Goal: Information Seeking & Learning: Compare options

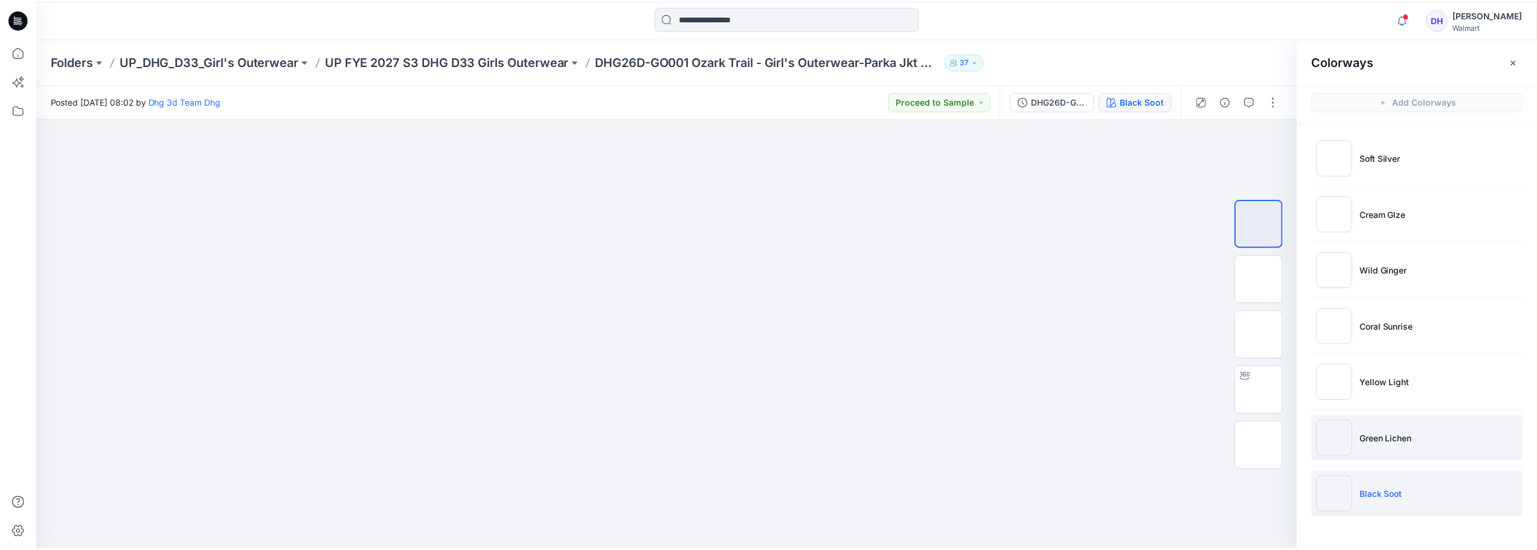
scroll to position [604, 0]
click at [1070, 367] on div at bounding box center [670, 334] width 1268 height 432
click at [828, 118] on img at bounding box center [671, 118] width 432 height 0
click at [427, 67] on p "UP FYE 2027 S3 DHG D33 Girls Outerwear" at bounding box center [449, 61] width 245 height 17
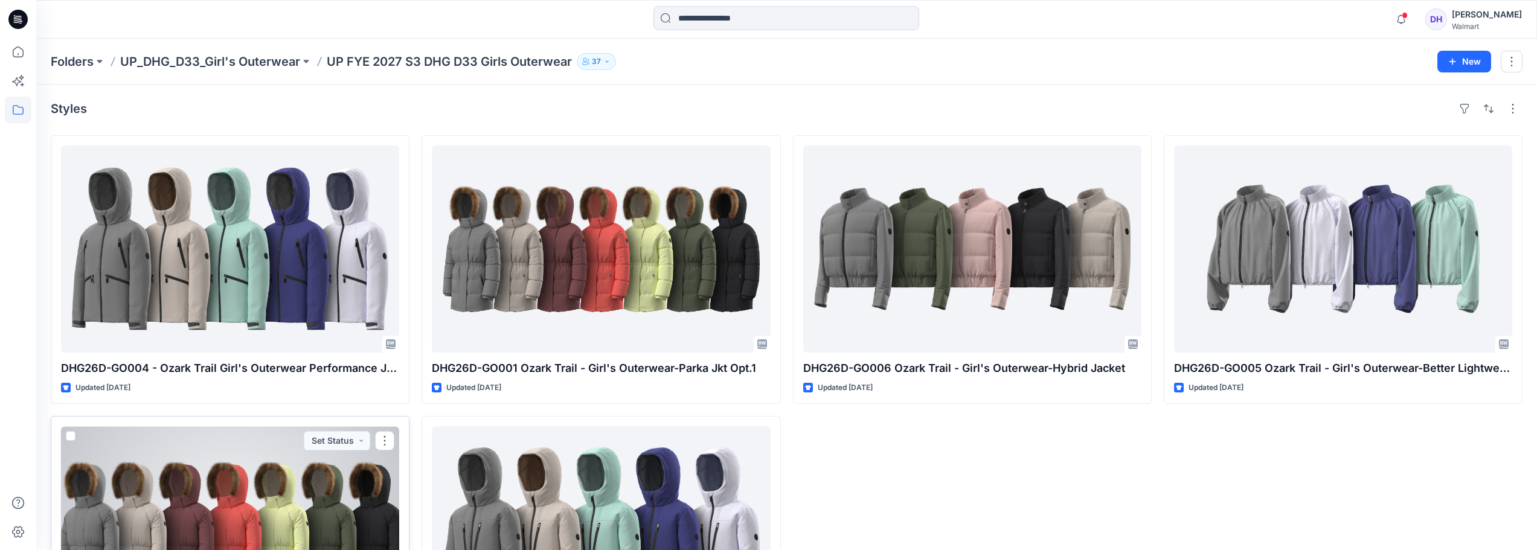
click at [245, 486] on div at bounding box center [230, 529] width 338 height 207
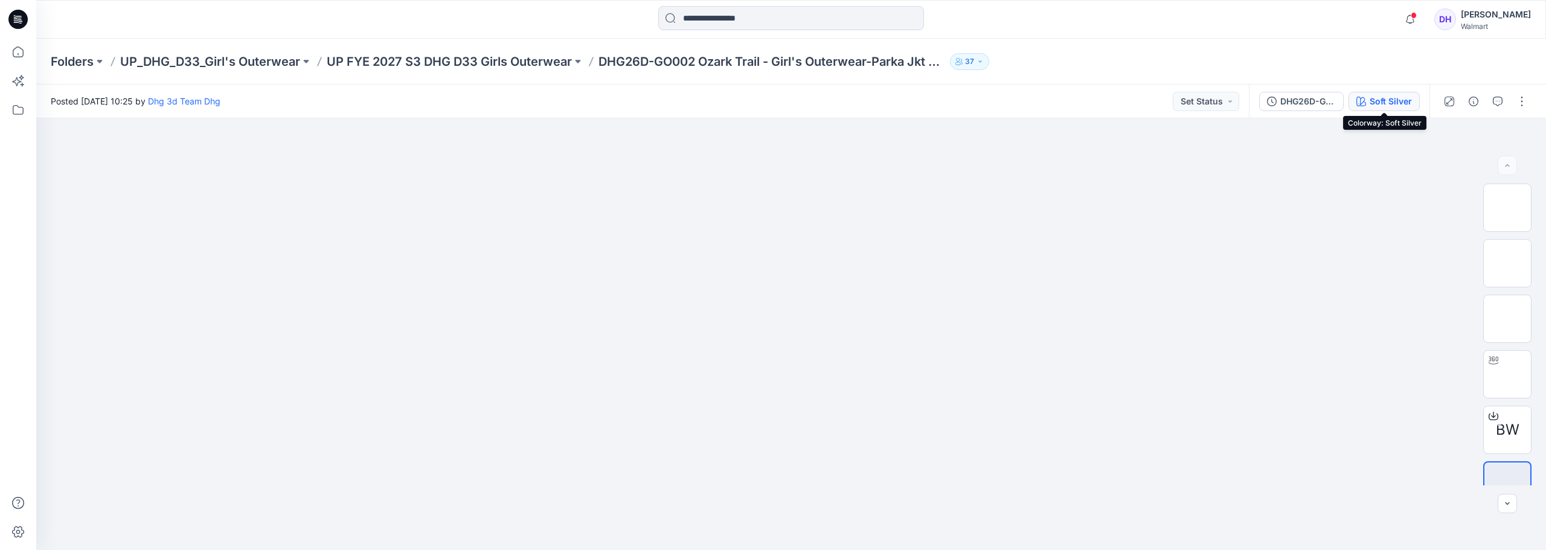
click at [1392, 104] on div "Soft Silver" at bounding box center [1390, 101] width 42 height 13
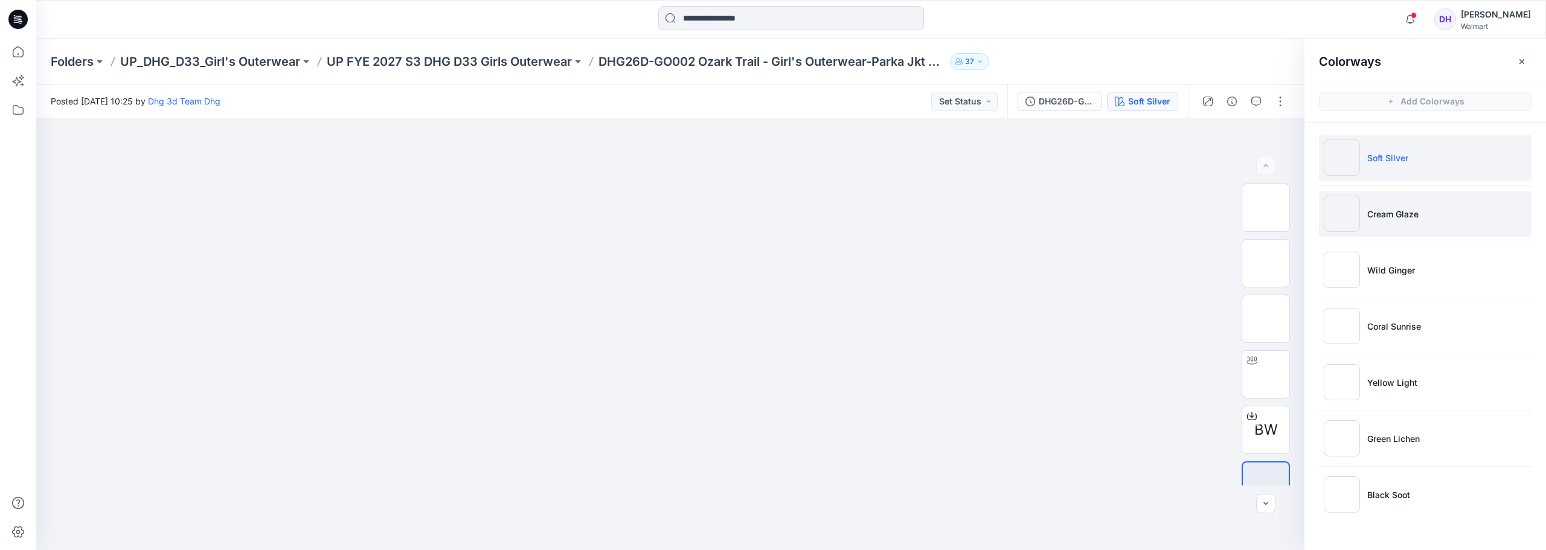
click at [1401, 204] on li "Cream Glaze" at bounding box center [1425, 214] width 213 height 46
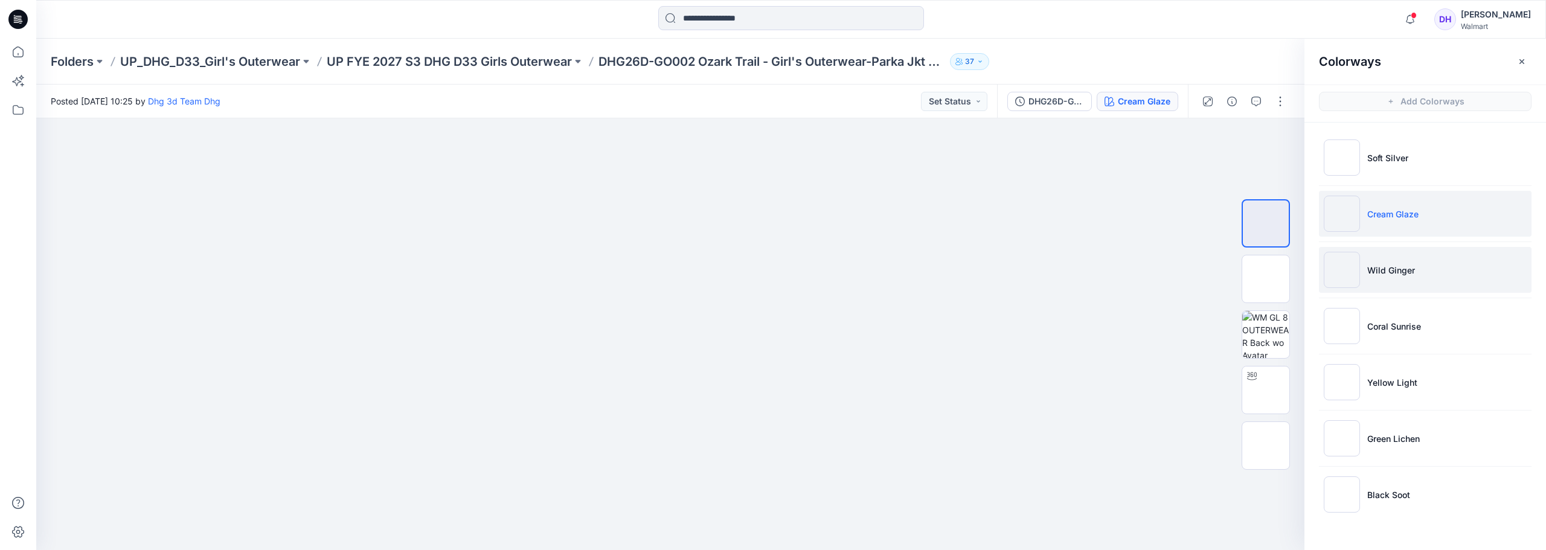
click at [1357, 271] on img at bounding box center [1342, 270] width 36 height 36
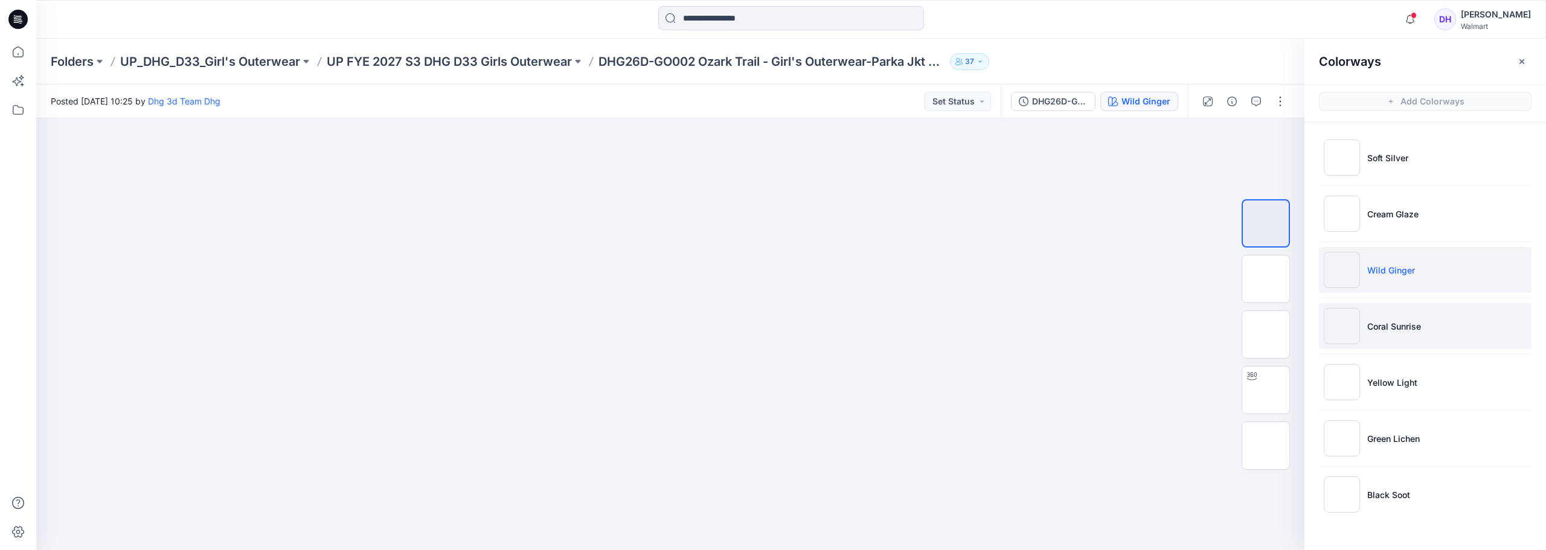
click at [1374, 323] on p "Coral Sunrise" at bounding box center [1394, 326] width 54 height 13
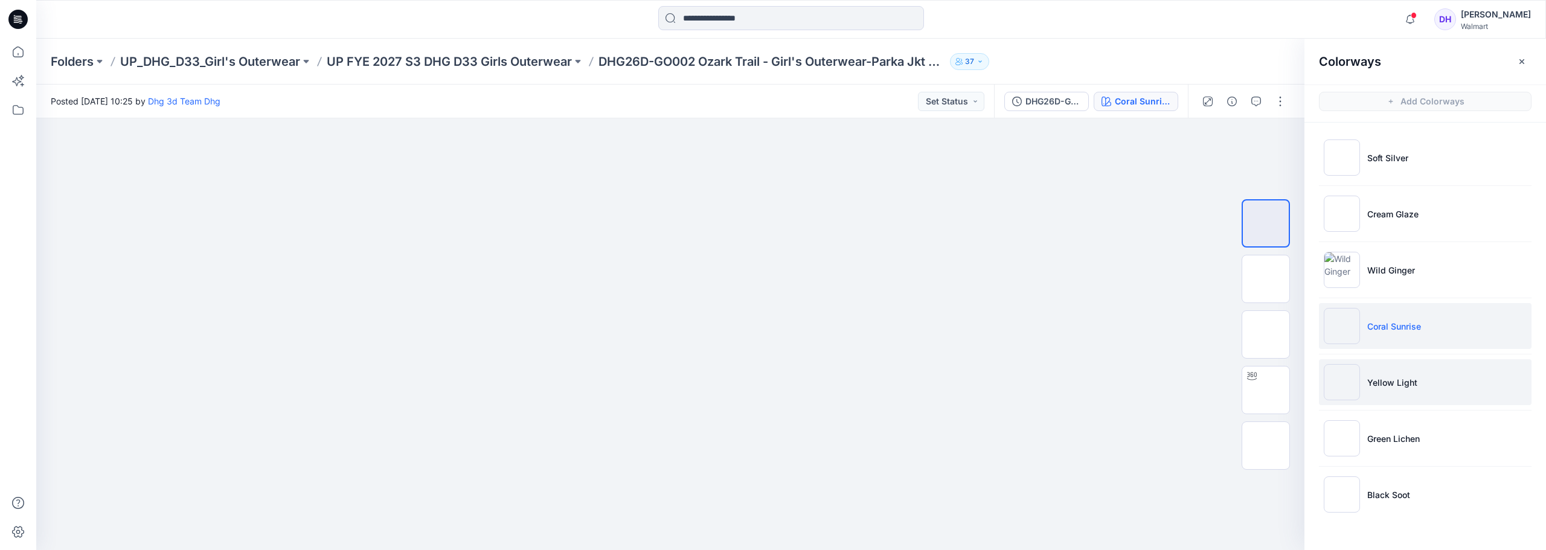
click at [1361, 382] on li "Yellow Light" at bounding box center [1425, 382] width 213 height 46
click at [1366, 461] on ul "Soft Silver Cream Glaze Wild Ginger Coral Sunrise Yellow Light Green Lichen Bla…" at bounding box center [1425, 326] width 242 height 407
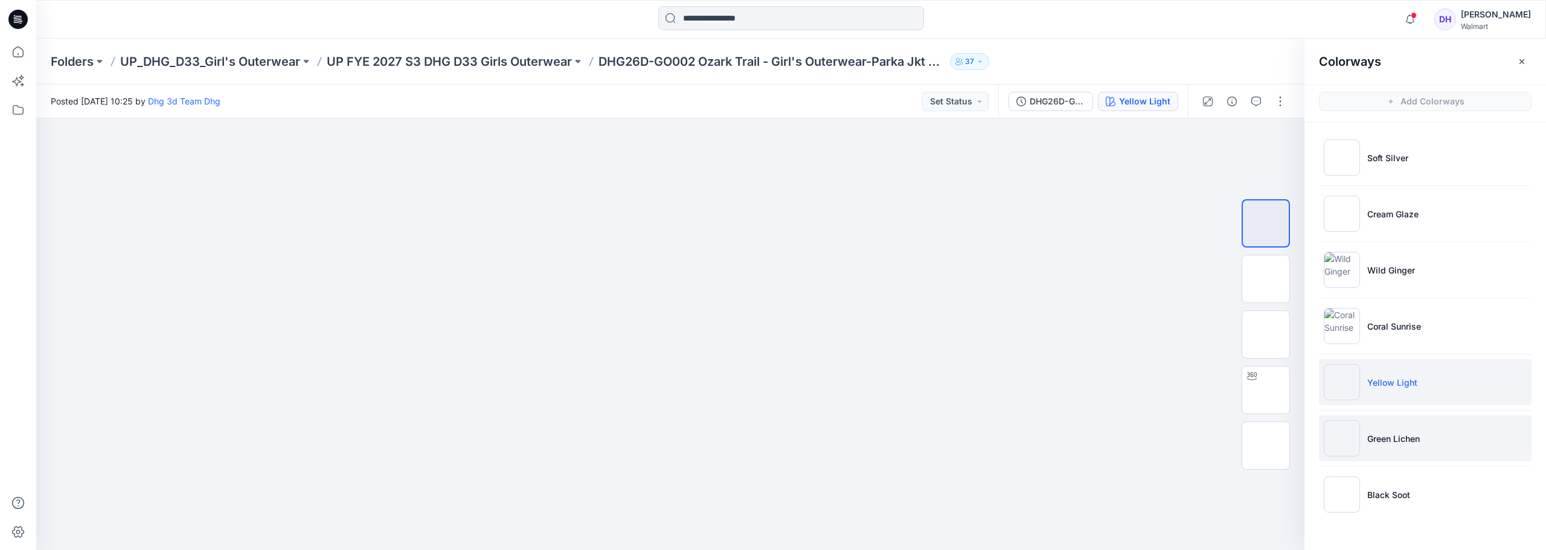
click at [1368, 438] on p "Green Lichen" at bounding box center [1393, 438] width 53 height 13
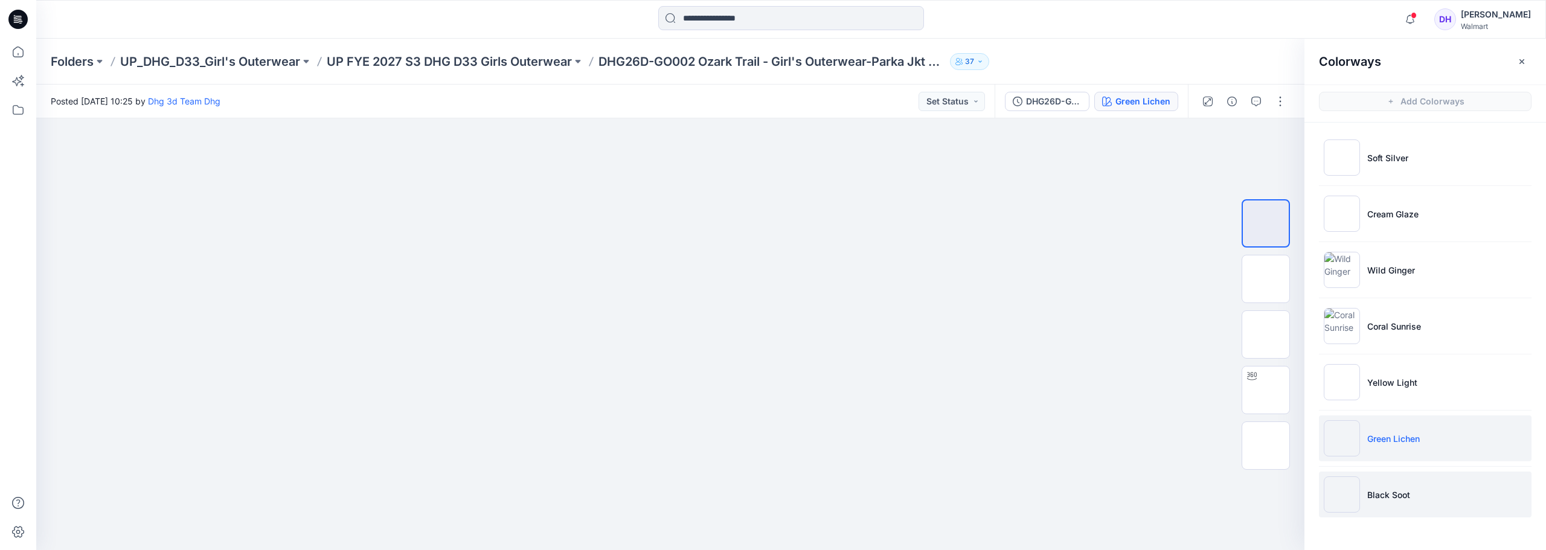
click at [1384, 490] on p "Black Soot" at bounding box center [1388, 494] width 43 height 13
click at [412, 59] on p "UP FYE 2027 S3 DHG D33 Girls Outerwear" at bounding box center [449, 61] width 245 height 17
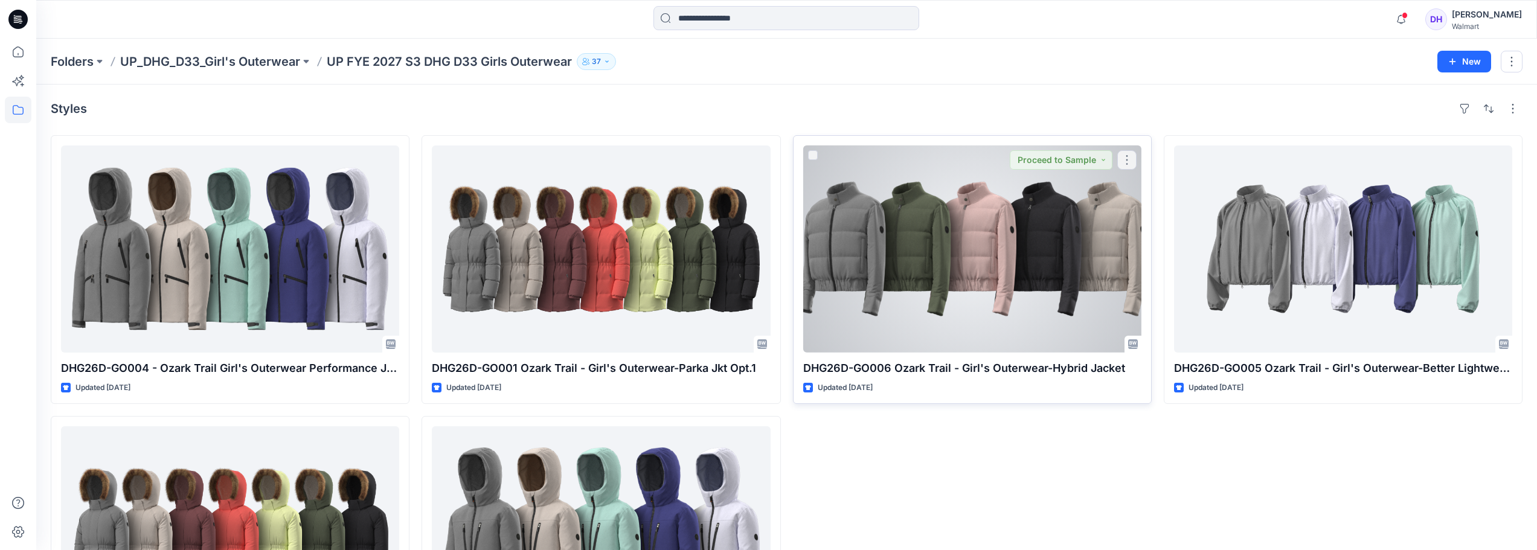
click at [961, 302] on div at bounding box center [972, 249] width 338 height 207
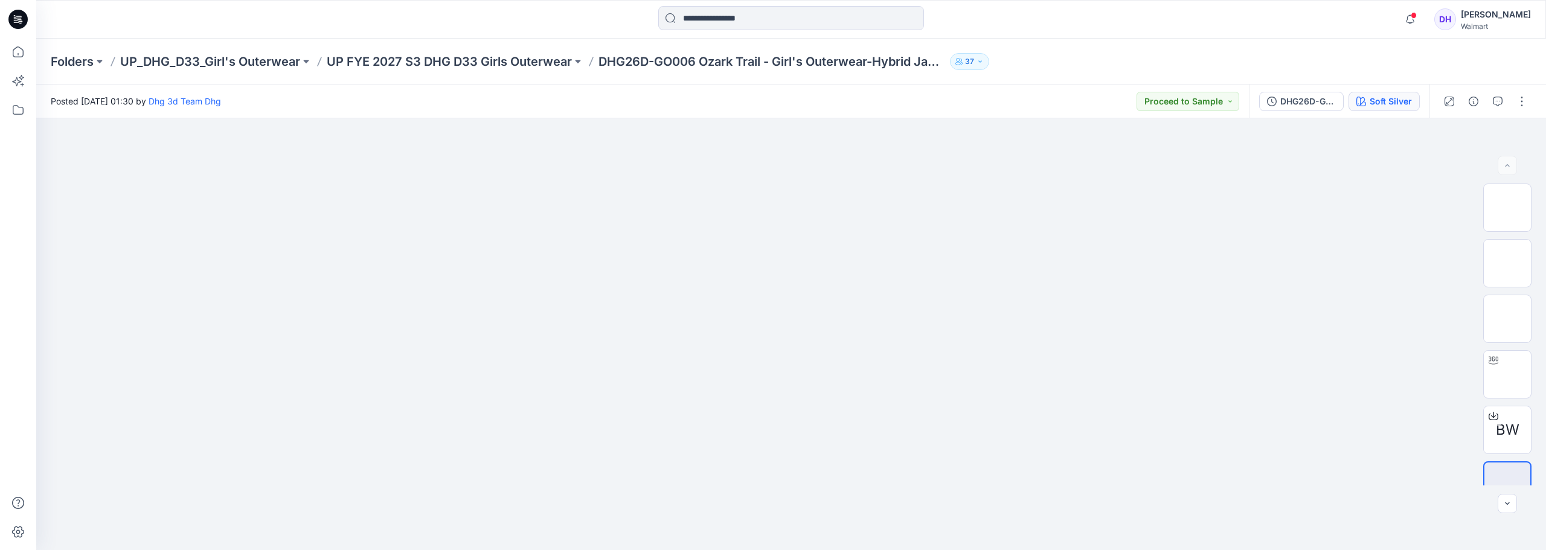
click at [1387, 107] on div "Soft Silver" at bounding box center [1390, 101] width 42 height 13
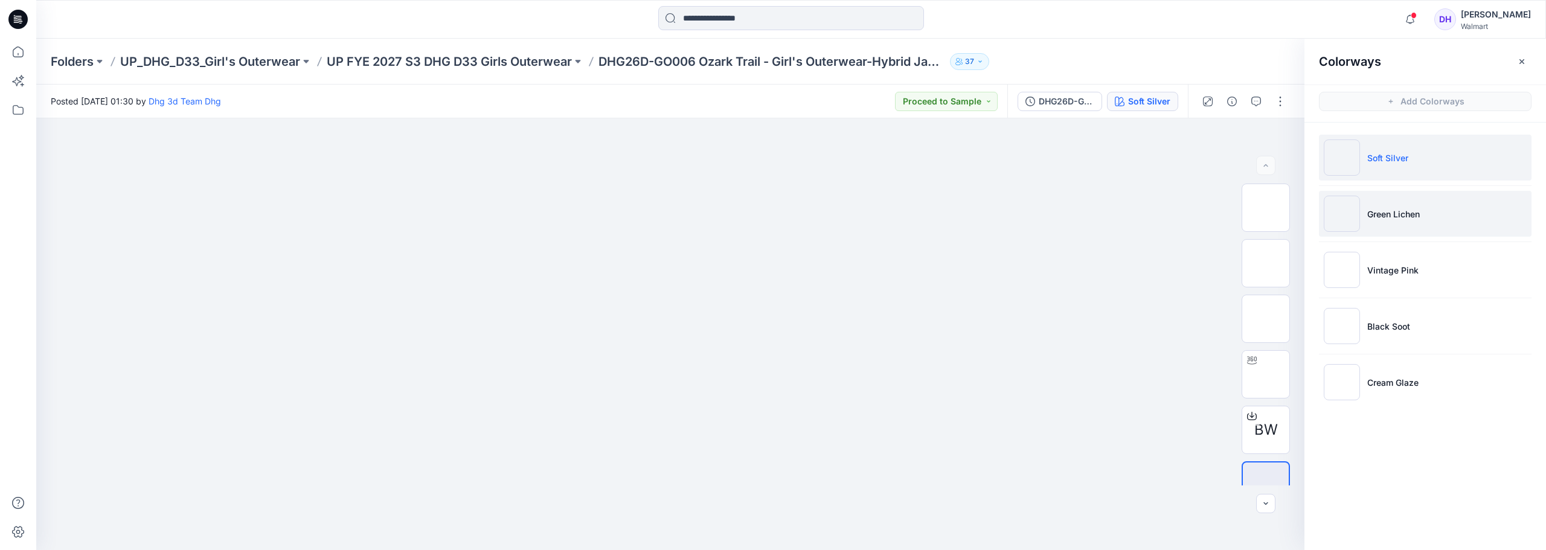
click at [1346, 201] on img at bounding box center [1342, 214] width 36 height 36
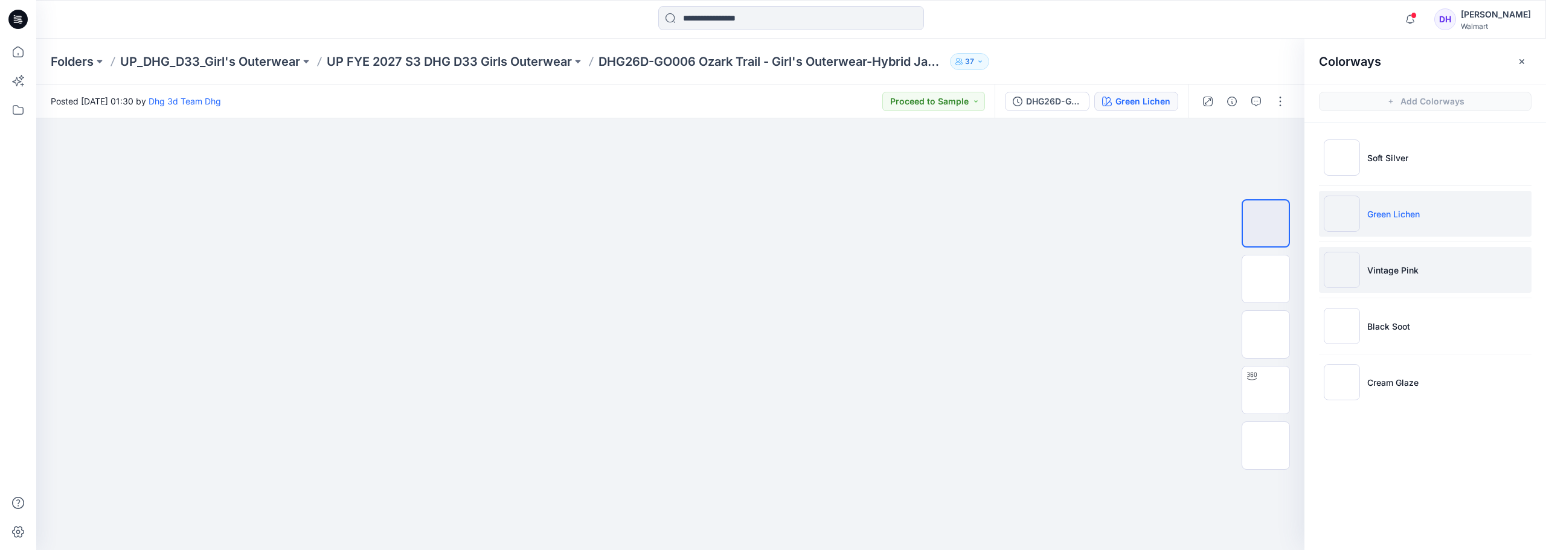
click at [1412, 275] on p "Vintage Pink" at bounding box center [1392, 270] width 51 height 13
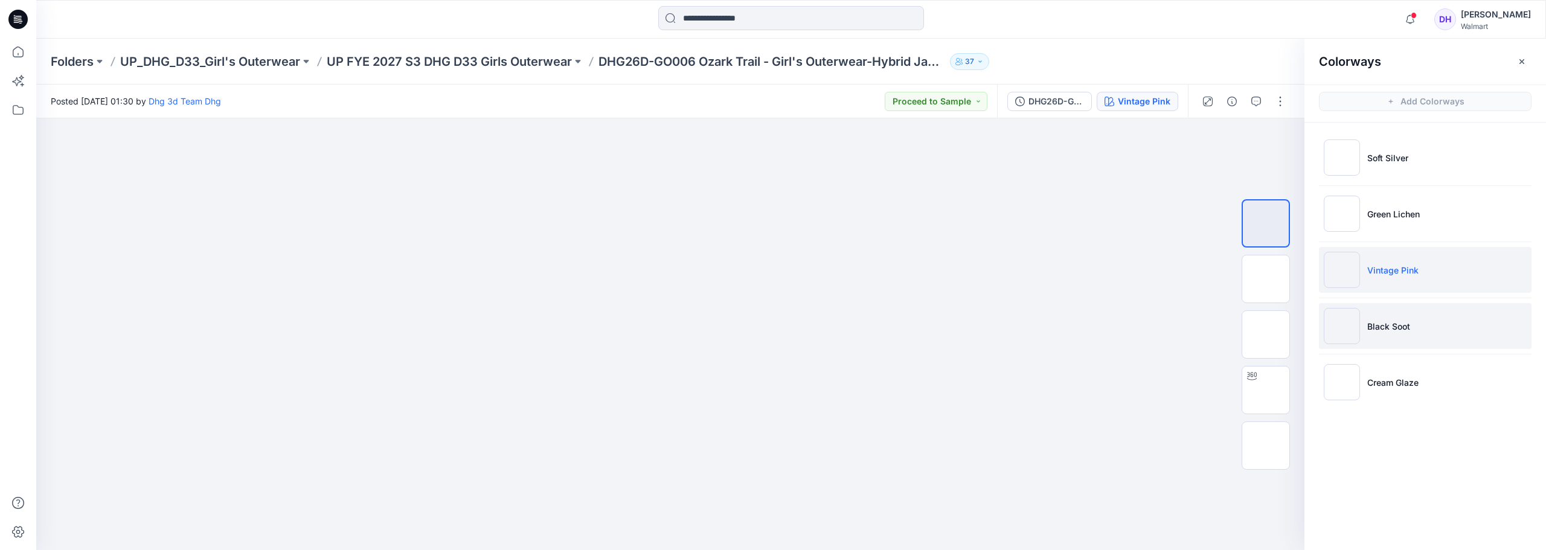
click at [1395, 324] on p "Black Soot" at bounding box center [1388, 326] width 43 height 13
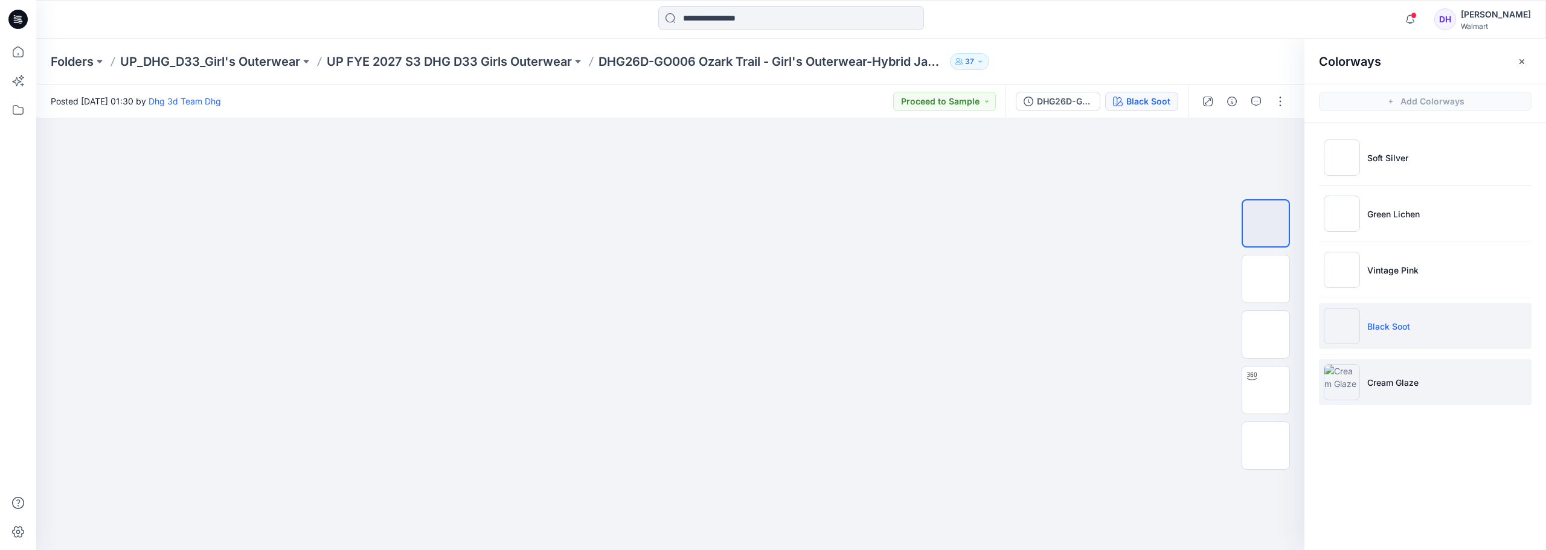
click at [1356, 383] on img at bounding box center [1342, 382] width 36 height 36
click at [499, 64] on p "UP FYE 2027 S3 DHG D33 Girls Outerwear" at bounding box center [449, 61] width 245 height 17
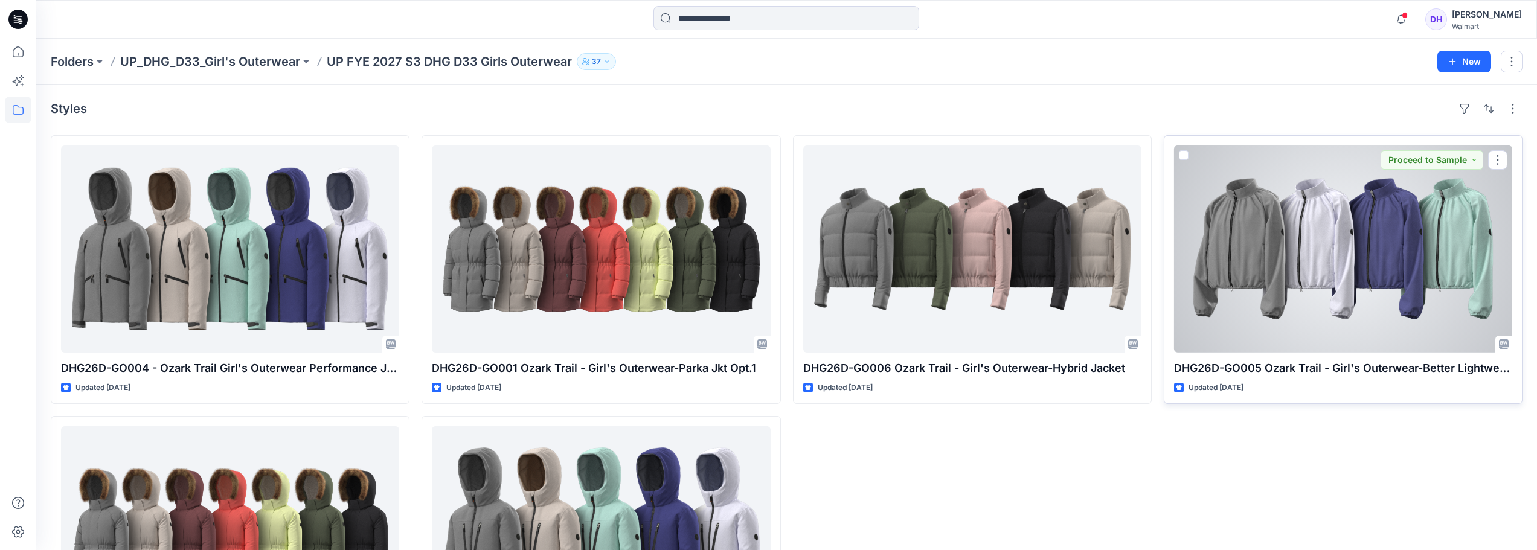
click at [1321, 286] on div at bounding box center [1343, 249] width 338 height 207
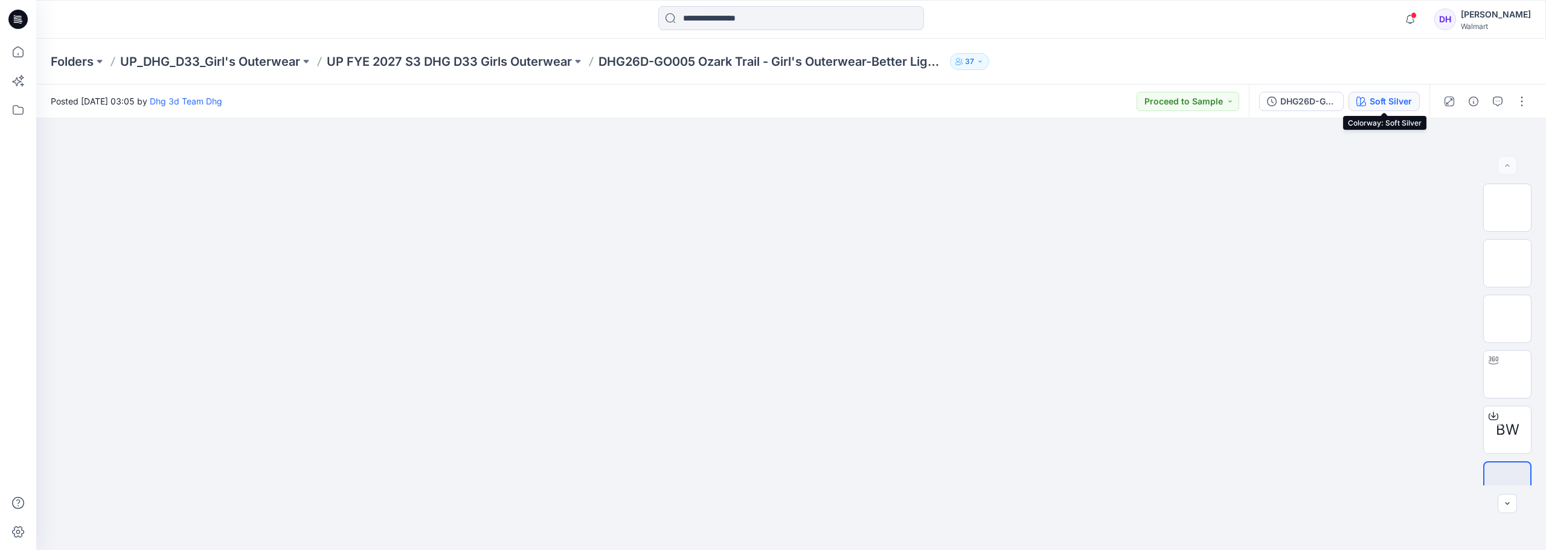
click at [1380, 101] on div "Soft Silver" at bounding box center [1390, 101] width 42 height 13
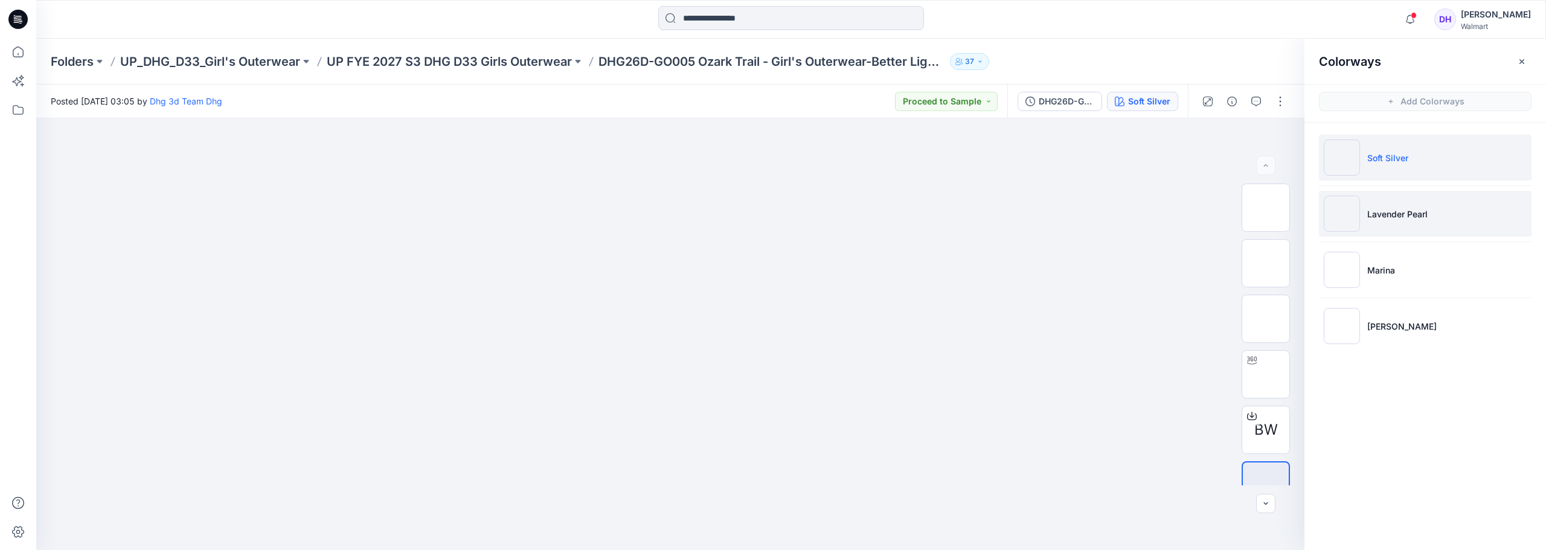
click at [1381, 228] on li "Lavender Pearl" at bounding box center [1425, 214] width 213 height 46
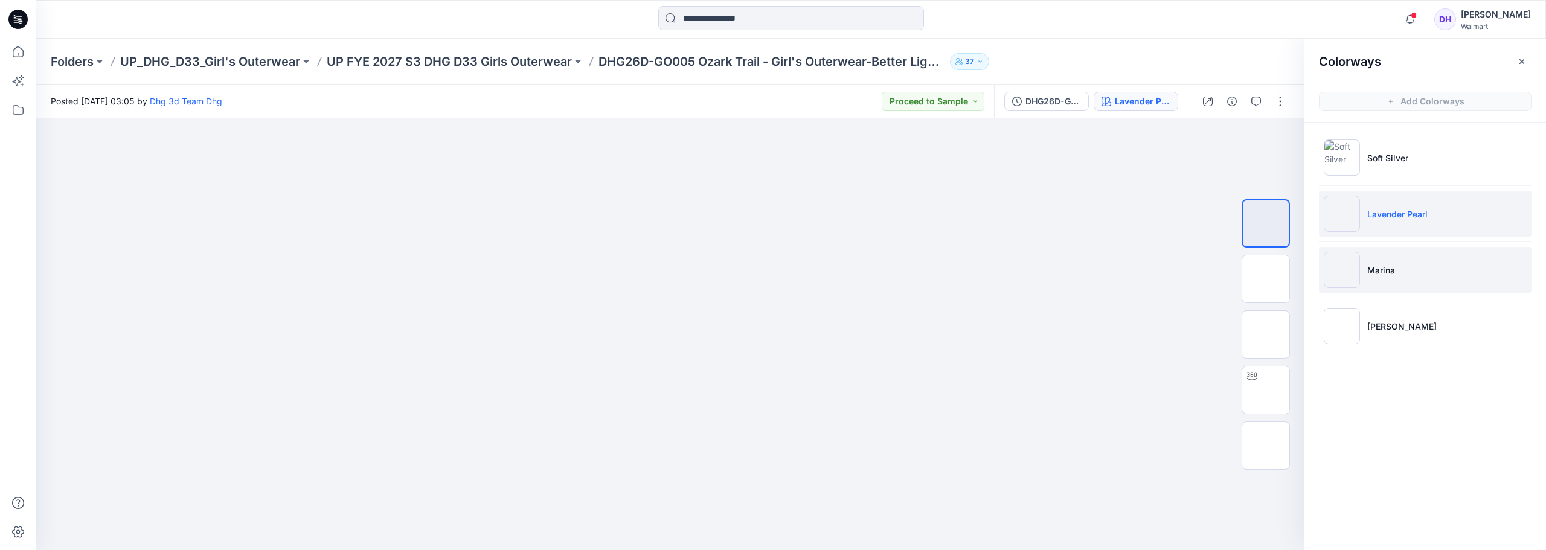
click at [1346, 280] on img at bounding box center [1342, 270] width 36 height 36
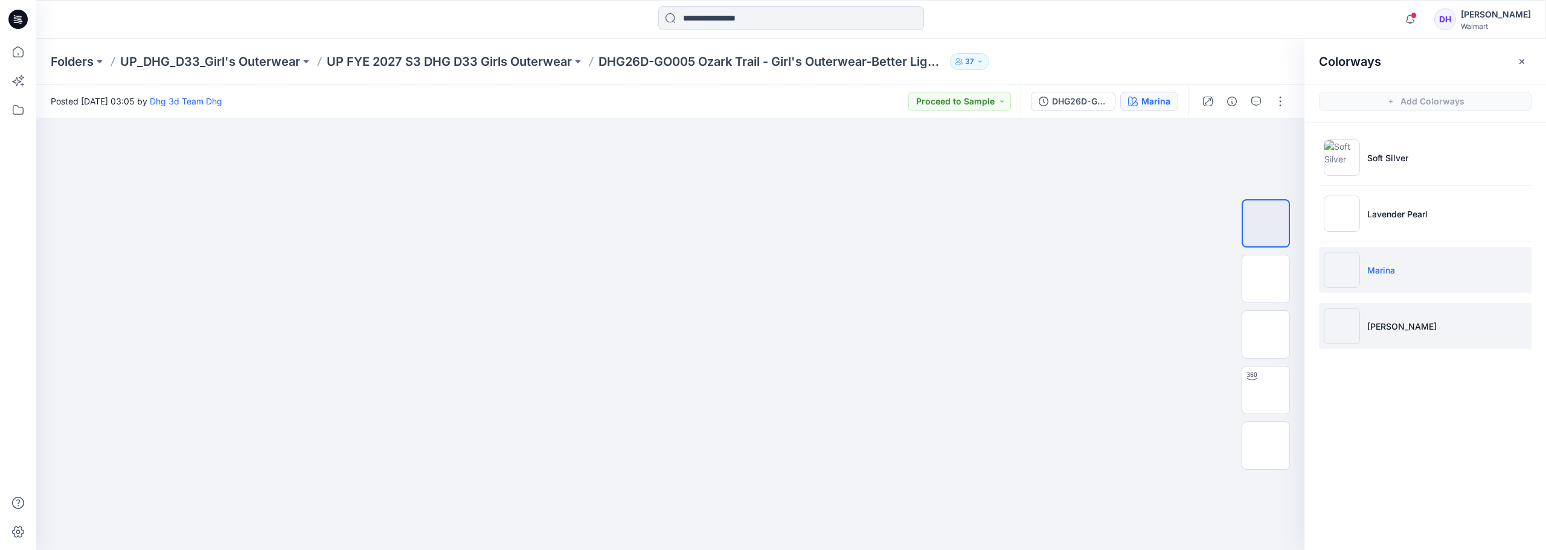
click at [1371, 328] on p "[PERSON_NAME]" at bounding box center [1401, 326] width 69 height 13
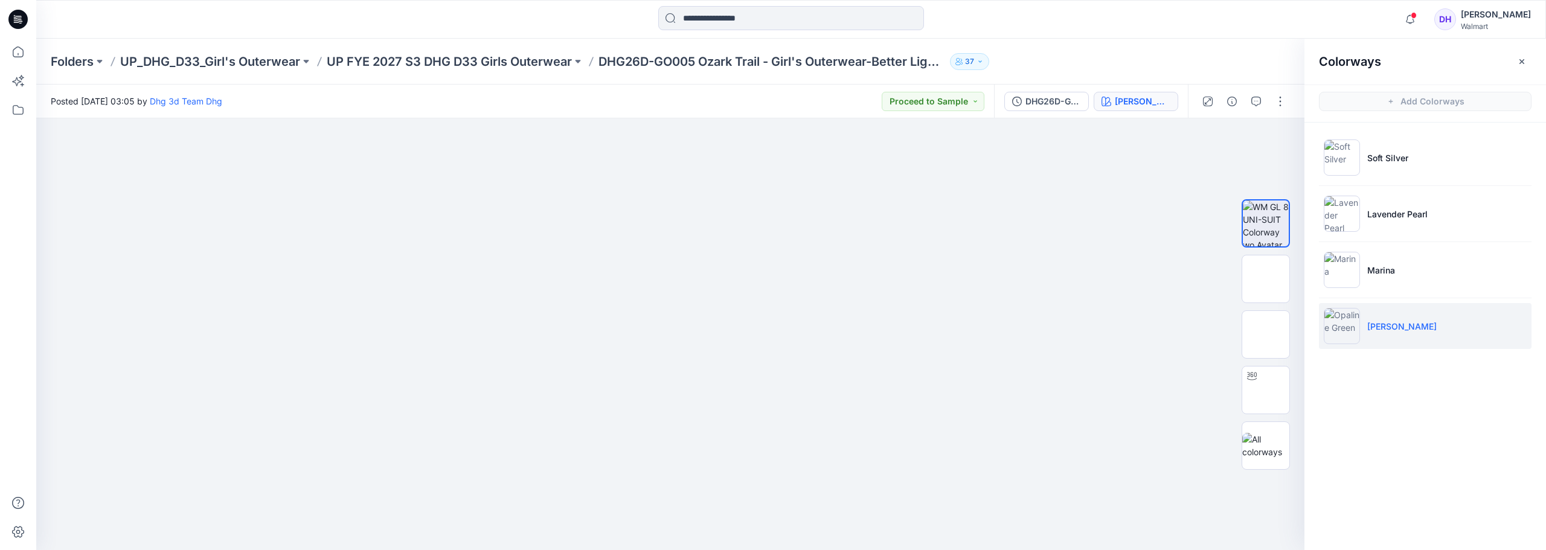
click at [443, 71] on div "Folders UP_DHG_D33_Girl's Outerwear UP FYE 2027 S3 DHG D33 Girls Outerwear DHG2…" at bounding box center [790, 62] width 1509 height 46
click at [415, 58] on p "UP FYE 2027 S3 DHG D33 Girls Outerwear" at bounding box center [449, 61] width 245 height 17
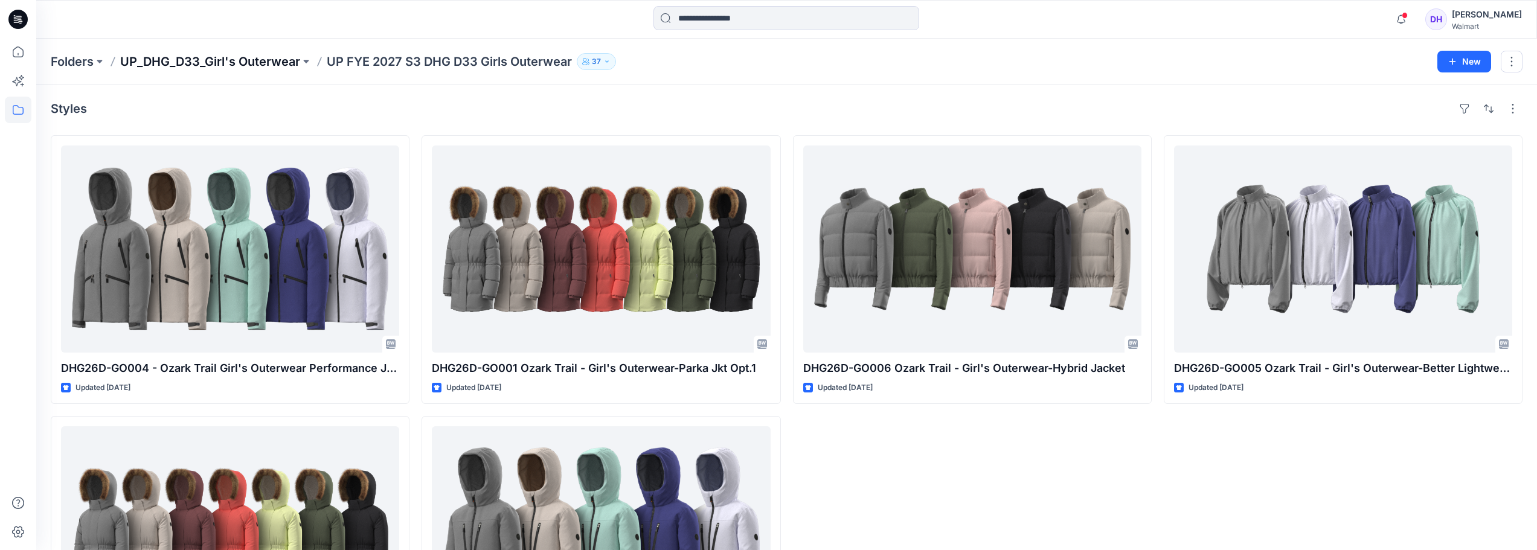
click at [258, 62] on p "UP_DHG_D33_Girl's Outerwear" at bounding box center [210, 61] width 180 height 17
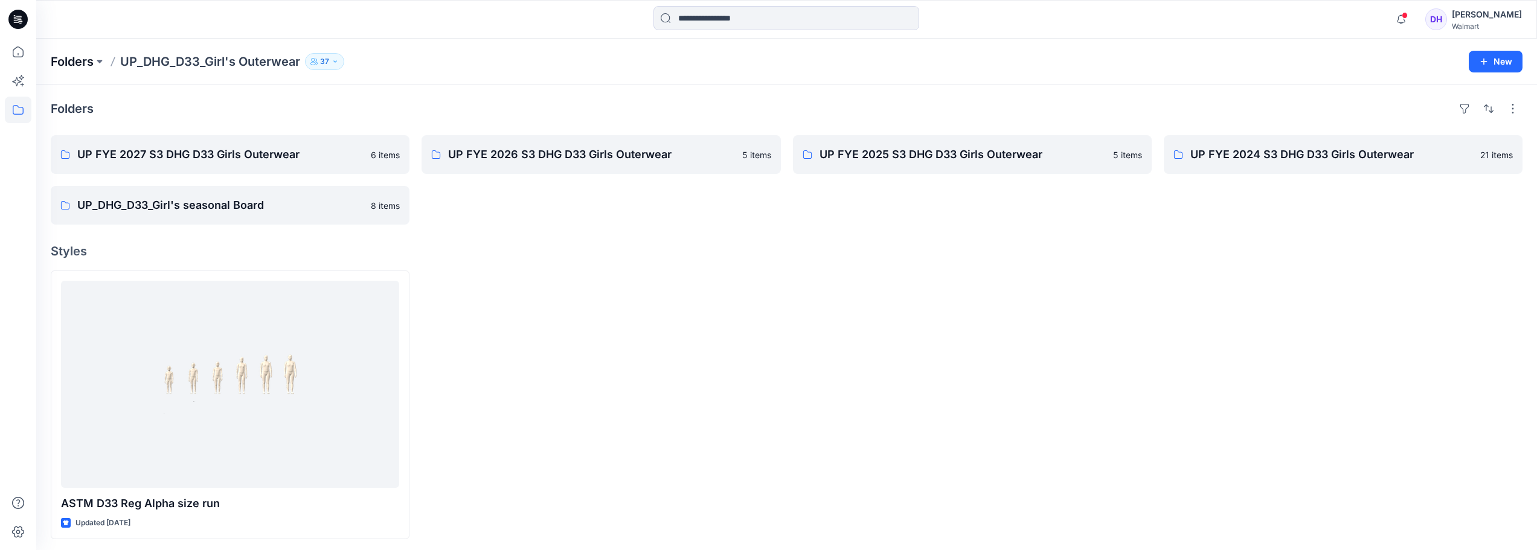
click at [80, 54] on p "Folders" at bounding box center [72, 61] width 43 height 17
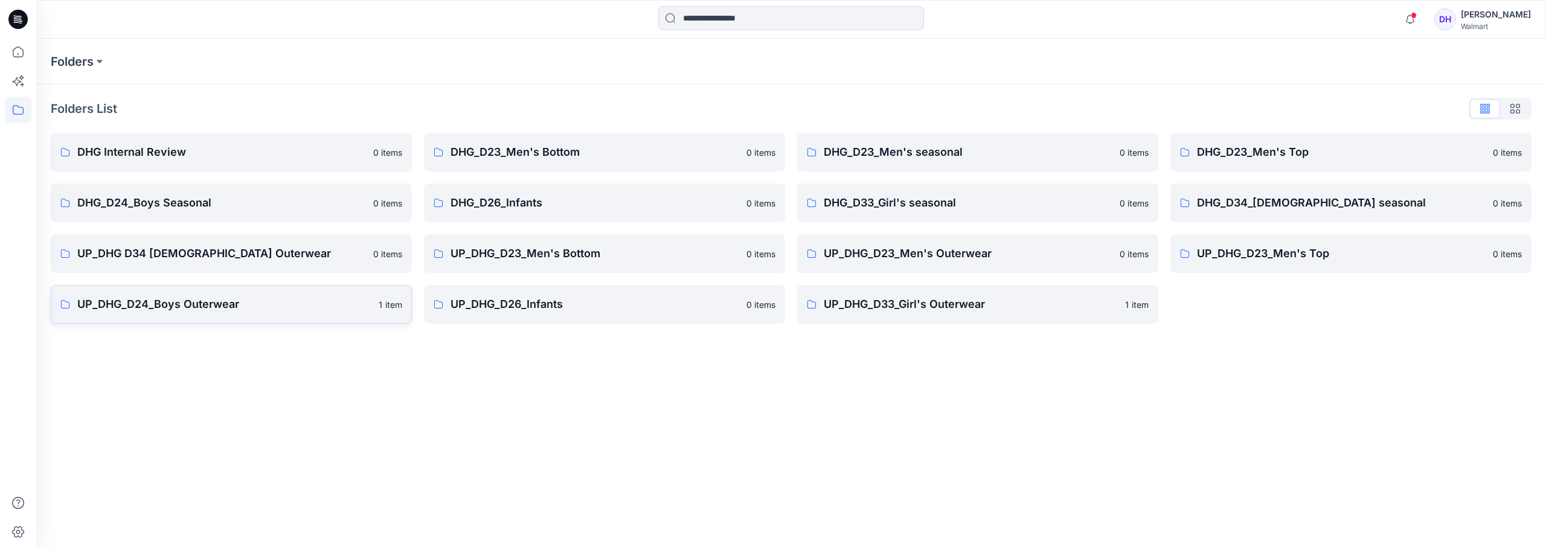
click at [210, 312] on p "UP_DHG_D24_Boys Outerwear" at bounding box center [224, 304] width 294 height 17
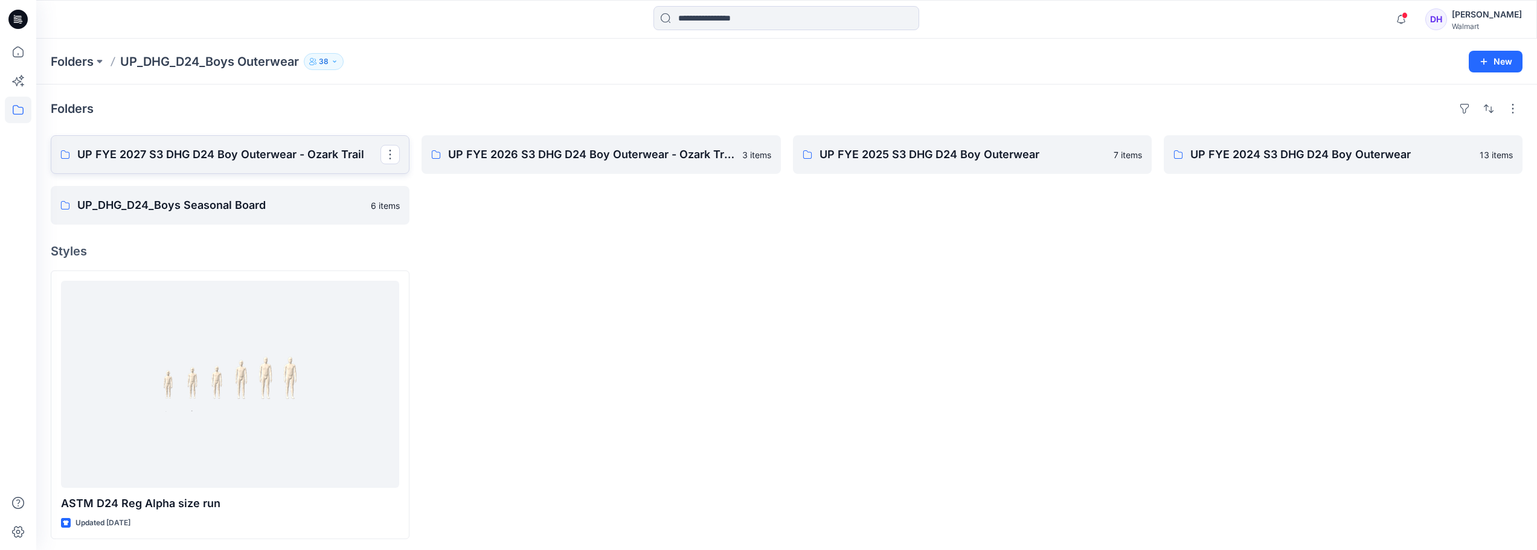
click at [226, 156] on p "UP FYE 2027 S3 DHG D24 Boy Outerwear - Ozark Trail" at bounding box center [228, 154] width 303 height 17
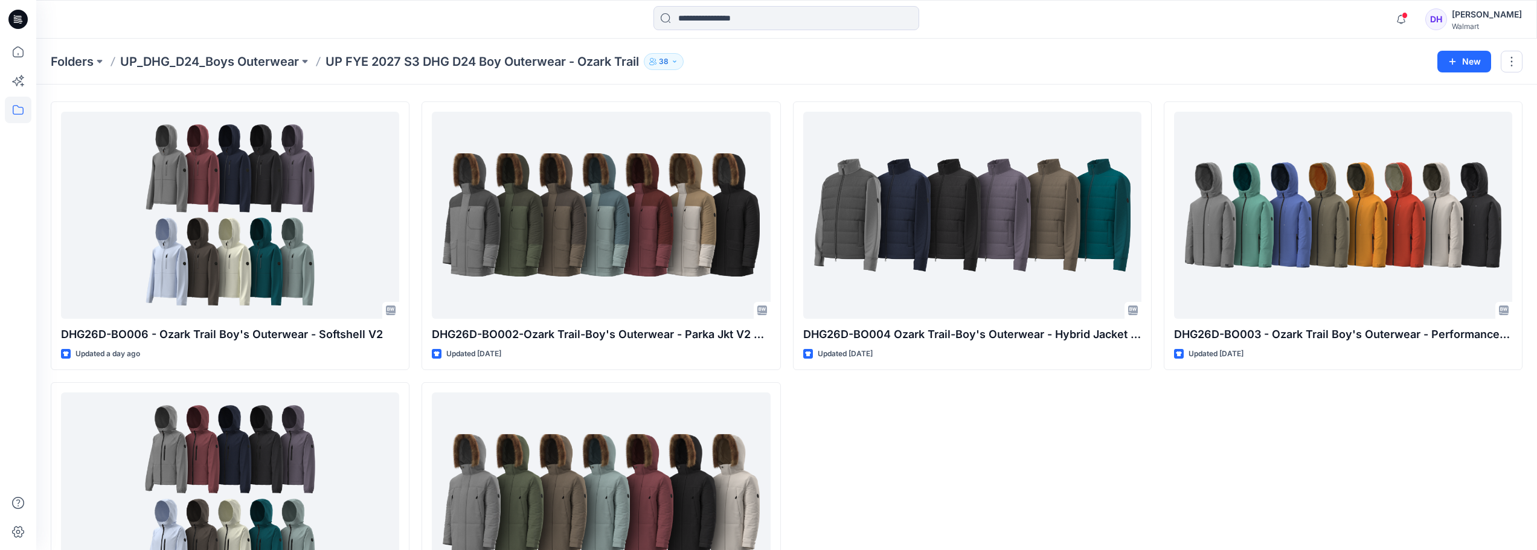
scroll to position [28, 0]
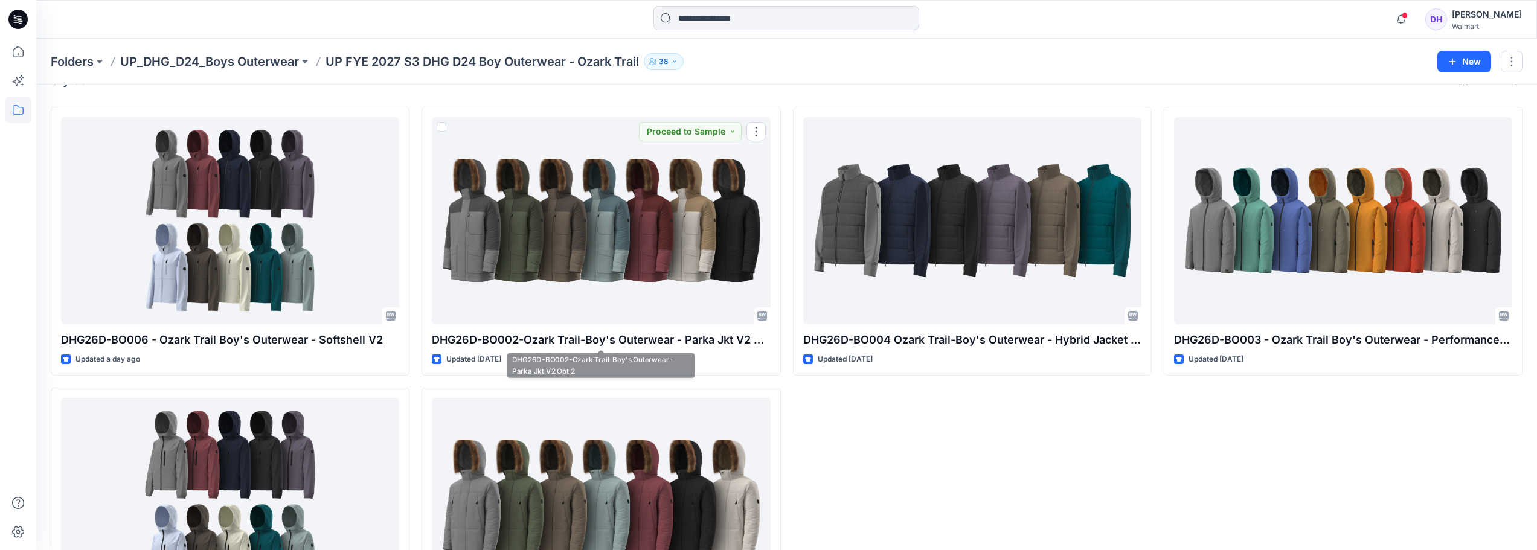
click at [607, 428] on div at bounding box center [601, 501] width 338 height 207
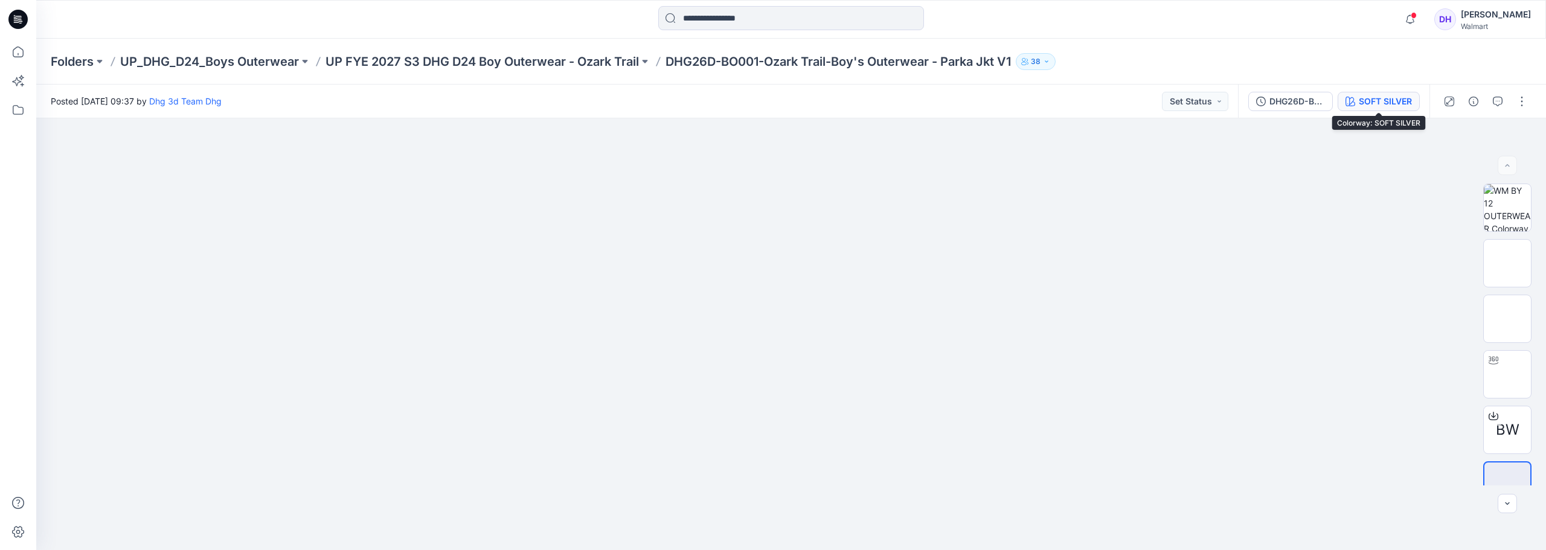
click at [1400, 101] on div "SOFT SILVER" at bounding box center [1385, 101] width 53 height 13
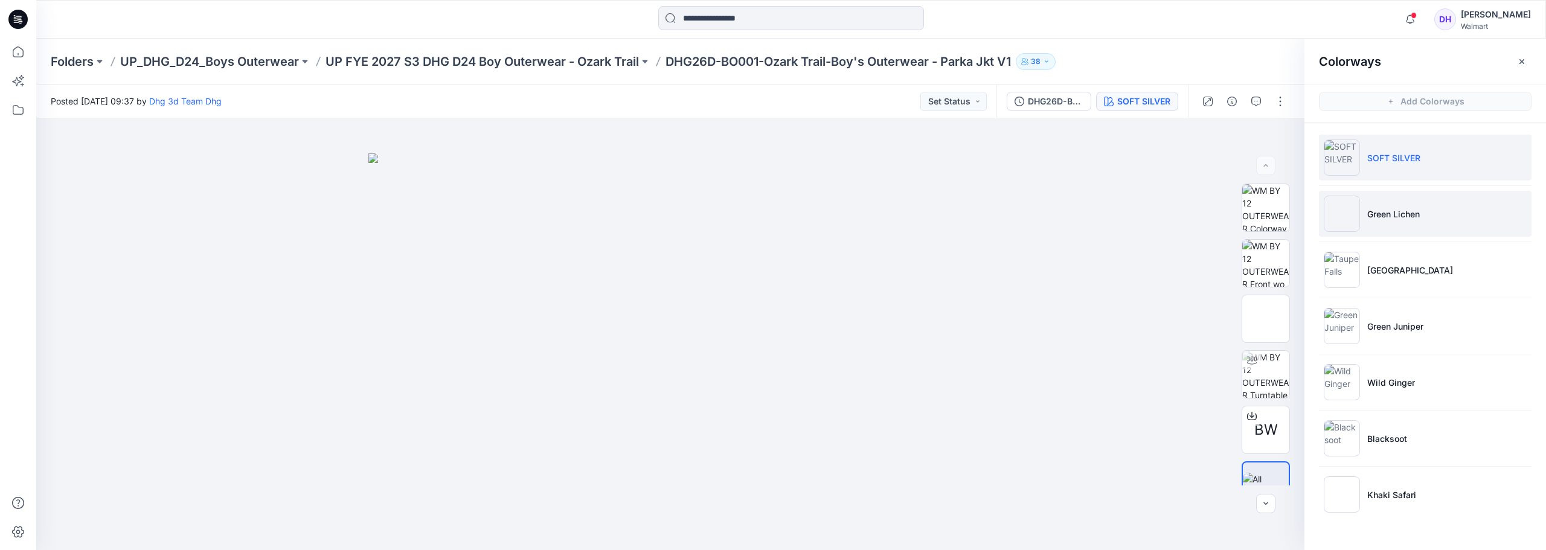
click at [1369, 211] on p "Green Lichen" at bounding box center [1393, 214] width 53 height 13
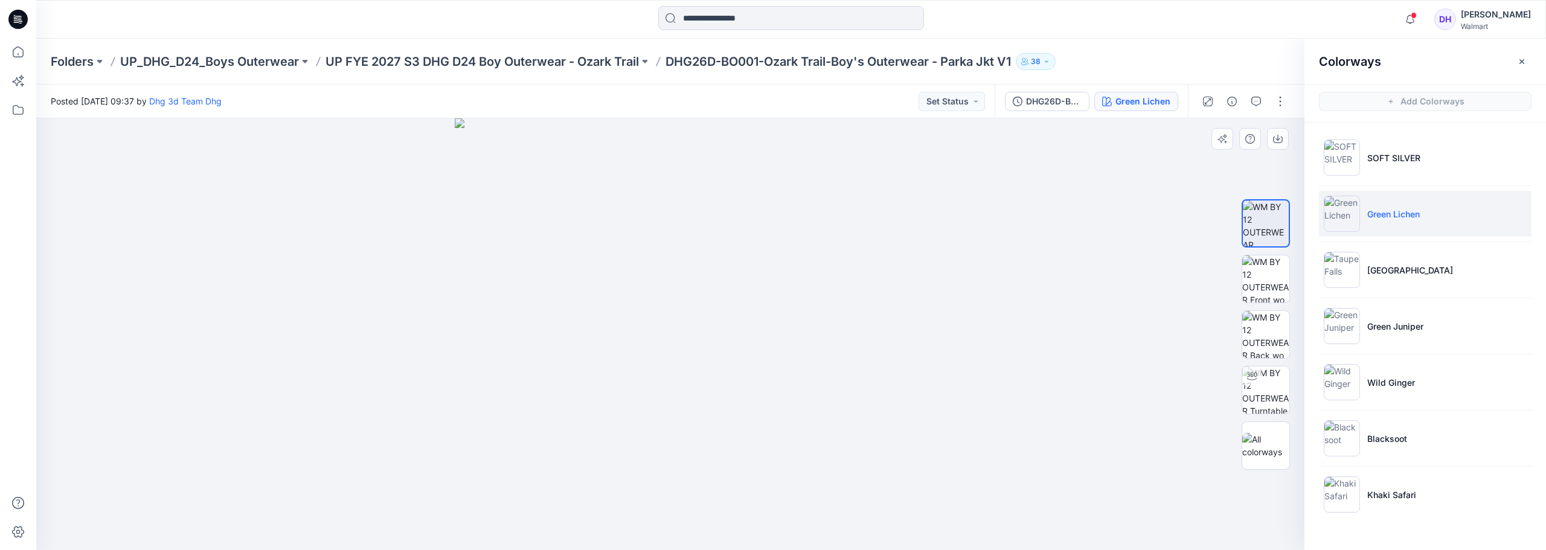
click at [950, 435] on div at bounding box center [670, 334] width 1268 height 432
click at [1389, 266] on p "[GEOGRAPHIC_DATA]" at bounding box center [1410, 270] width 86 height 13
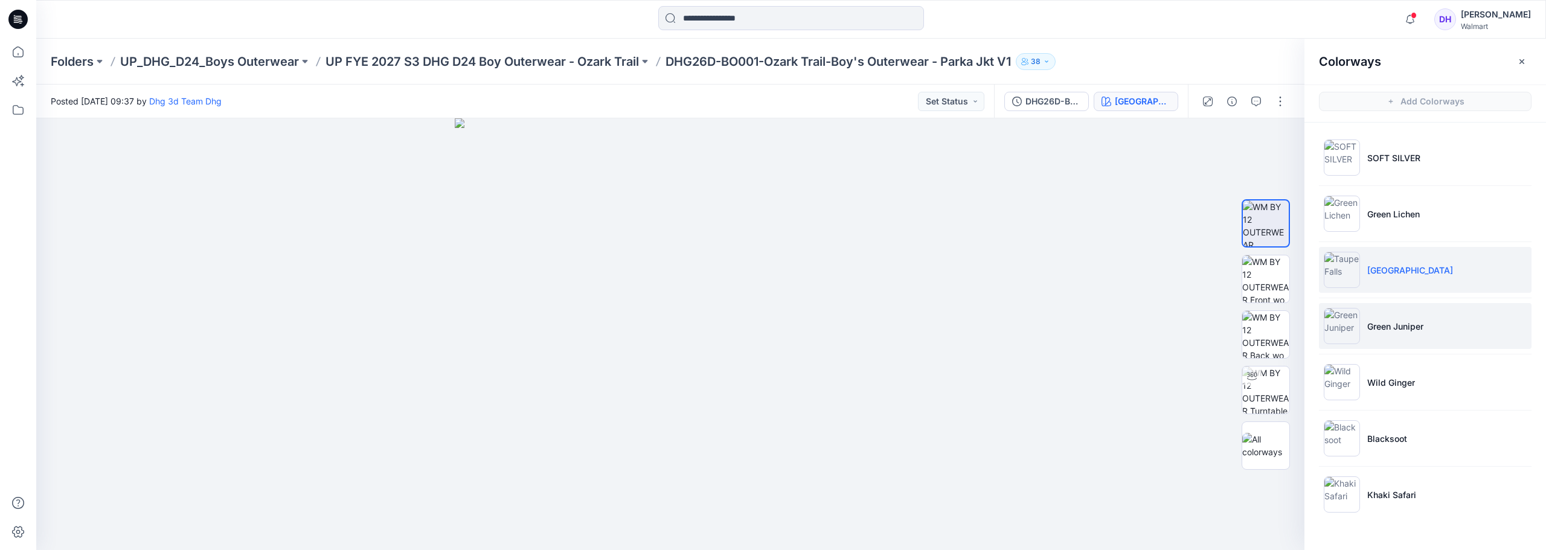
click at [1386, 330] on p "Green Juniper" at bounding box center [1395, 326] width 56 height 13
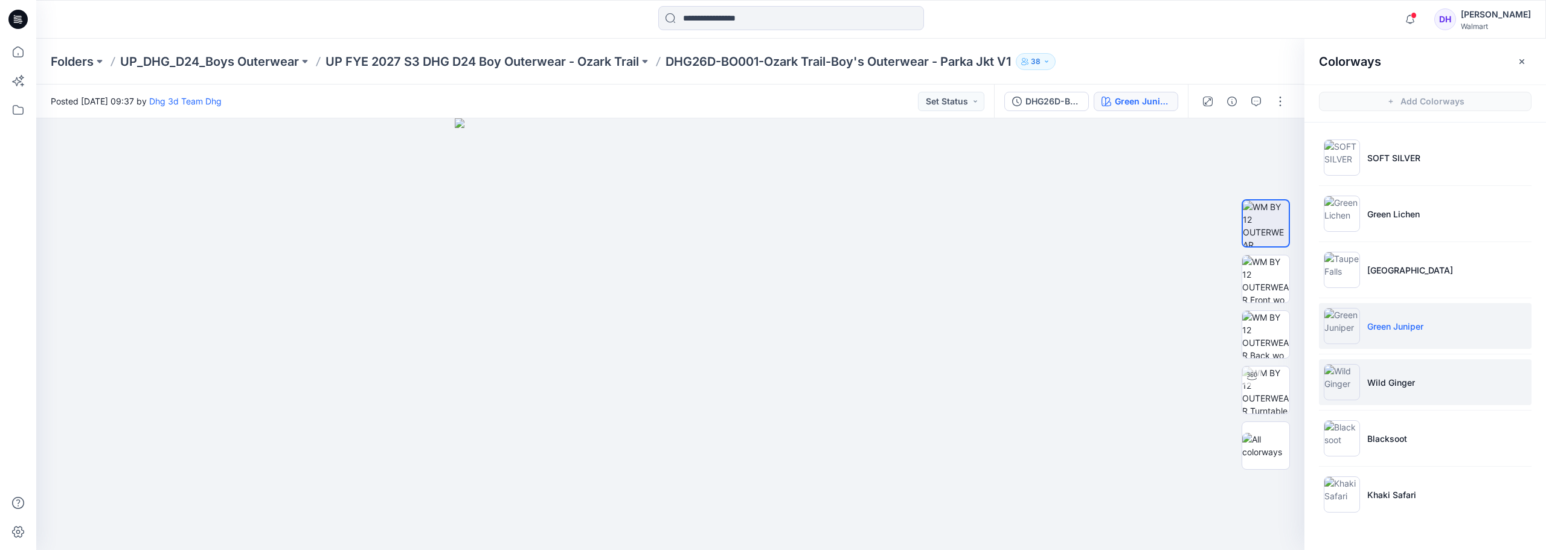
click at [1383, 380] on p "Wild Ginger" at bounding box center [1391, 382] width 48 height 13
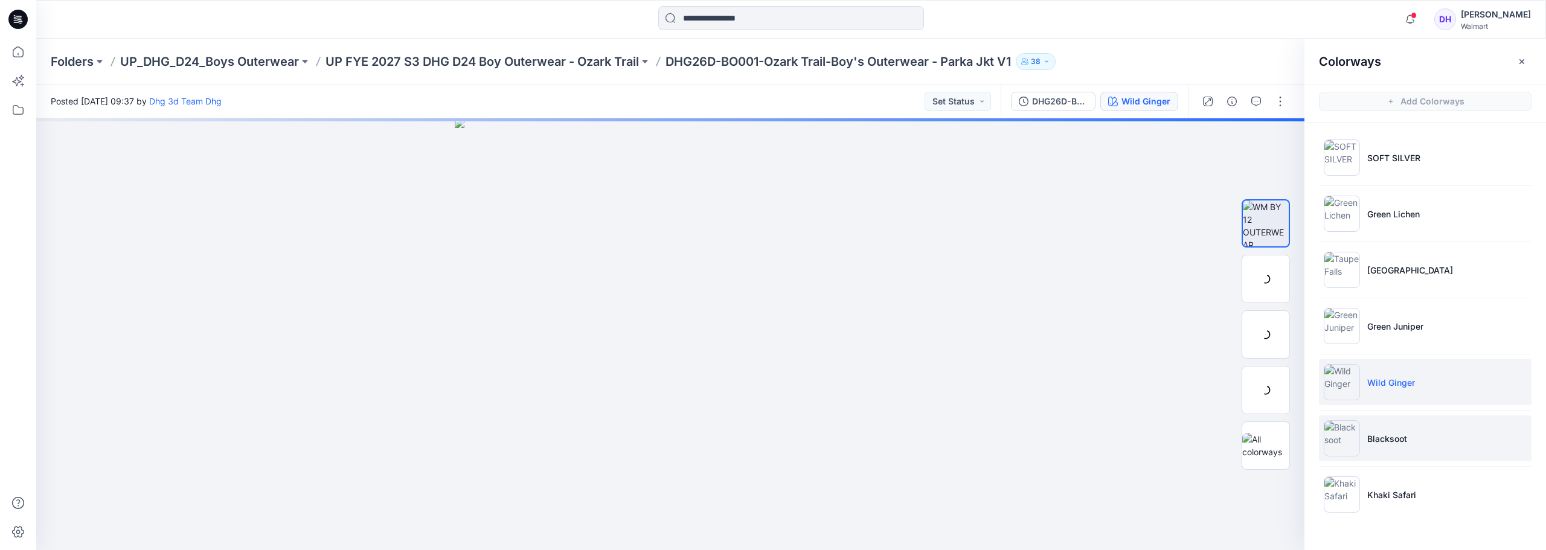
click at [1392, 438] on p "Blacksoot" at bounding box center [1387, 438] width 40 height 13
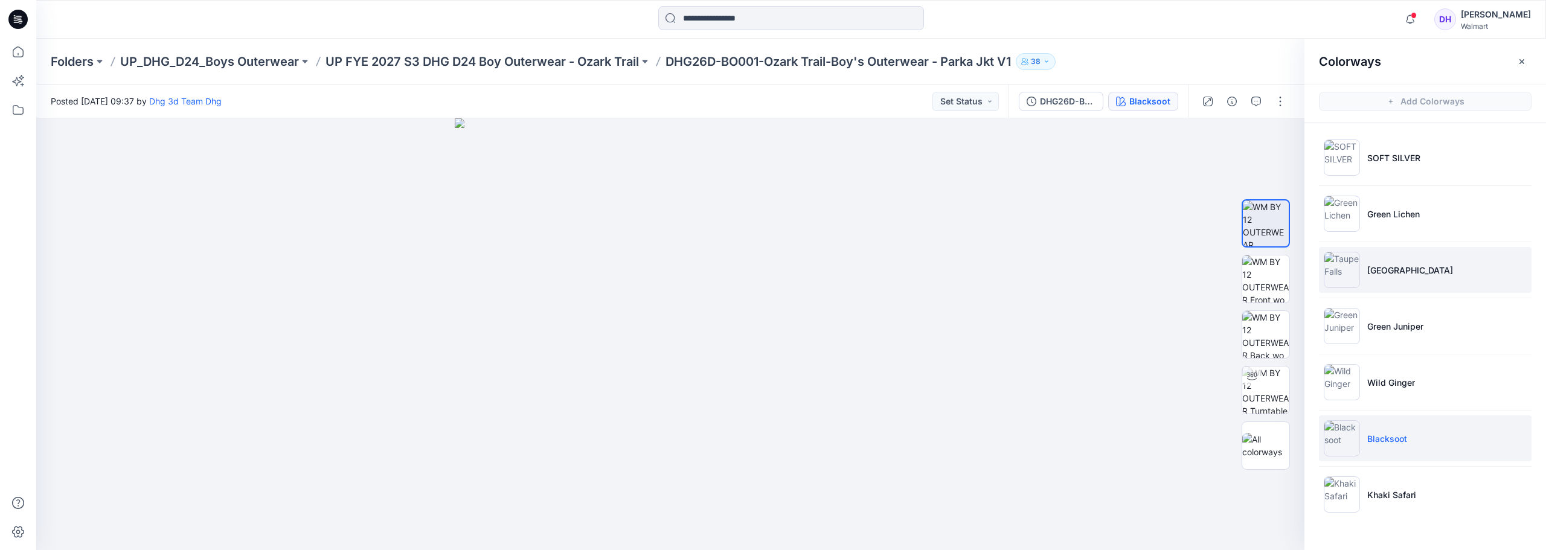
click at [1388, 261] on li "[GEOGRAPHIC_DATA]" at bounding box center [1425, 270] width 213 height 46
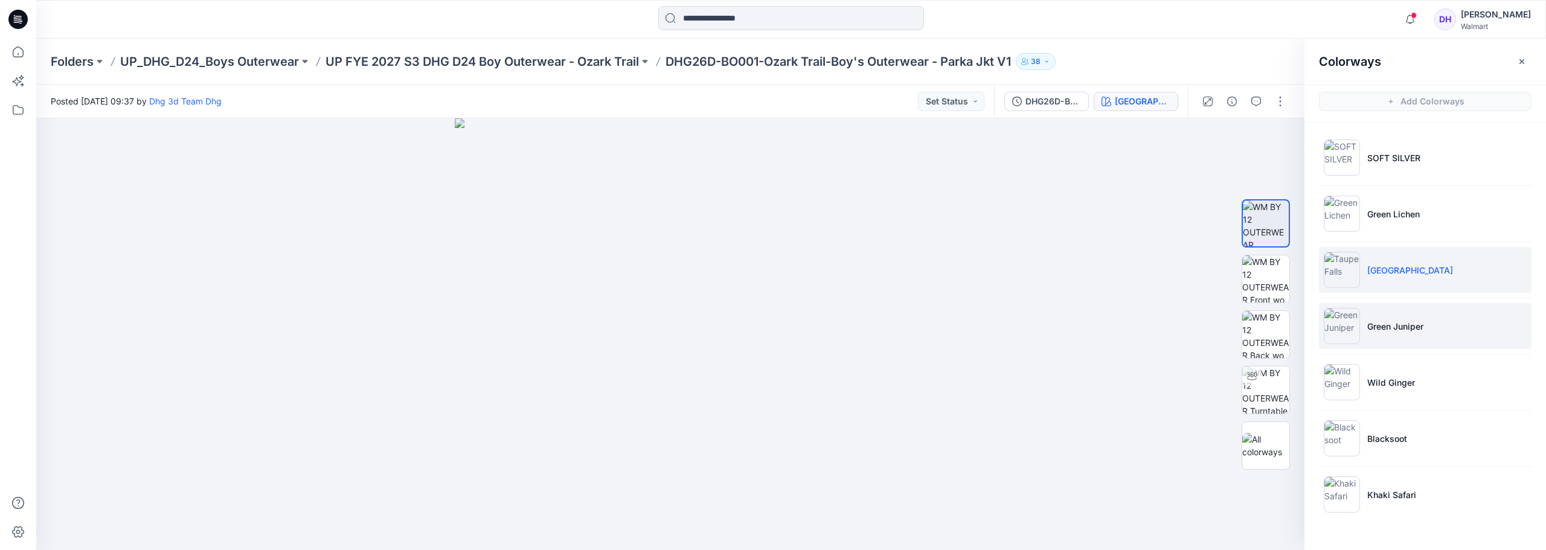
click at [1378, 328] on p "Green Juniper" at bounding box center [1395, 326] width 56 height 13
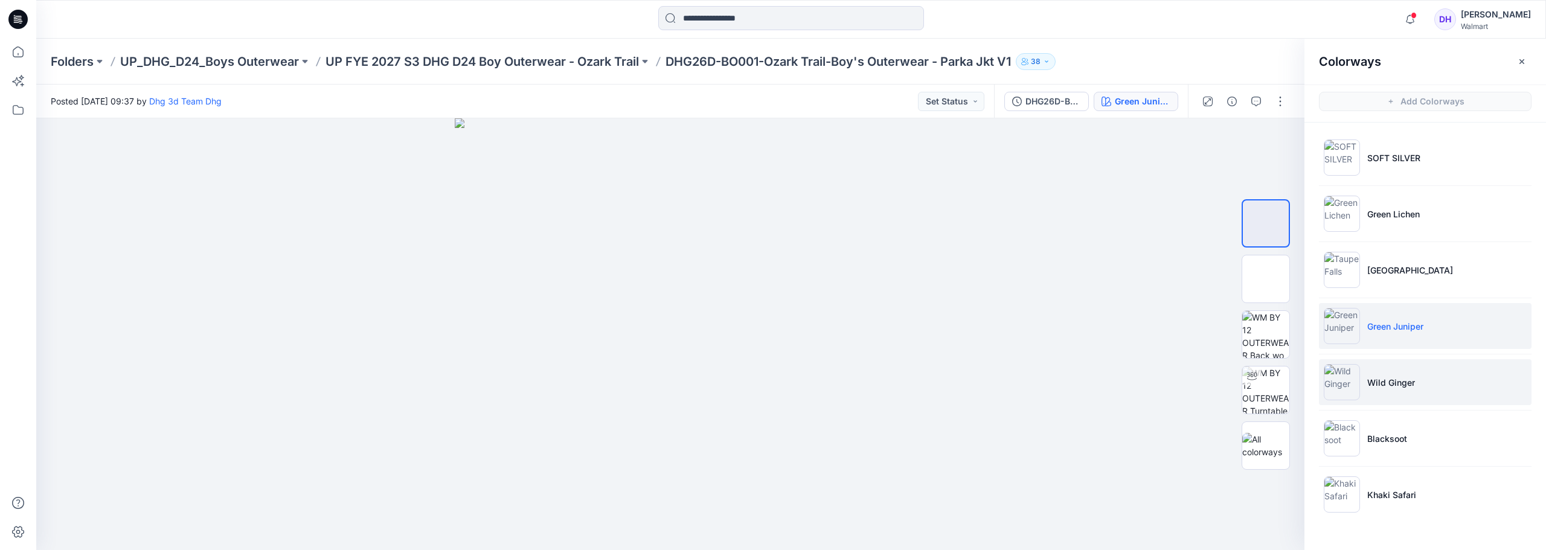
click at [1360, 402] on li "Wild Ginger" at bounding box center [1425, 382] width 213 height 46
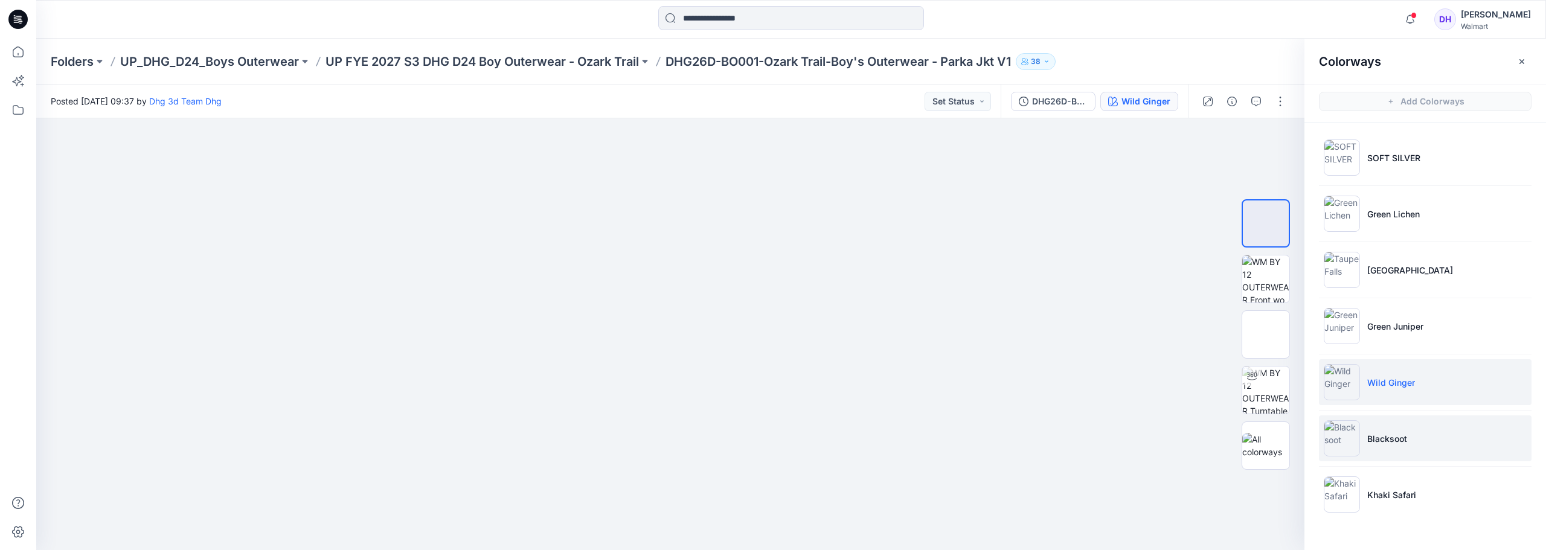
click at [1380, 453] on li "Blacksoot" at bounding box center [1425, 438] width 213 height 46
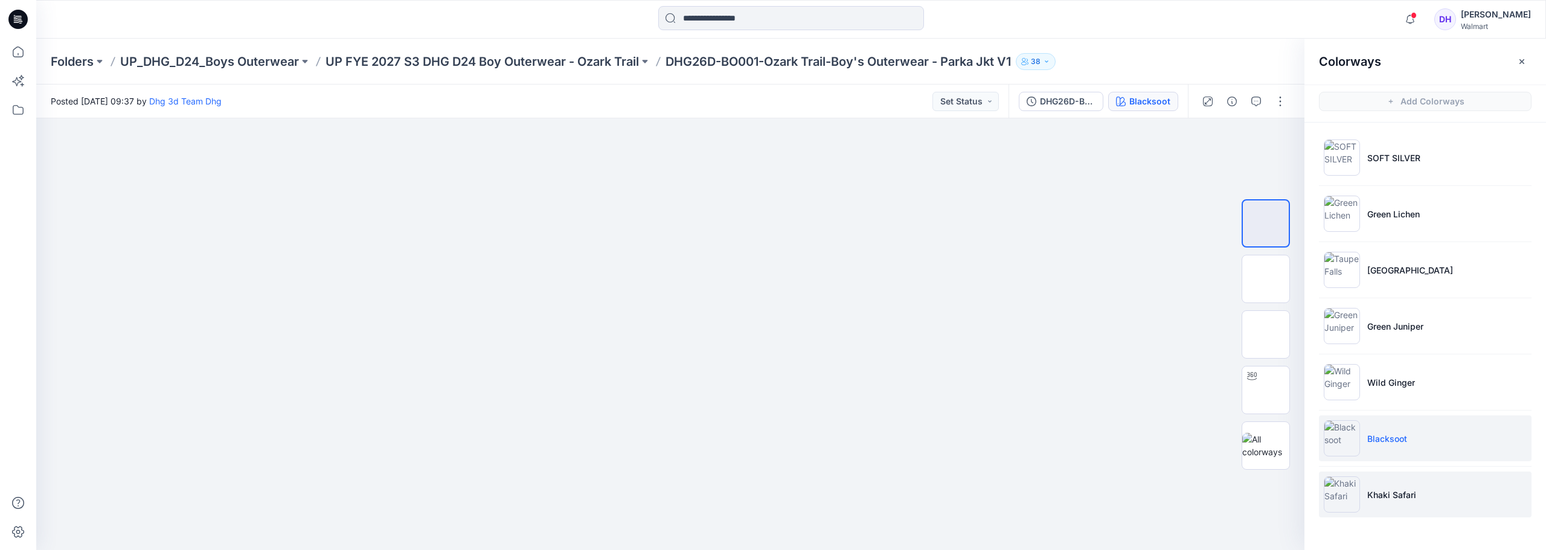
click at [1368, 486] on li "Khaki Safari" at bounding box center [1425, 495] width 213 height 46
click at [524, 61] on p "UP FYE 2027 S3 DHG D24 Boy Outerwear - Ozark Trail" at bounding box center [481, 61] width 313 height 17
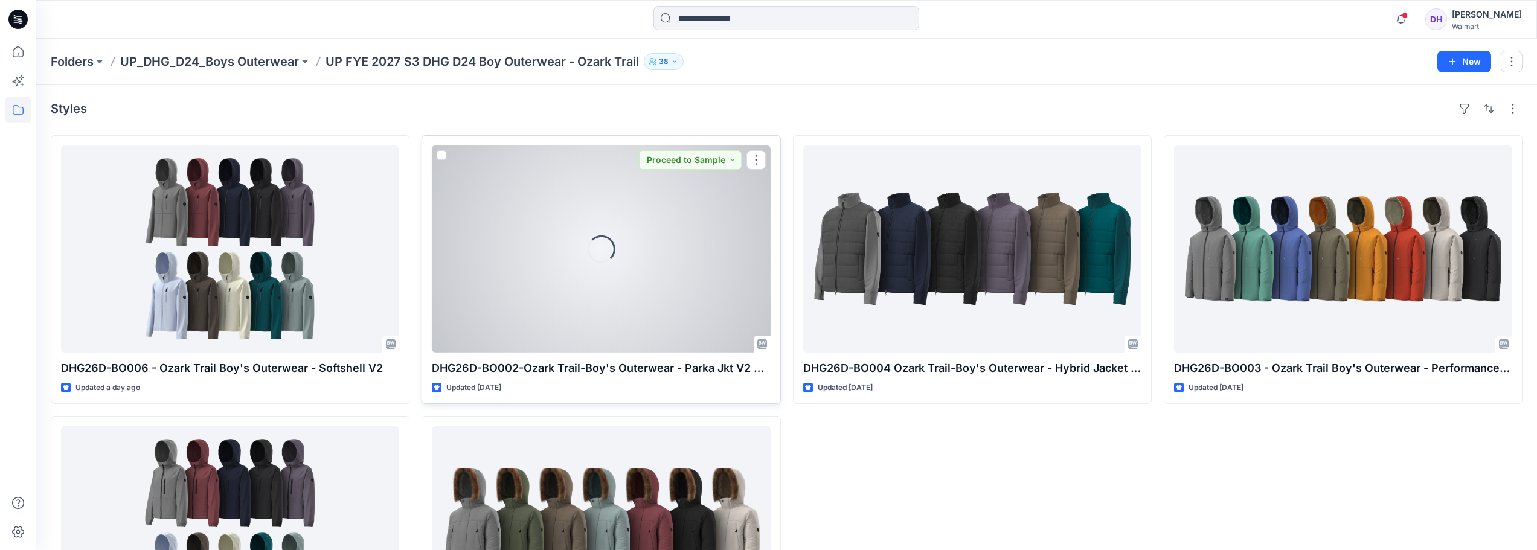
click at [647, 251] on div "Loading..." at bounding box center [601, 249] width 338 height 207
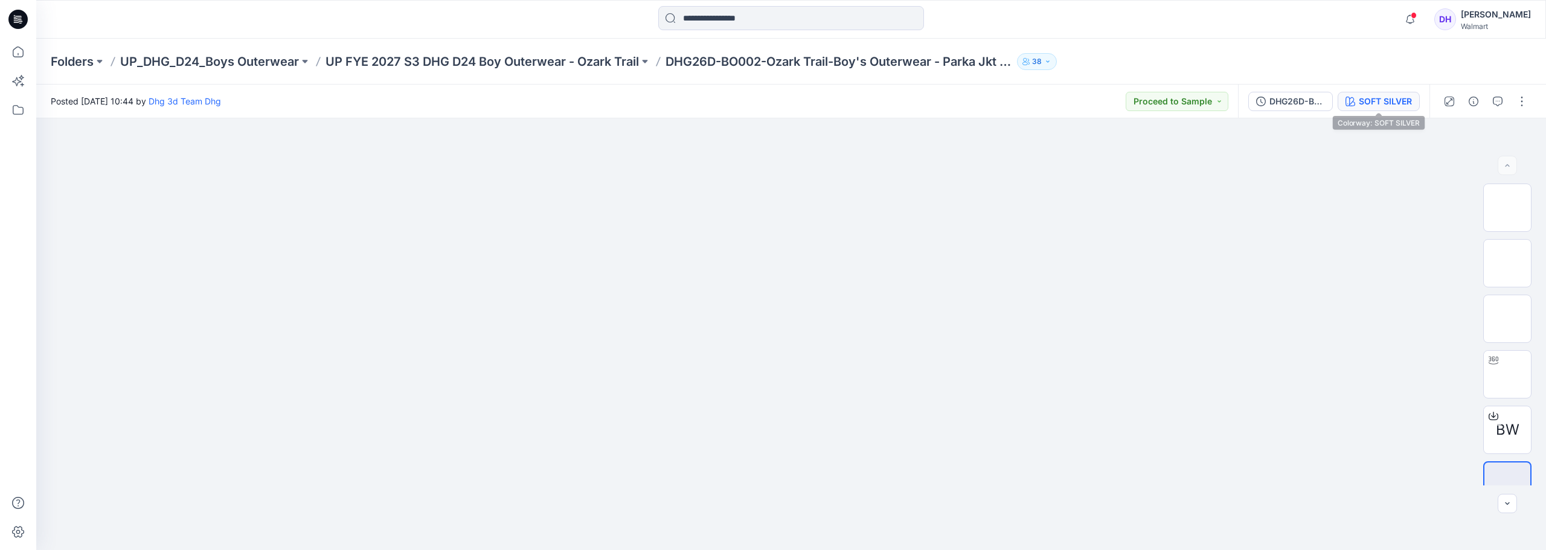
click at [1378, 105] on div "SOFT SILVER" at bounding box center [1385, 101] width 53 height 13
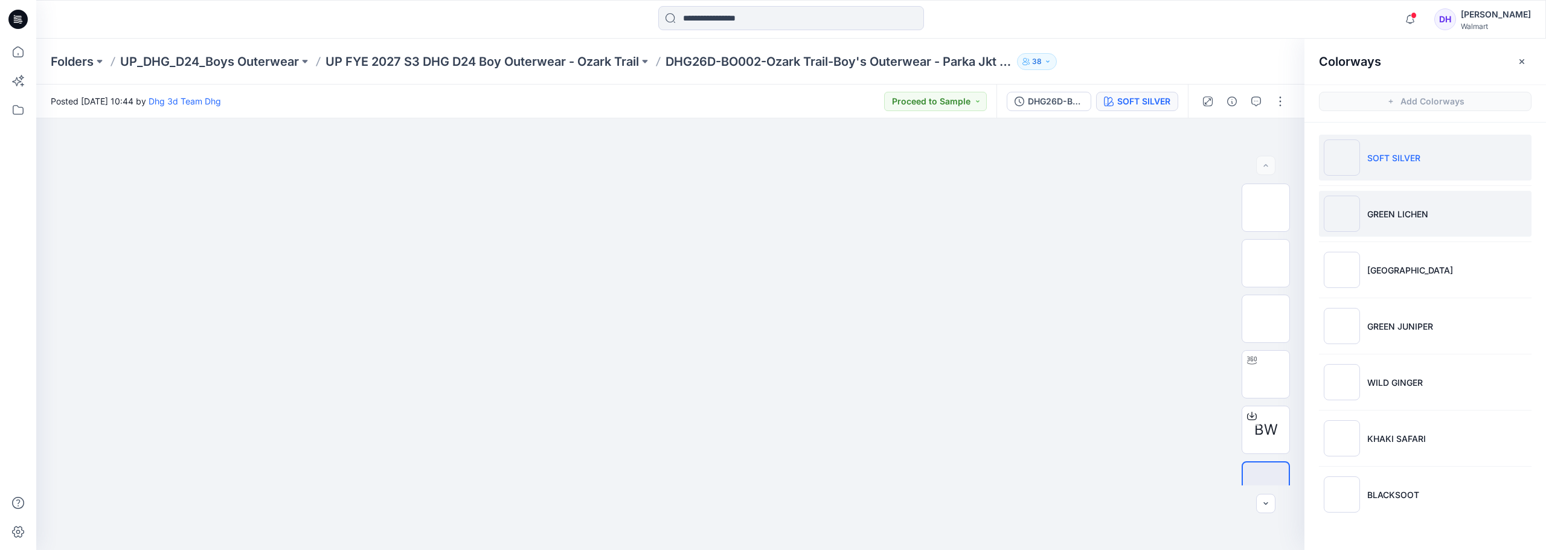
click at [1413, 199] on li "GREEN LICHEN" at bounding box center [1425, 214] width 213 height 46
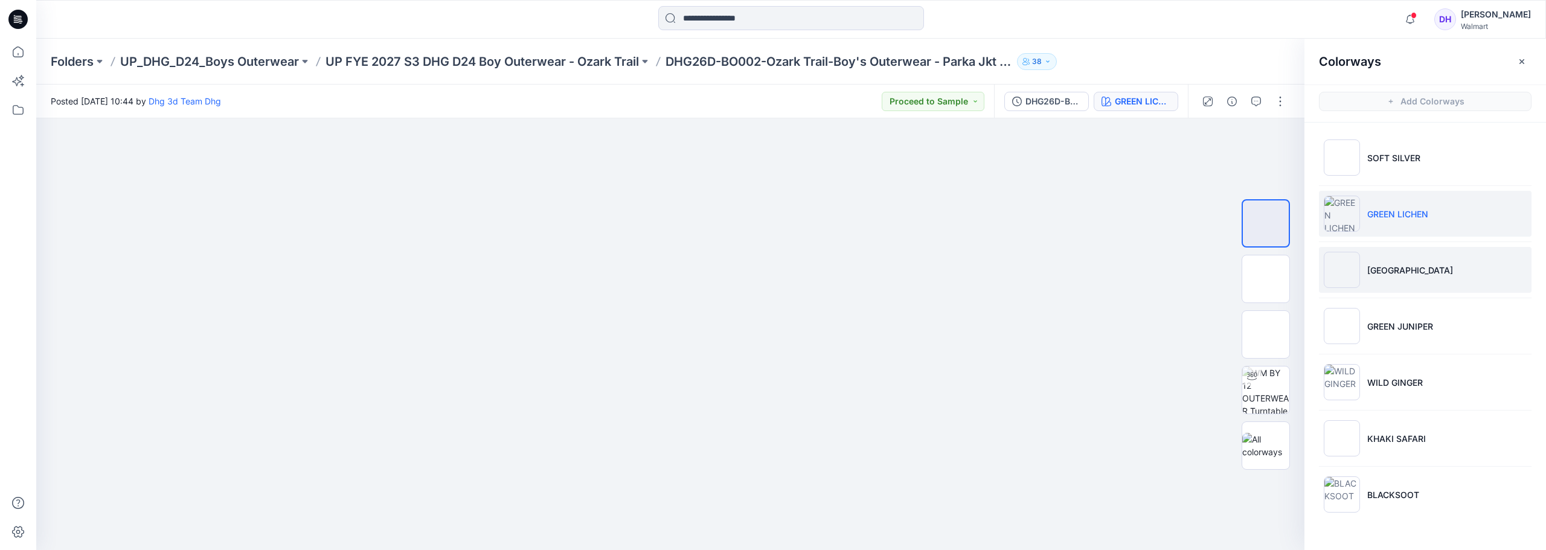
click at [1388, 280] on li "[GEOGRAPHIC_DATA]" at bounding box center [1425, 270] width 213 height 46
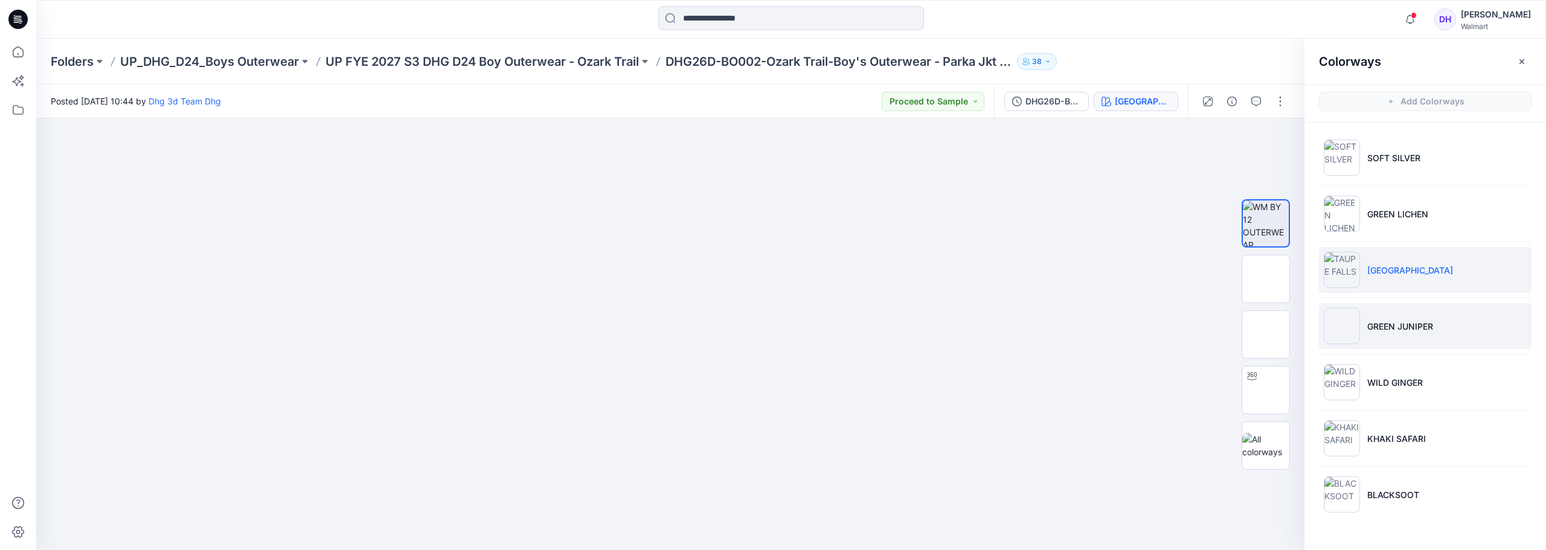
click at [1365, 321] on li "GREEN JUNIPER" at bounding box center [1425, 326] width 213 height 46
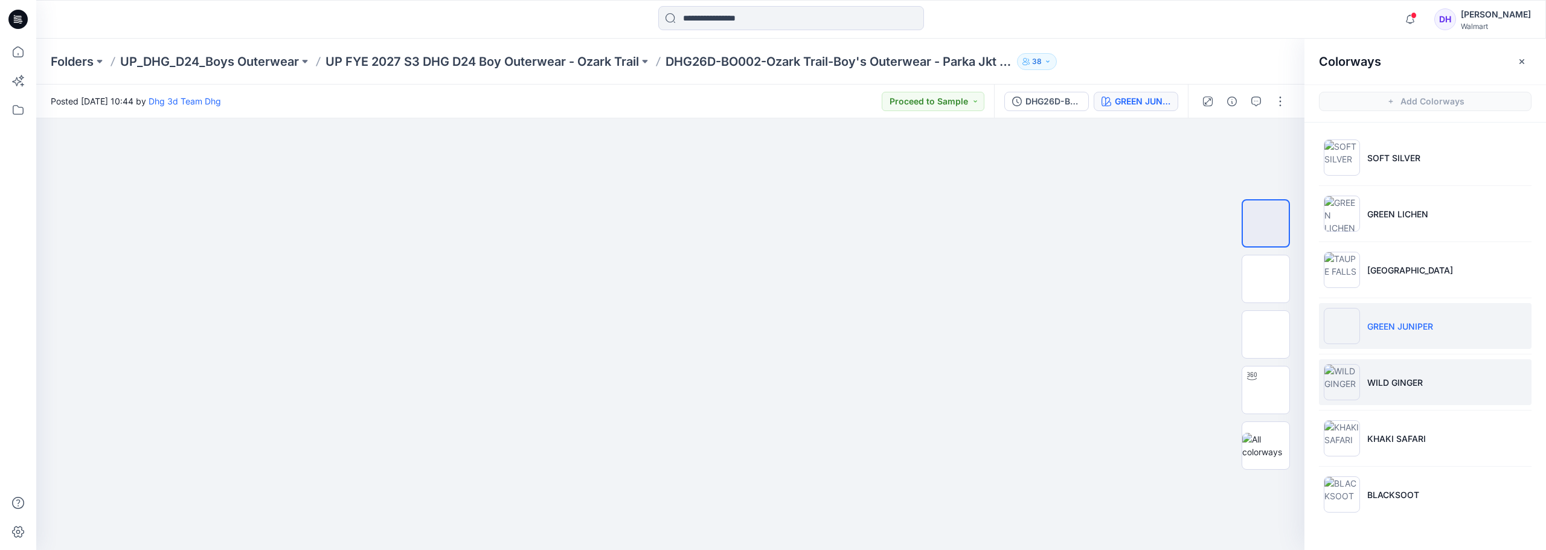
click at [1389, 375] on li "WILD GINGER" at bounding box center [1425, 382] width 213 height 46
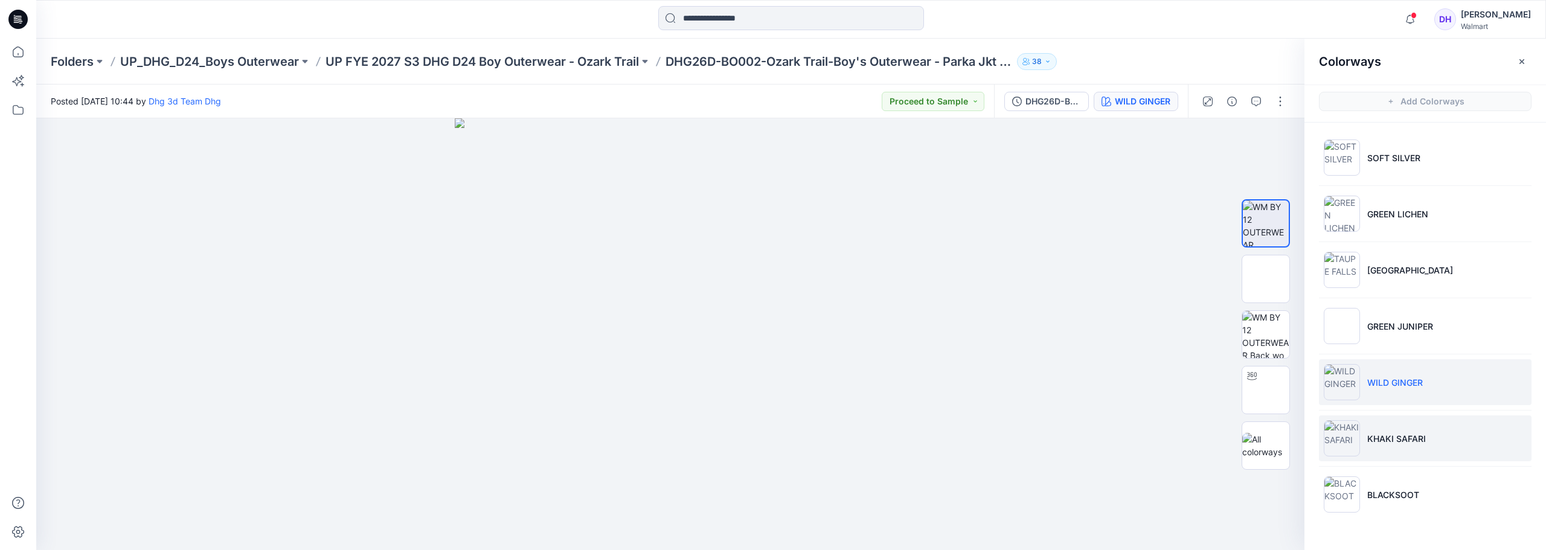
click at [1389, 426] on li "KHAKI SAFARI" at bounding box center [1425, 438] width 213 height 46
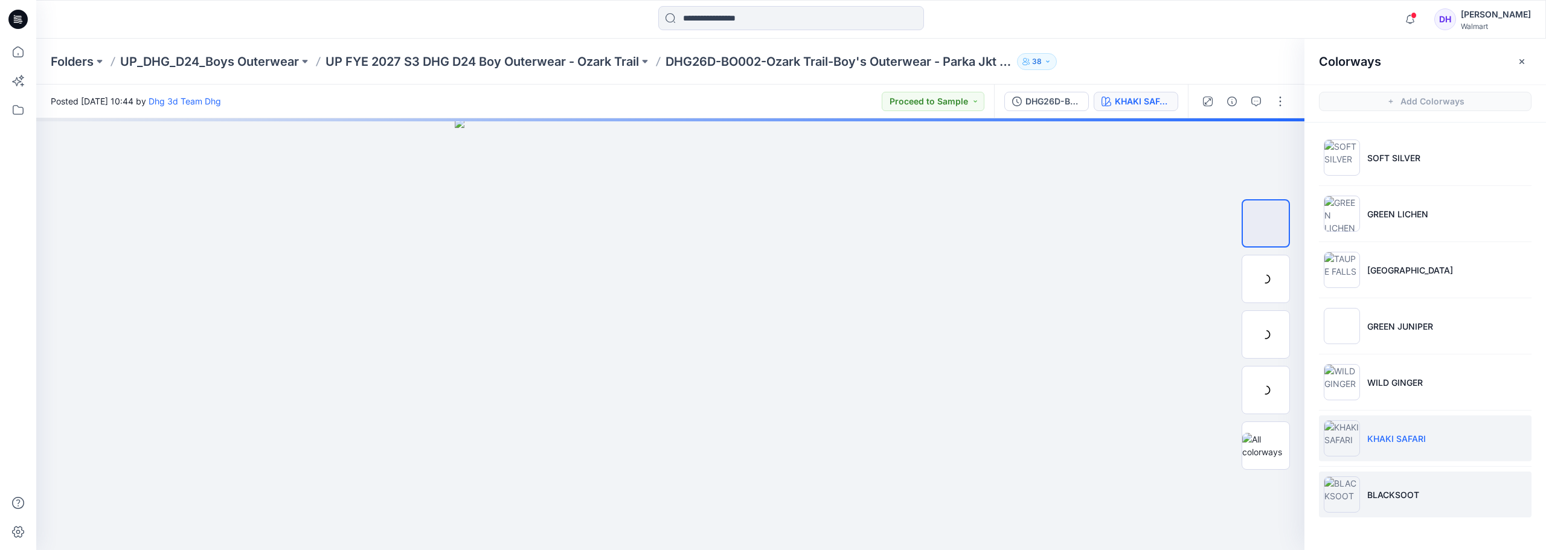
click at [1381, 492] on p "BLACKSOOT" at bounding box center [1393, 494] width 52 height 13
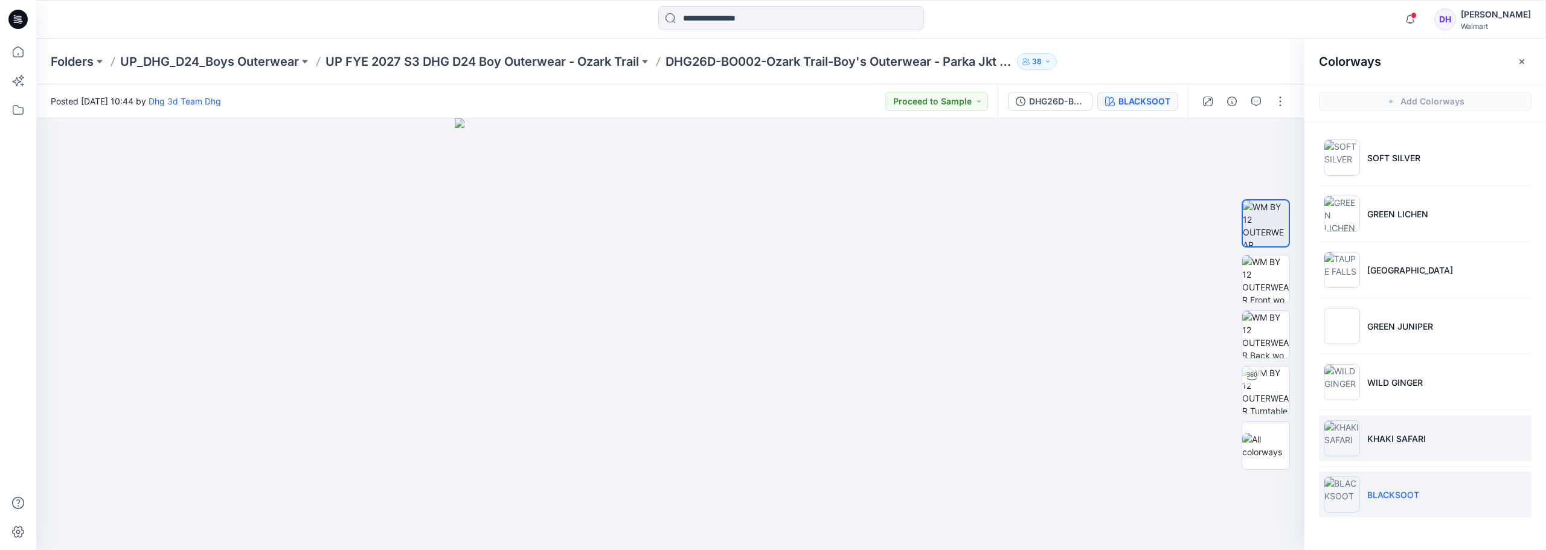
click at [1353, 451] on img at bounding box center [1342, 438] width 36 height 36
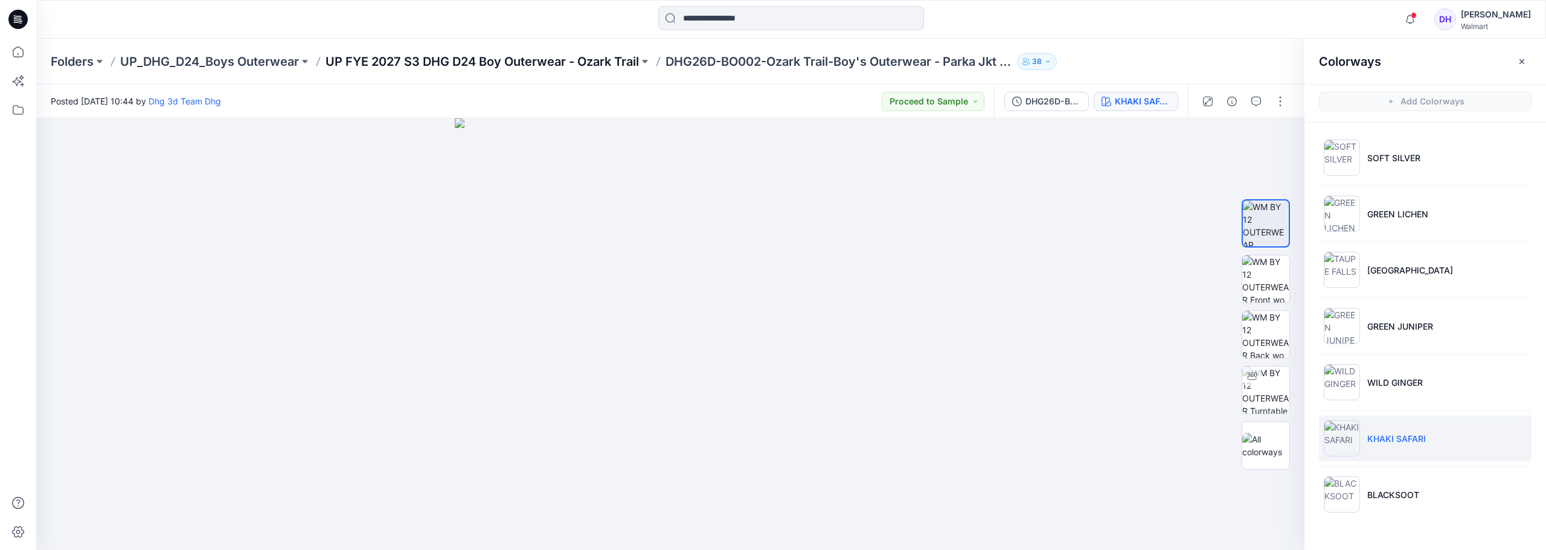
click at [447, 62] on p "UP FYE 2027 S3 DHG D24 Boy Outerwear - Ozark Trail" at bounding box center [481, 61] width 313 height 17
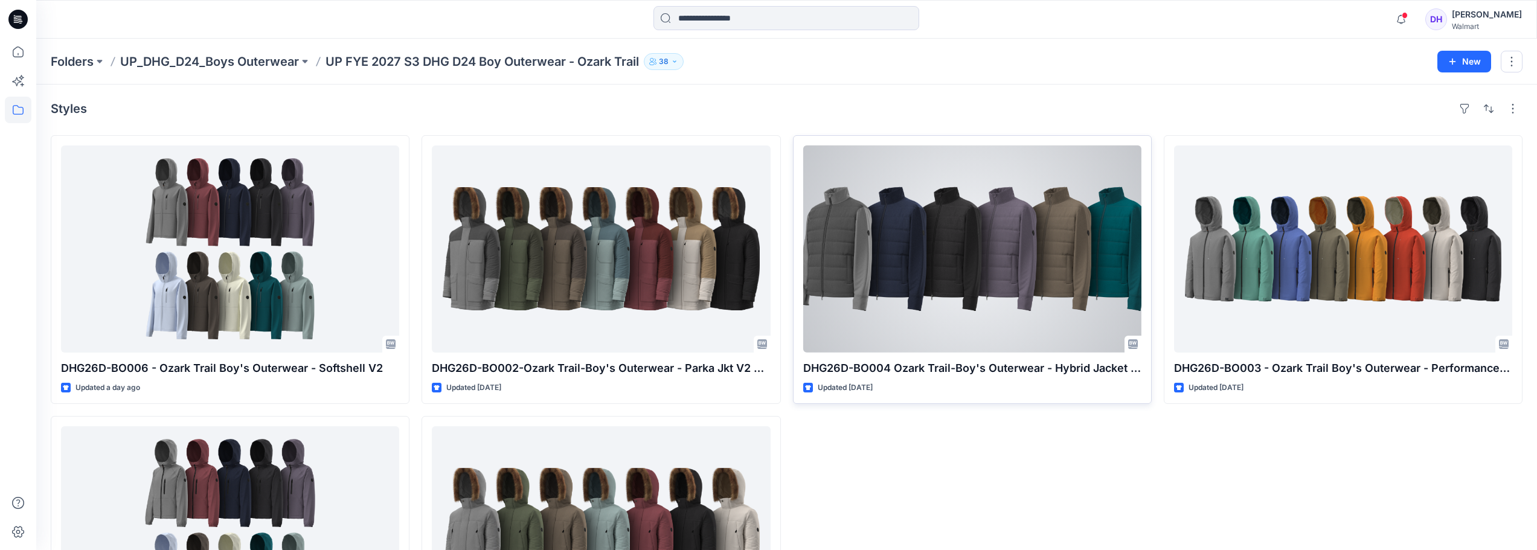
click at [992, 284] on div at bounding box center [972, 249] width 338 height 207
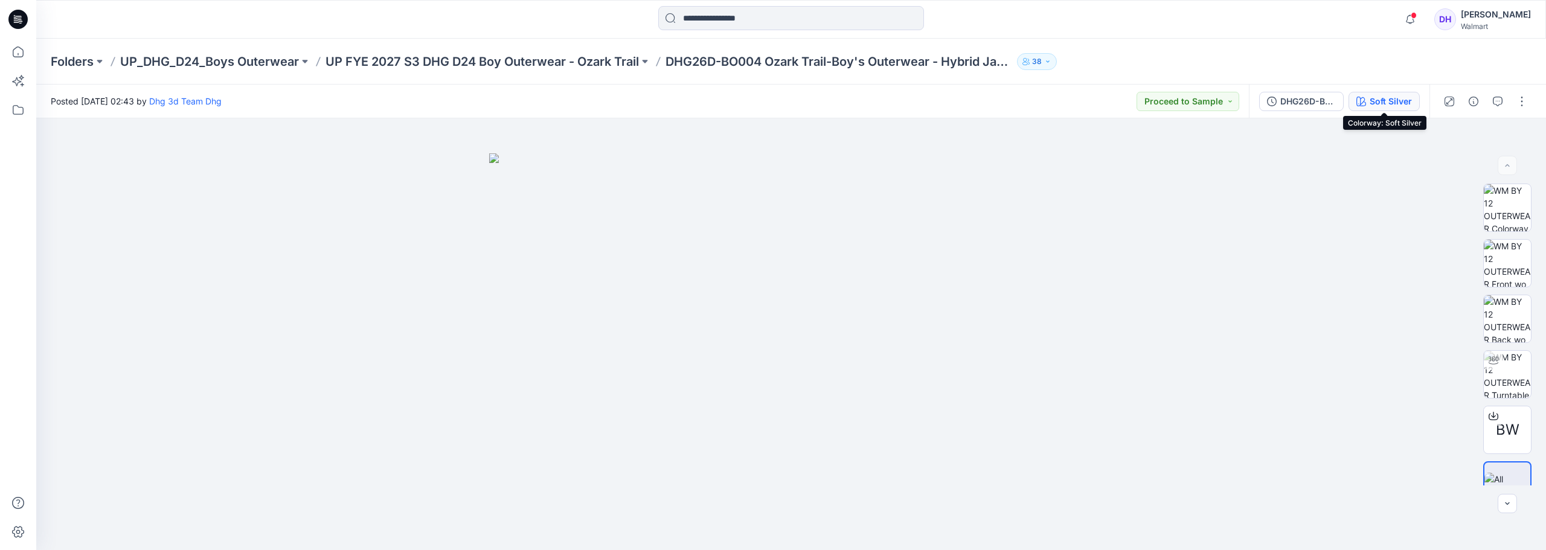
click at [1366, 107] on button "Soft Silver" at bounding box center [1383, 101] width 71 height 19
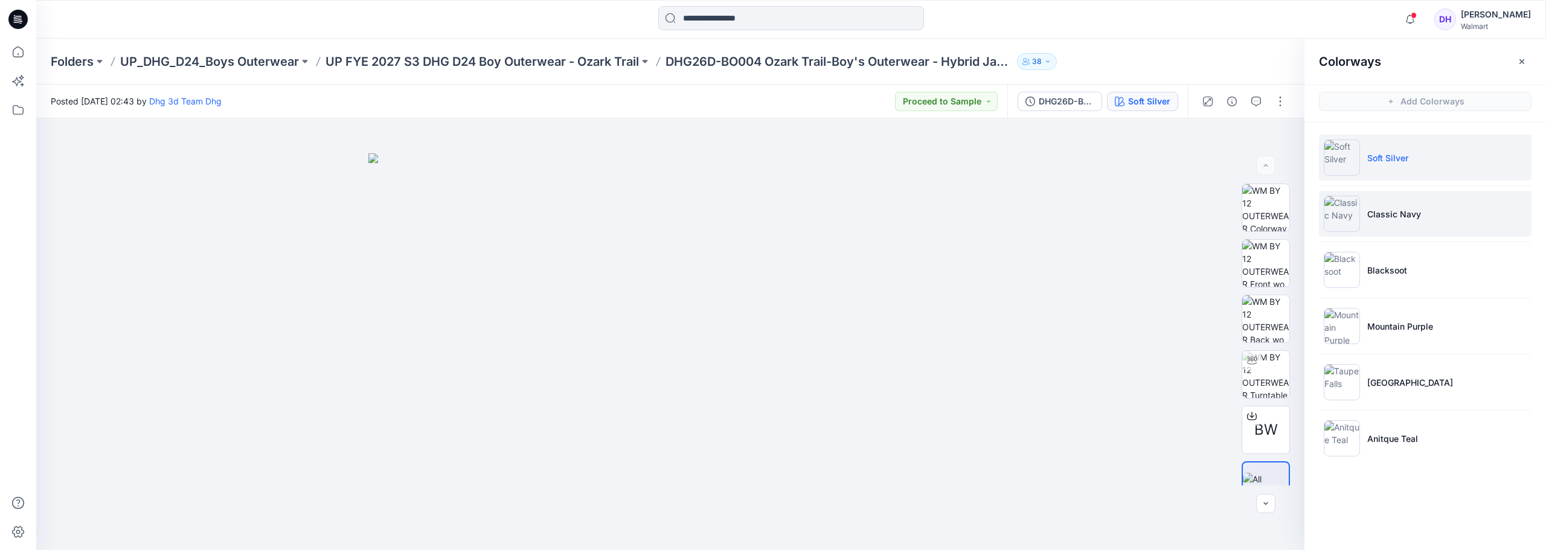
click at [1400, 227] on li "Classic Navy" at bounding box center [1425, 214] width 213 height 46
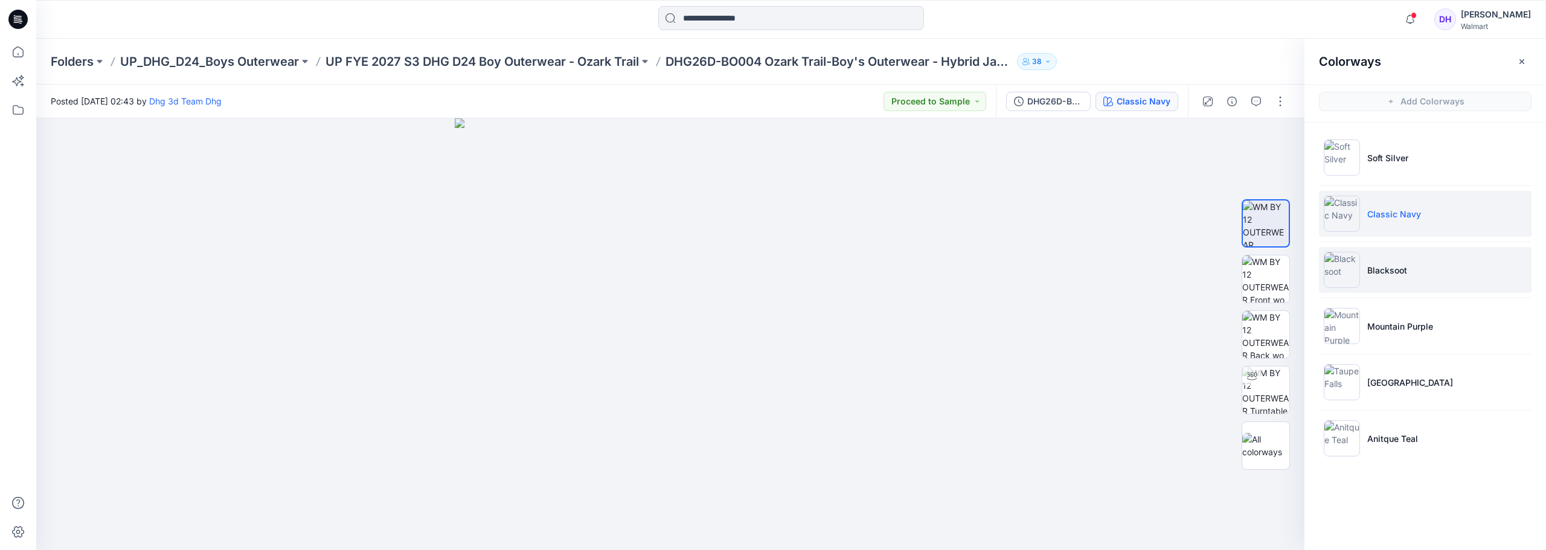
click at [1385, 264] on p "Blacksoot" at bounding box center [1387, 270] width 40 height 13
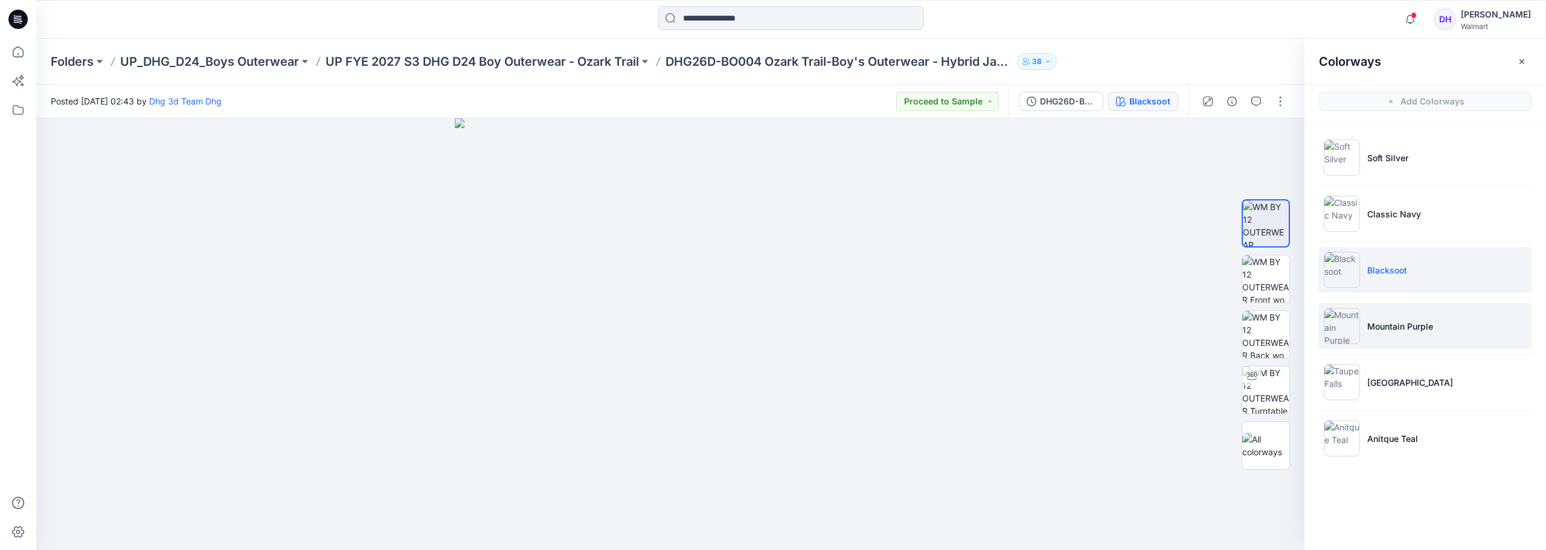
click at [1380, 330] on p "Mountain Purple" at bounding box center [1400, 326] width 66 height 13
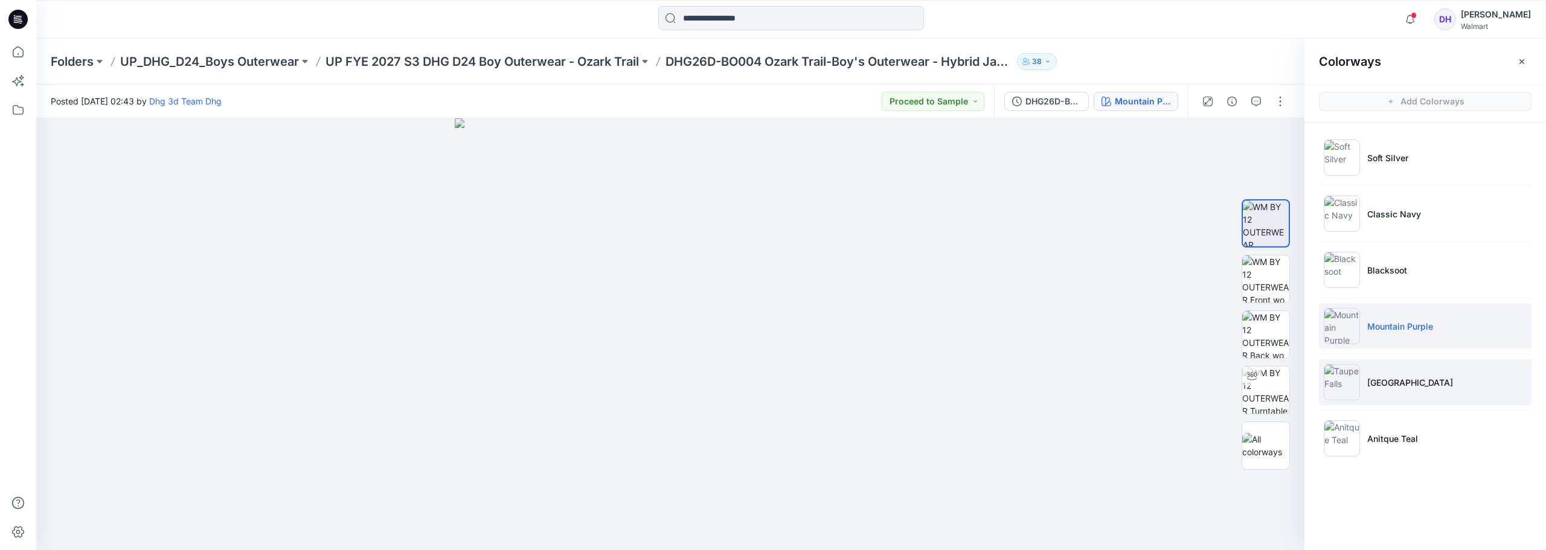
click at [1391, 372] on li "[GEOGRAPHIC_DATA]" at bounding box center [1425, 382] width 213 height 46
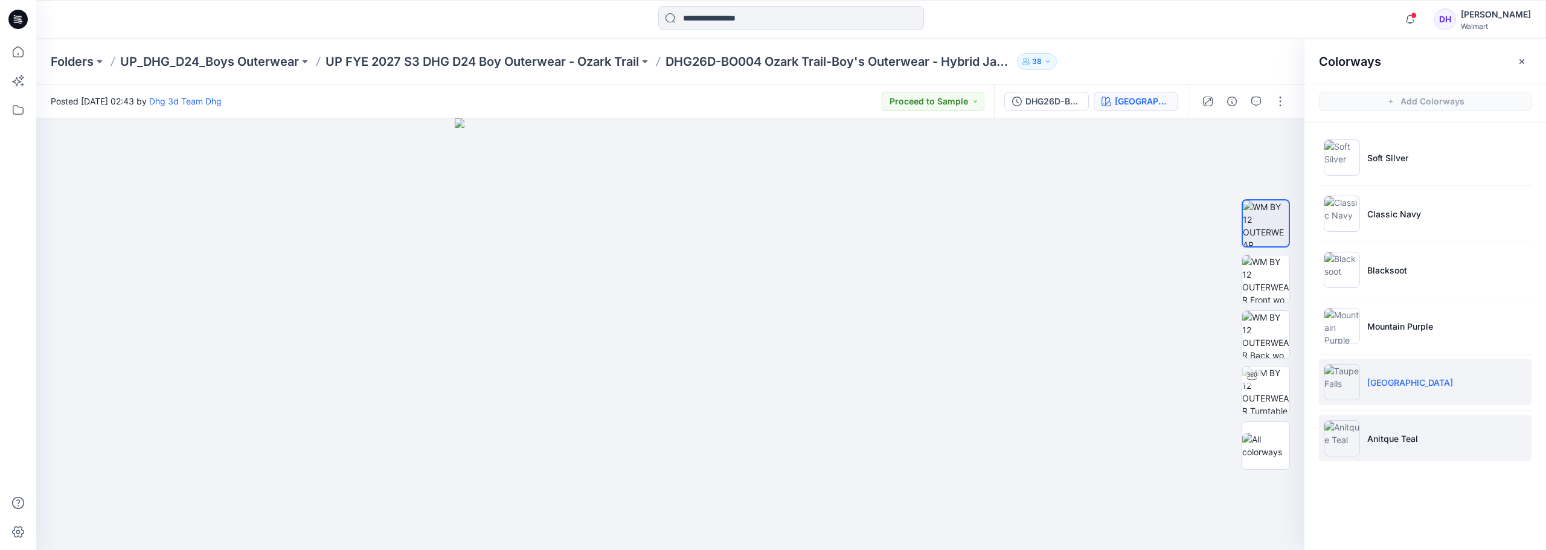
click at [1371, 440] on p "Anitque Teal" at bounding box center [1392, 438] width 51 height 13
click at [468, 60] on p "UP FYE 2027 S3 DHG D24 Boy Outerwear - Ozark Trail" at bounding box center [481, 61] width 313 height 17
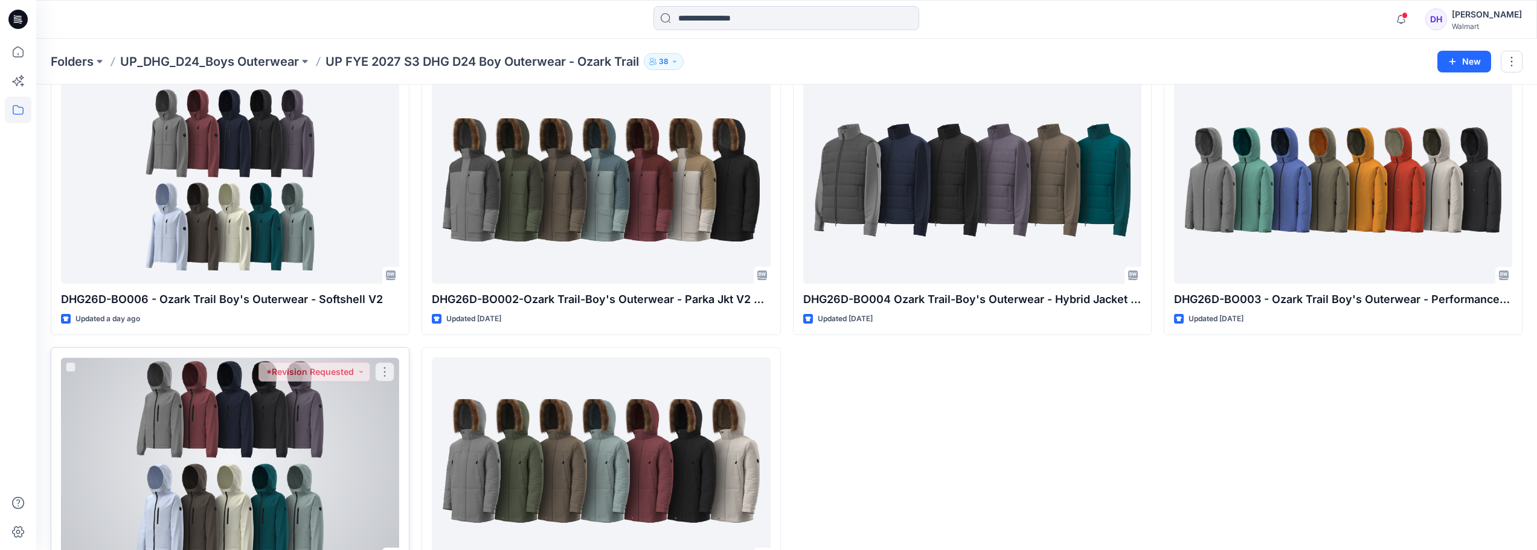
scroll to position [149, 0]
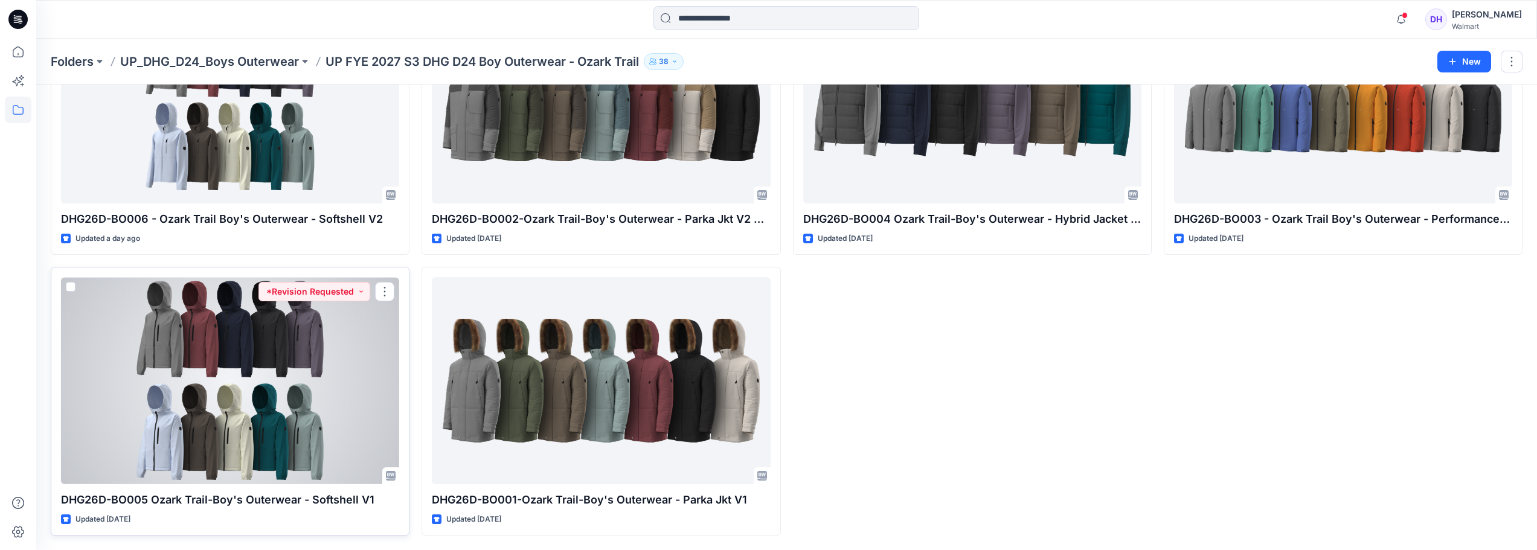
click at [306, 420] on div at bounding box center [230, 380] width 338 height 207
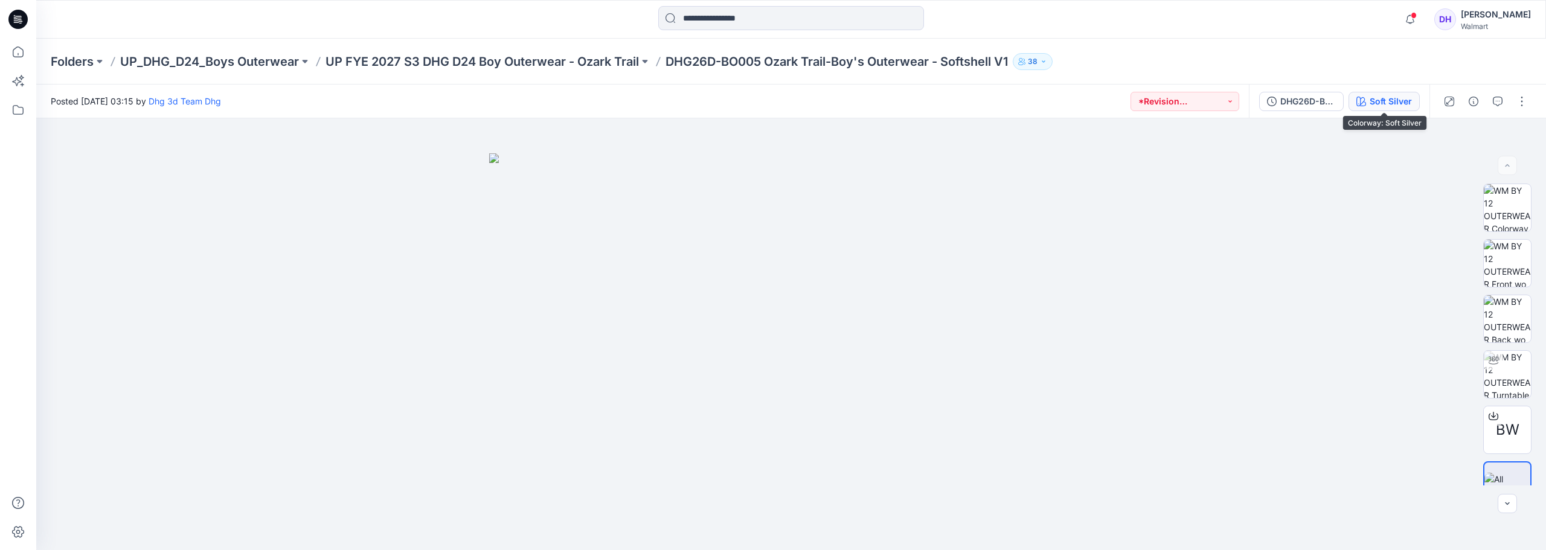
click at [1384, 102] on div "Soft Silver" at bounding box center [1390, 101] width 42 height 13
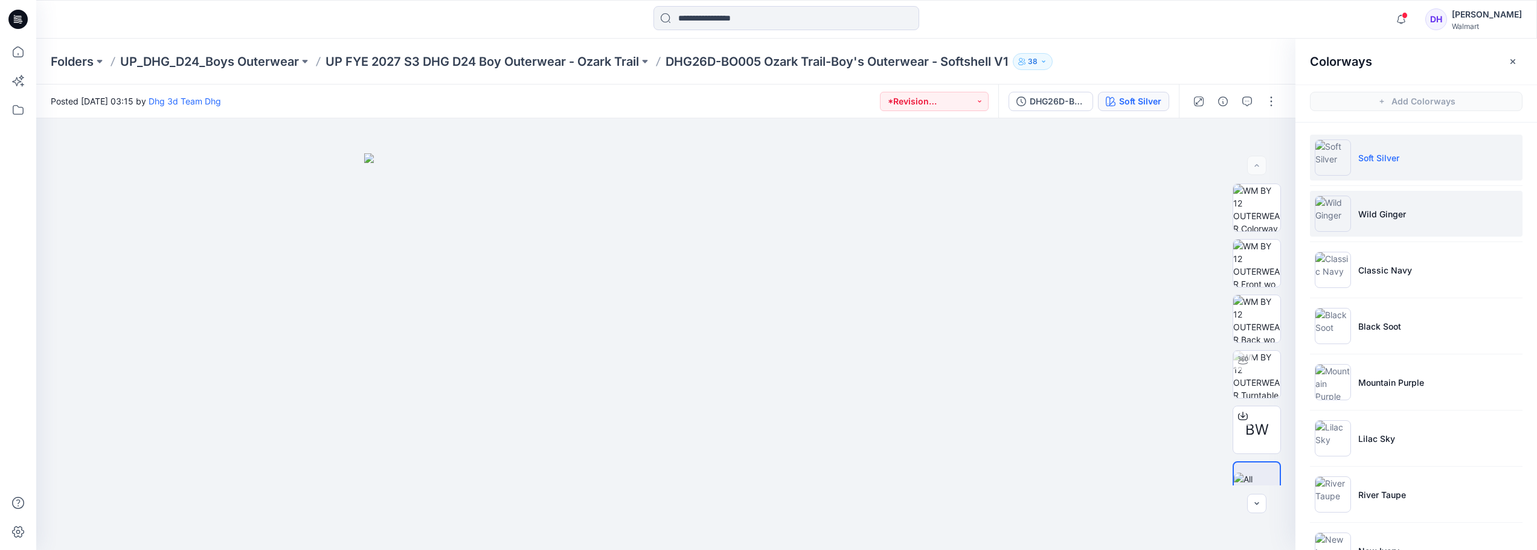
click at [1369, 221] on li "Wild Ginger" at bounding box center [1416, 214] width 213 height 46
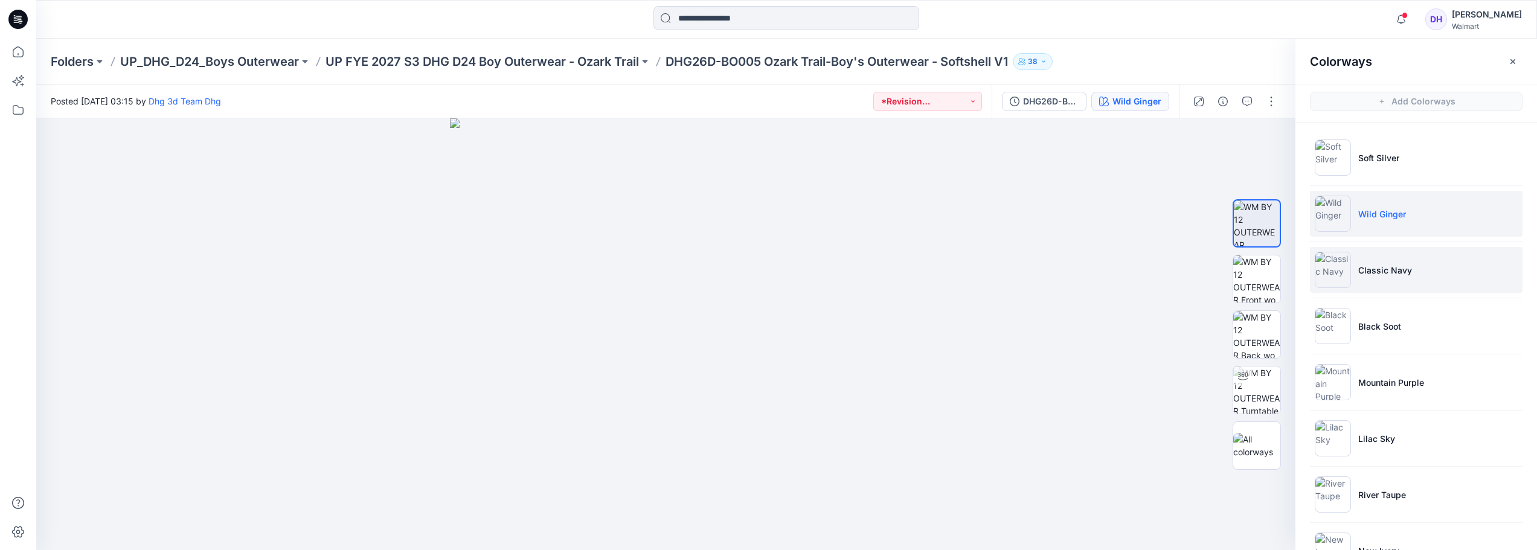
click at [1404, 268] on p "Classic Navy" at bounding box center [1385, 270] width 54 height 13
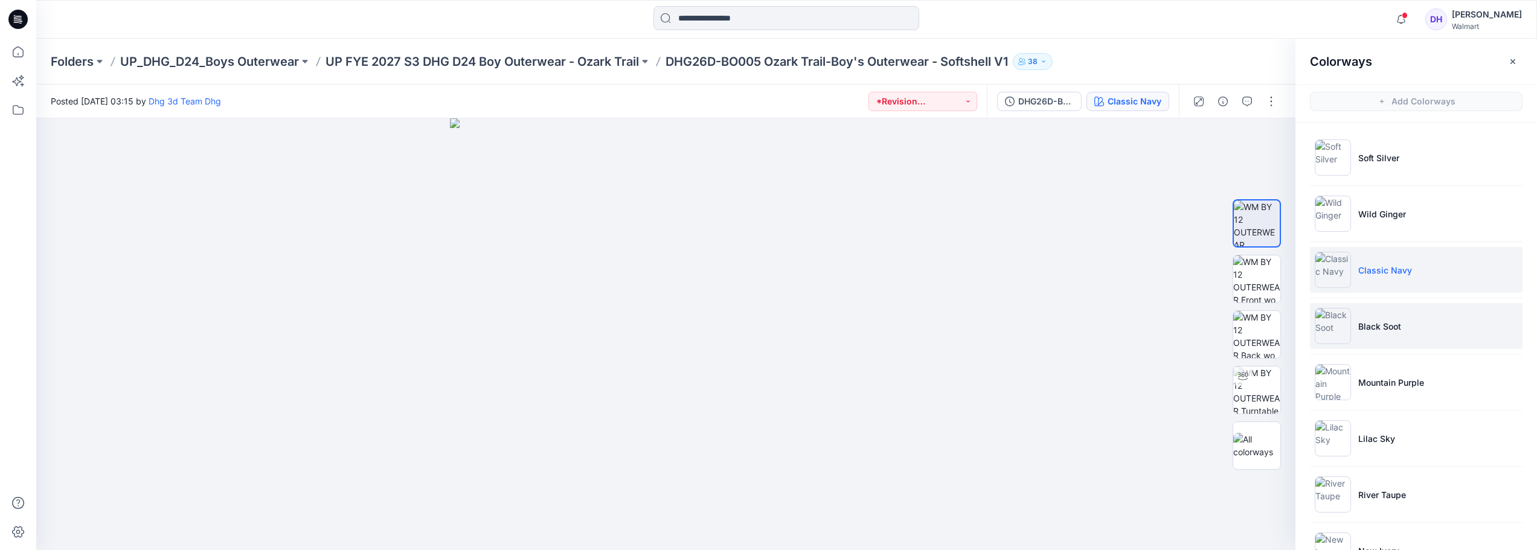
click at [1392, 335] on li "Black Soot" at bounding box center [1416, 326] width 213 height 46
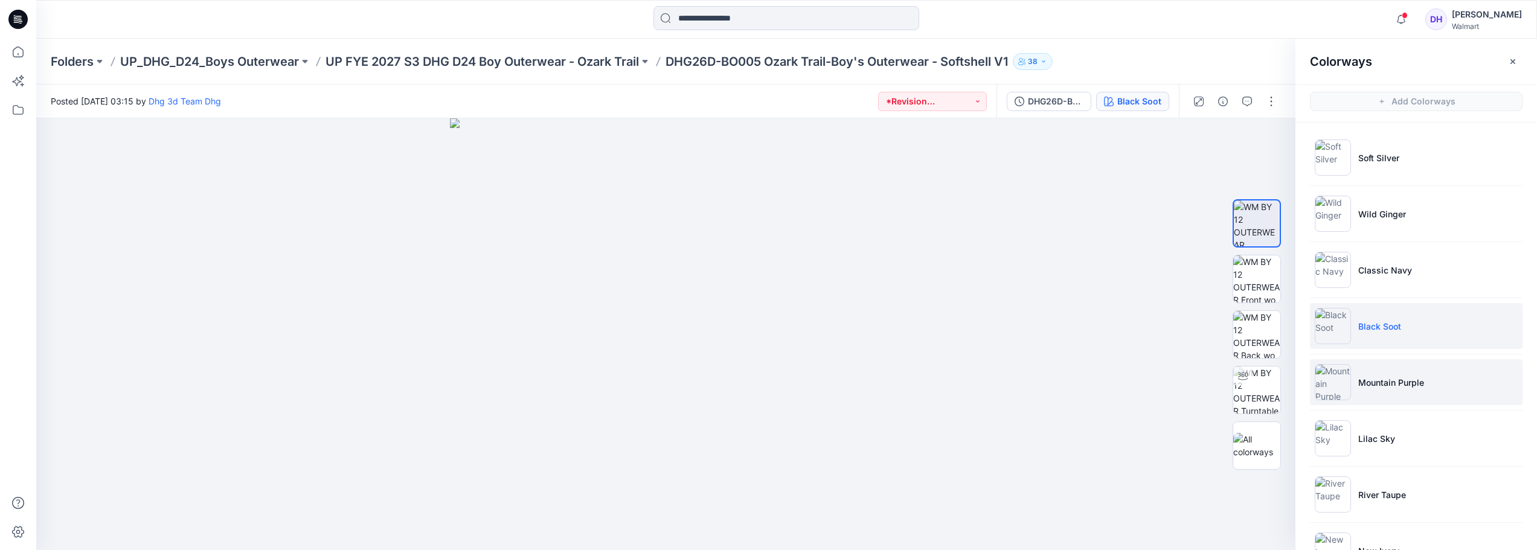
click at [1417, 385] on p "Mountain Purple" at bounding box center [1391, 382] width 66 height 13
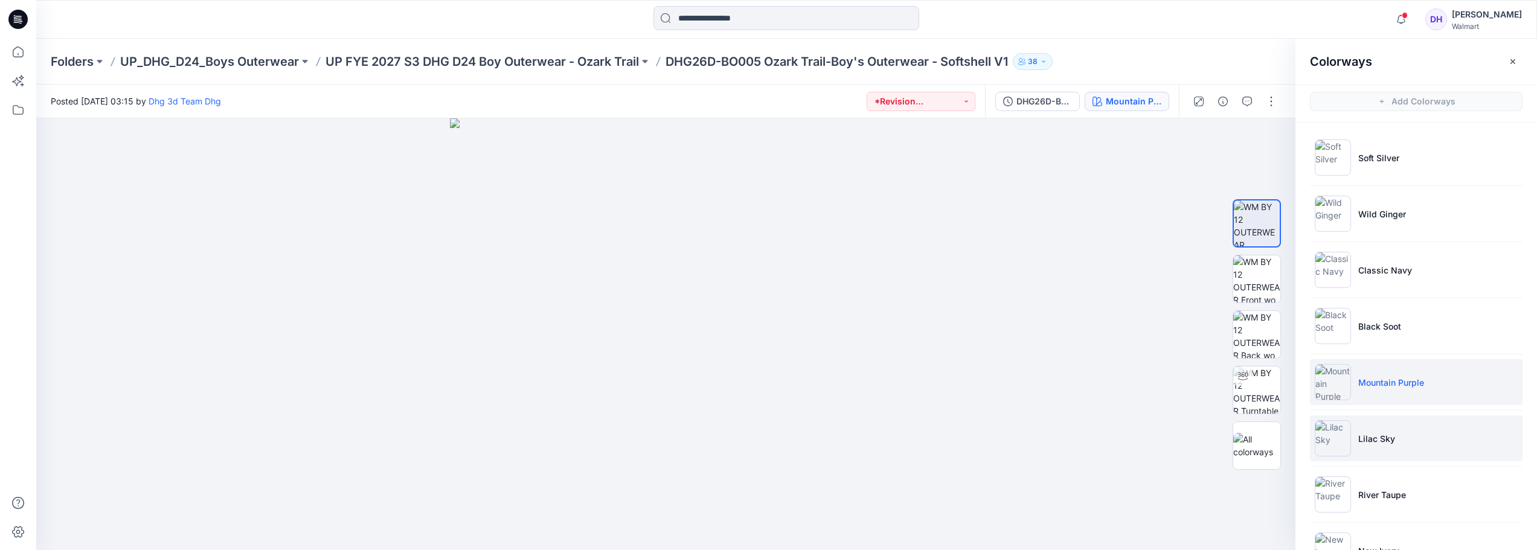
click at [1397, 435] on li "Lilac Sky" at bounding box center [1416, 438] width 213 height 46
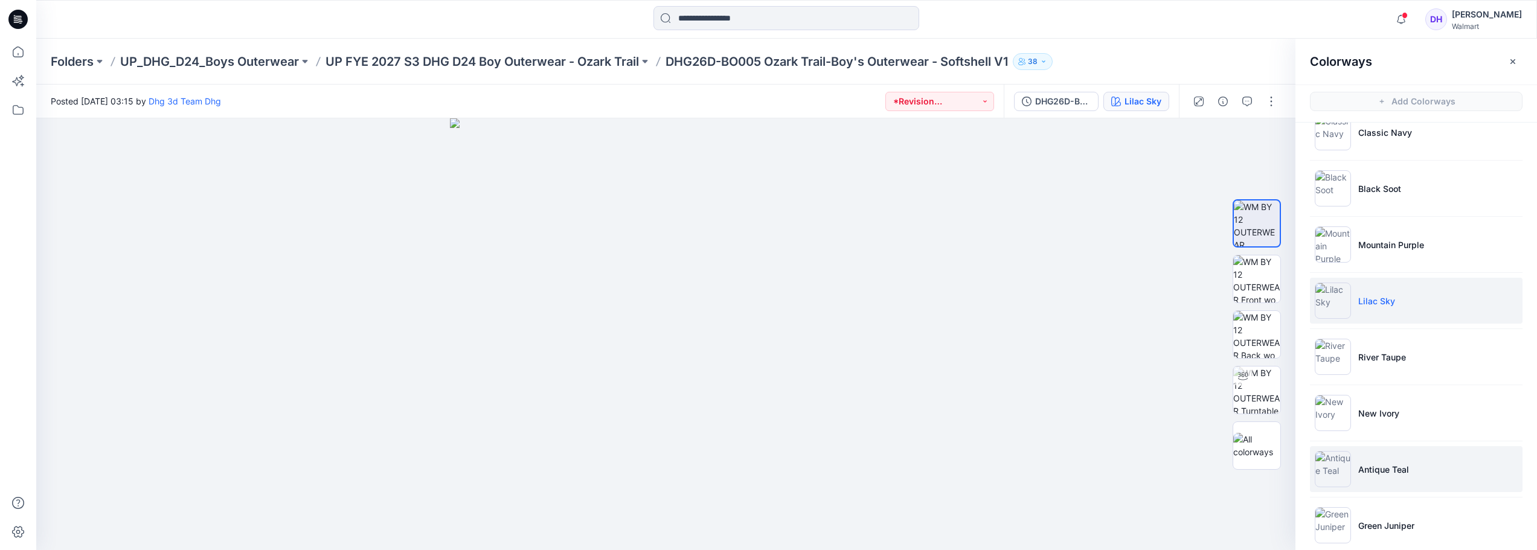
scroll to position [154, 0]
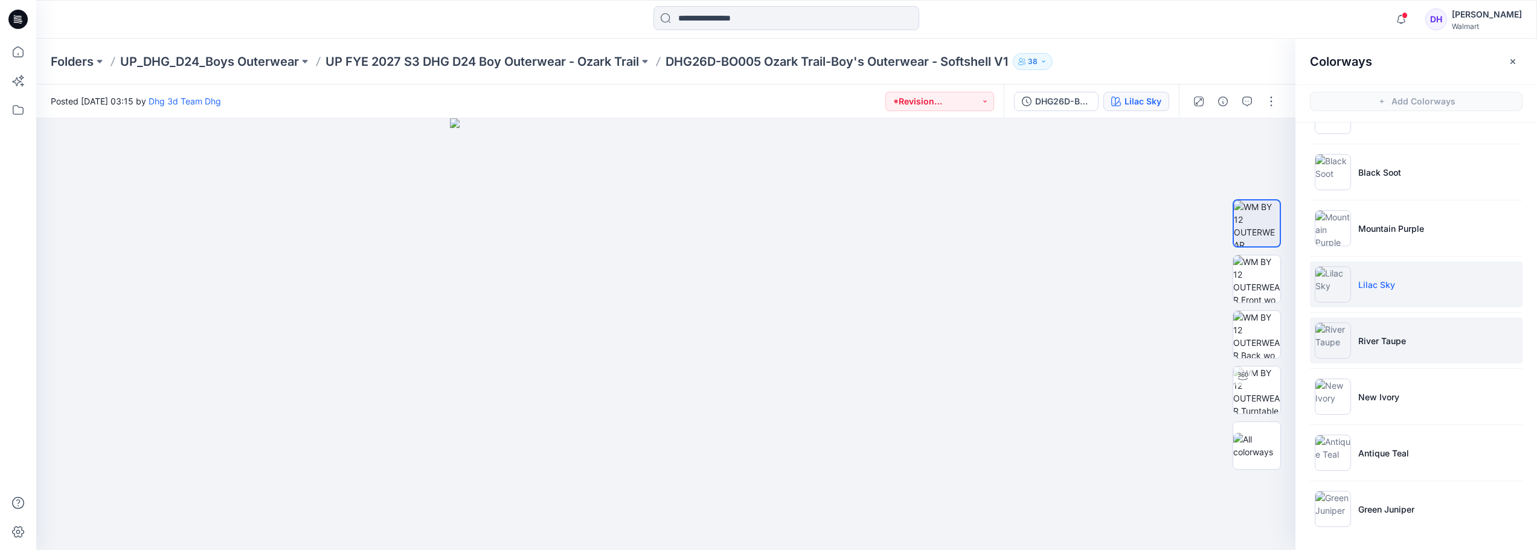
click at [1394, 336] on p "River Taupe" at bounding box center [1382, 341] width 48 height 13
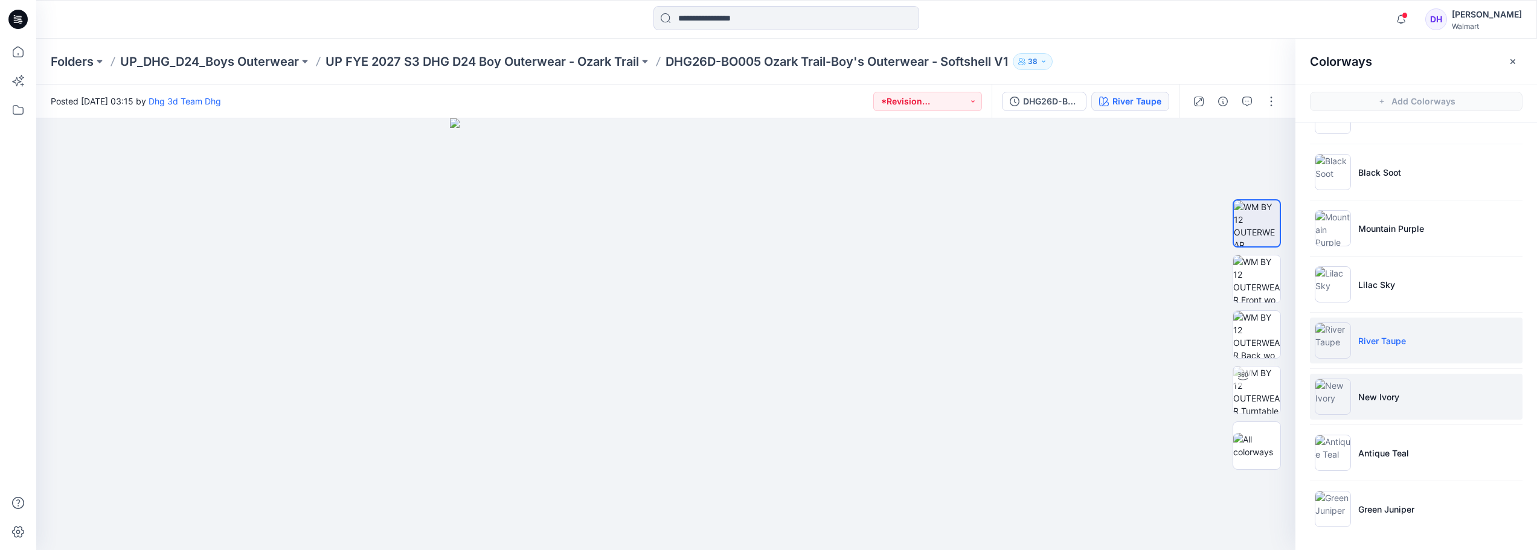
click at [1381, 393] on p "New Ivory" at bounding box center [1378, 397] width 41 height 13
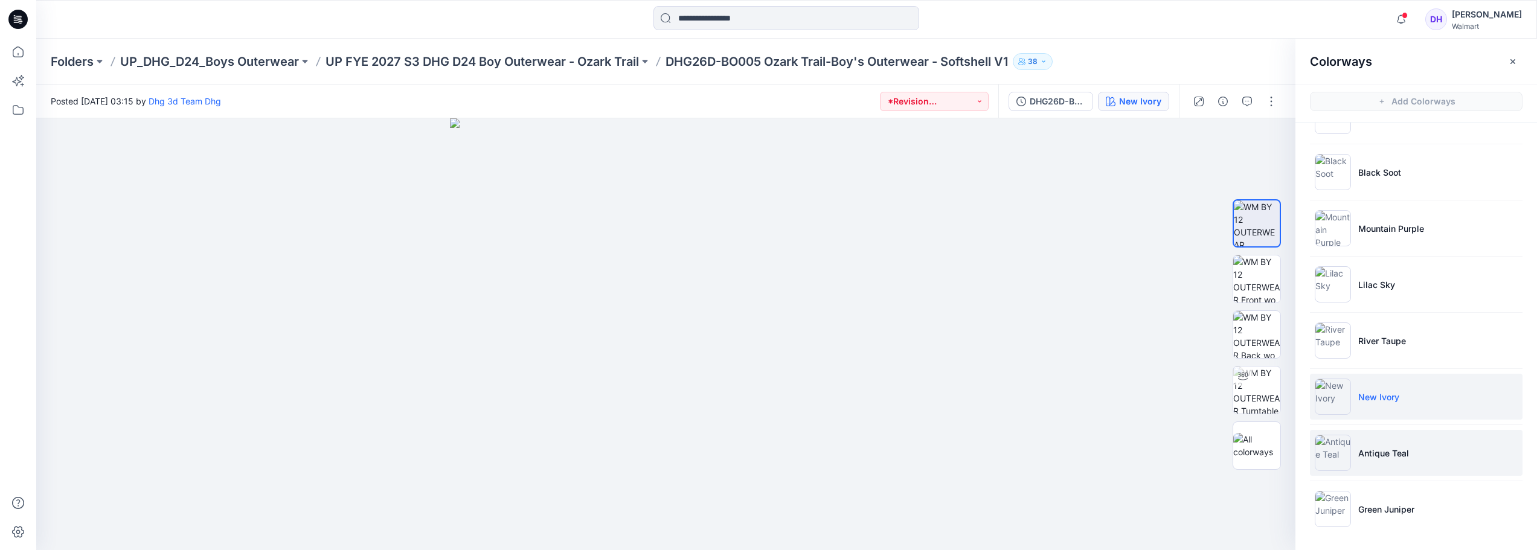
click at [1368, 463] on li "Antique Teal" at bounding box center [1416, 453] width 213 height 46
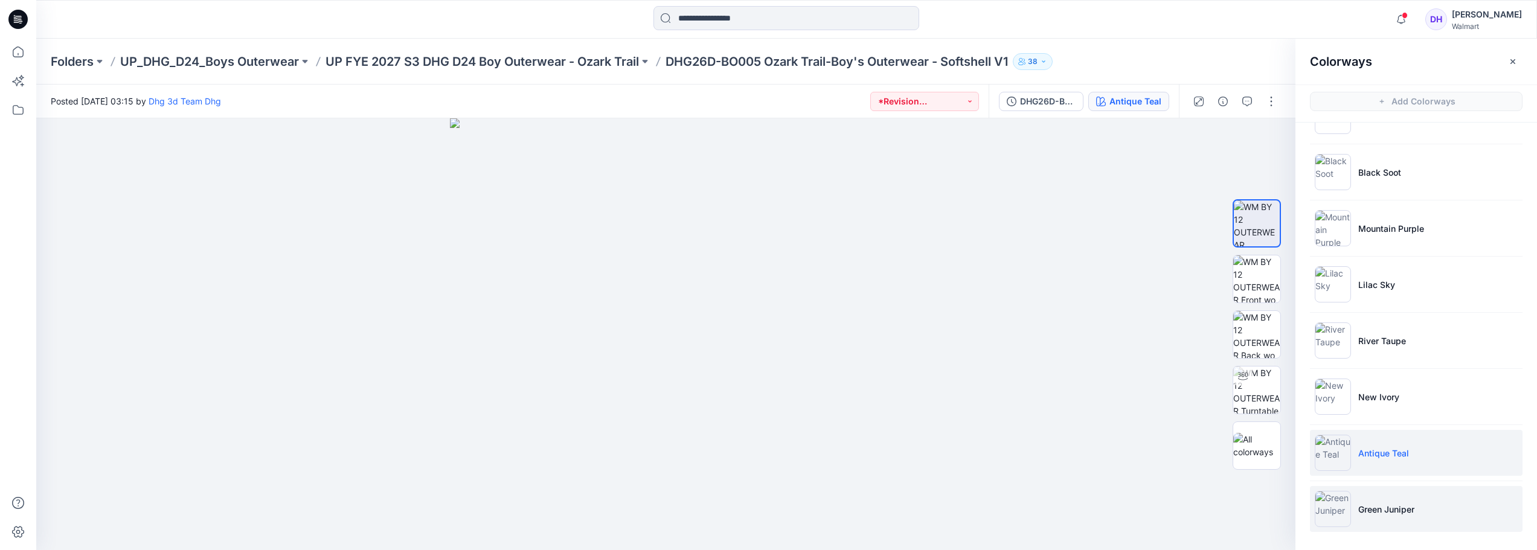
click at [1362, 523] on li "Green Juniper" at bounding box center [1416, 509] width 213 height 46
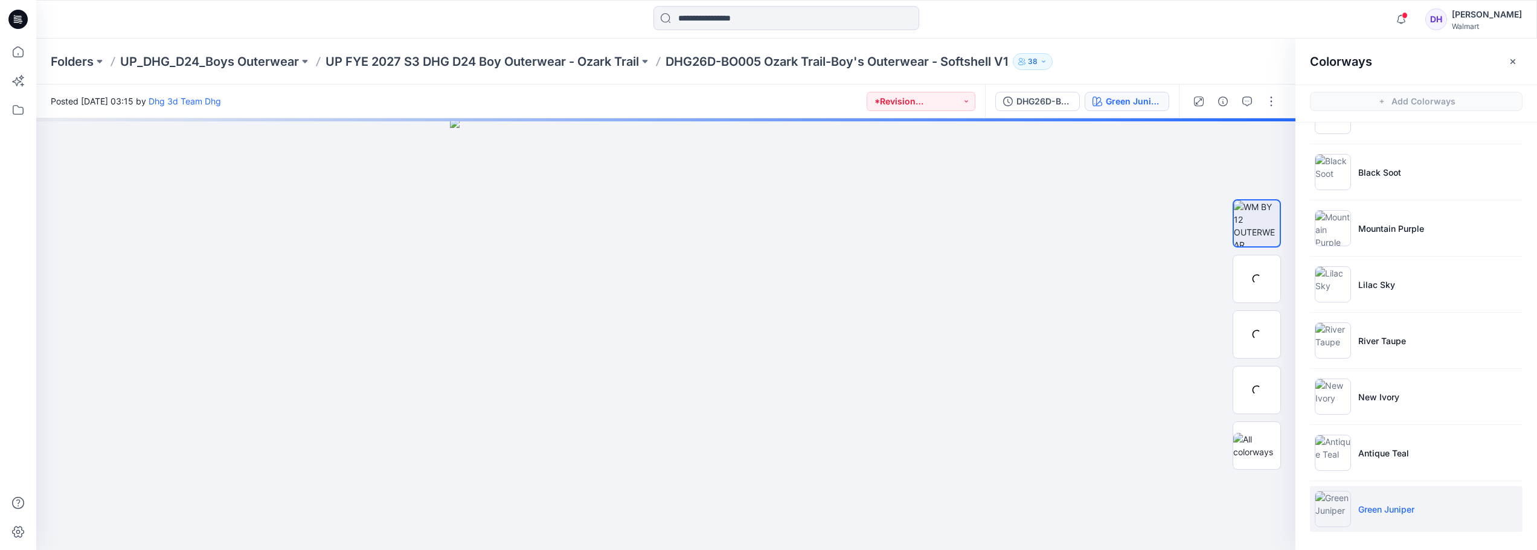
scroll to position [4, 0]
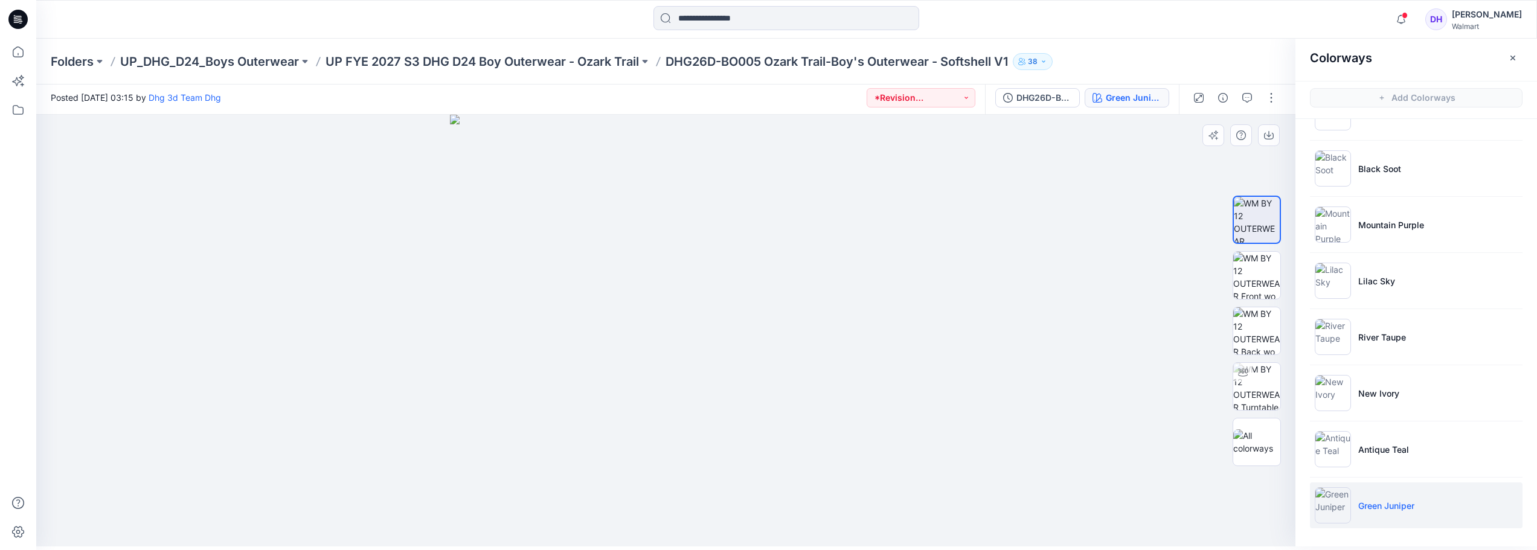
click at [929, 350] on div at bounding box center [665, 331] width 1259 height 432
click at [609, 58] on p "UP FYE 2027 S3 DHG D24 Boy Outerwear - Ozark Trail" at bounding box center [481, 61] width 313 height 17
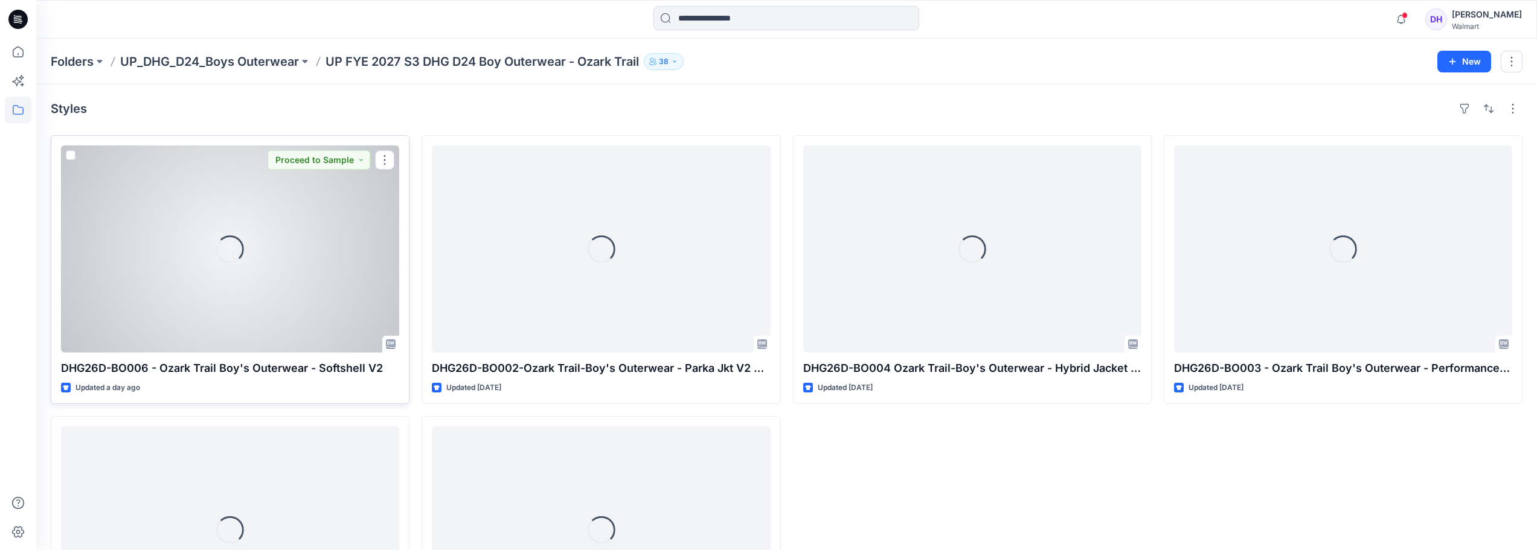
click at [201, 303] on div "Loading..." at bounding box center [230, 249] width 338 height 207
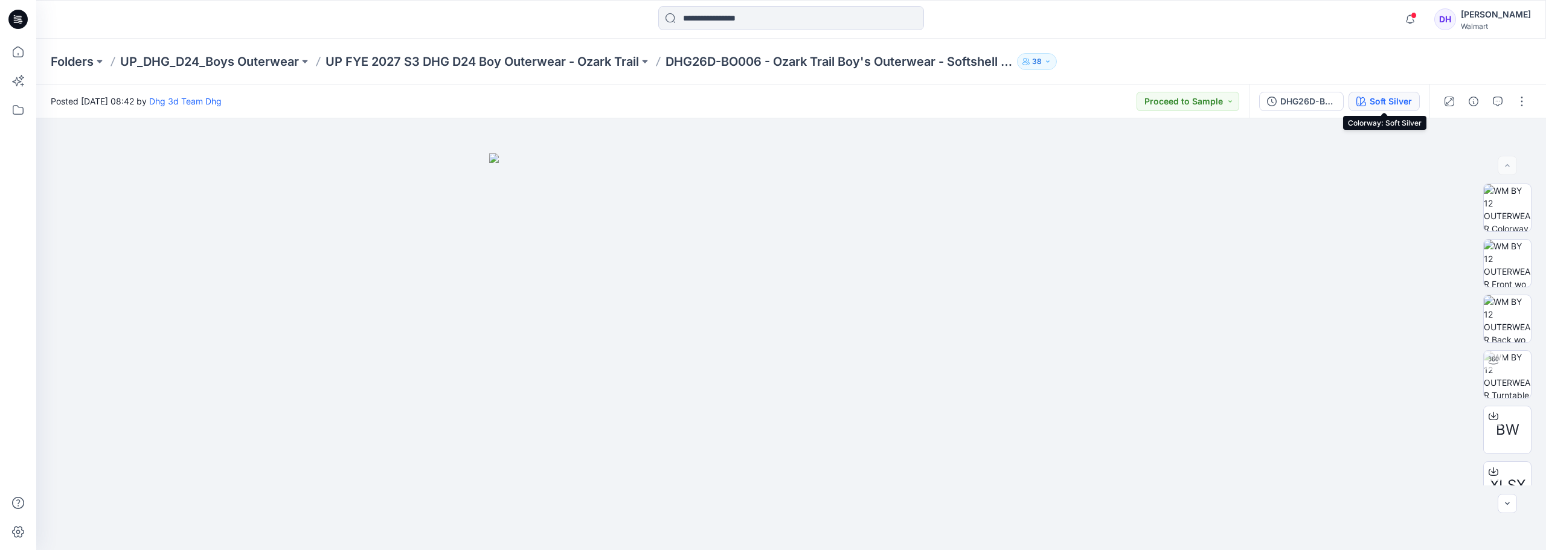
click at [1399, 99] on div "Soft Silver" at bounding box center [1390, 101] width 42 height 13
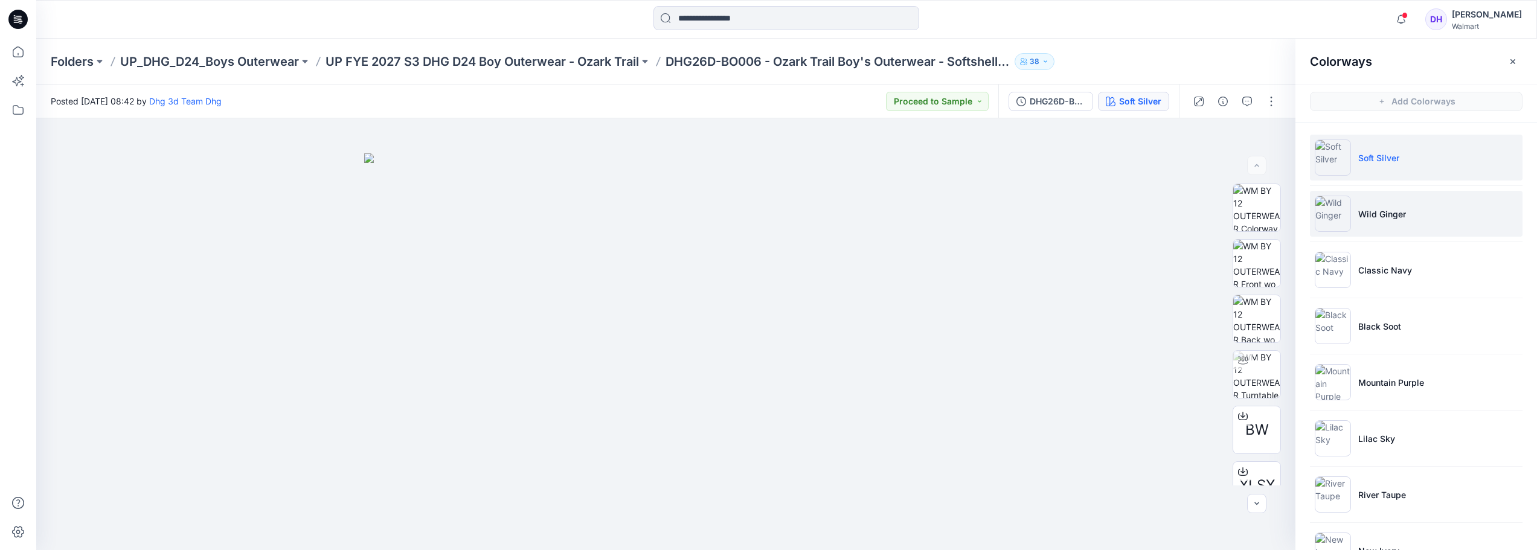
click at [1356, 221] on li "Wild Ginger" at bounding box center [1416, 214] width 213 height 46
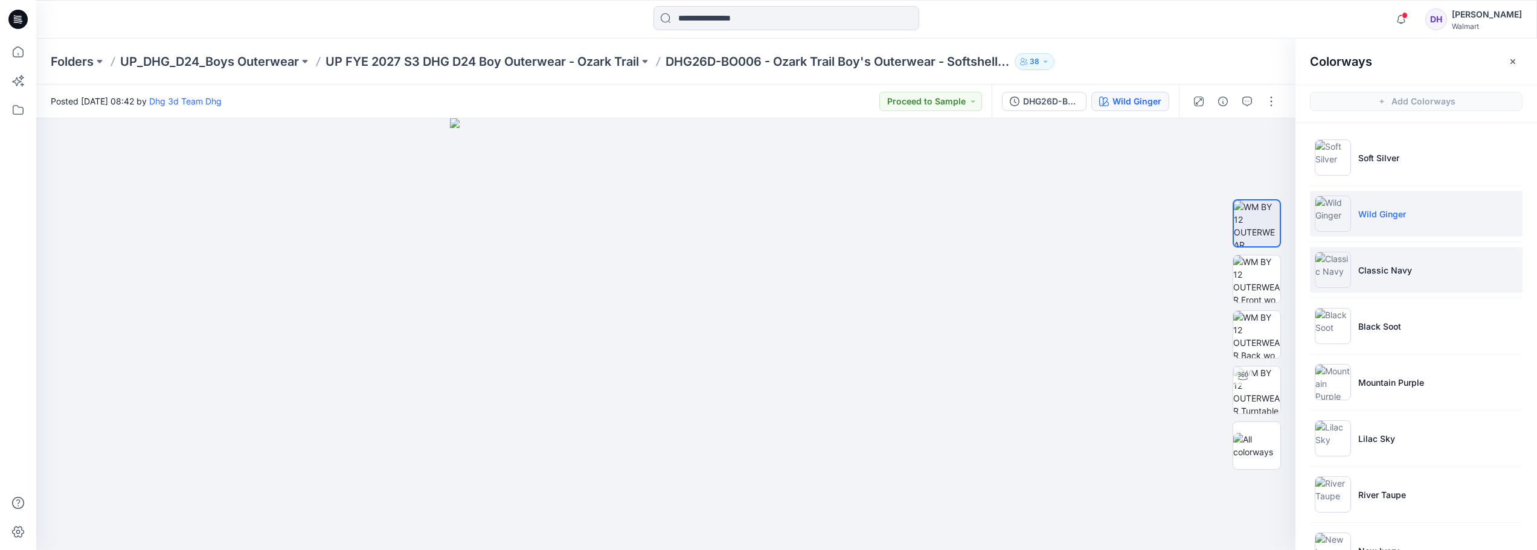
click at [1366, 275] on p "Classic Navy" at bounding box center [1385, 270] width 54 height 13
click at [824, 525] on img at bounding box center [666, 334] width 432 height 432
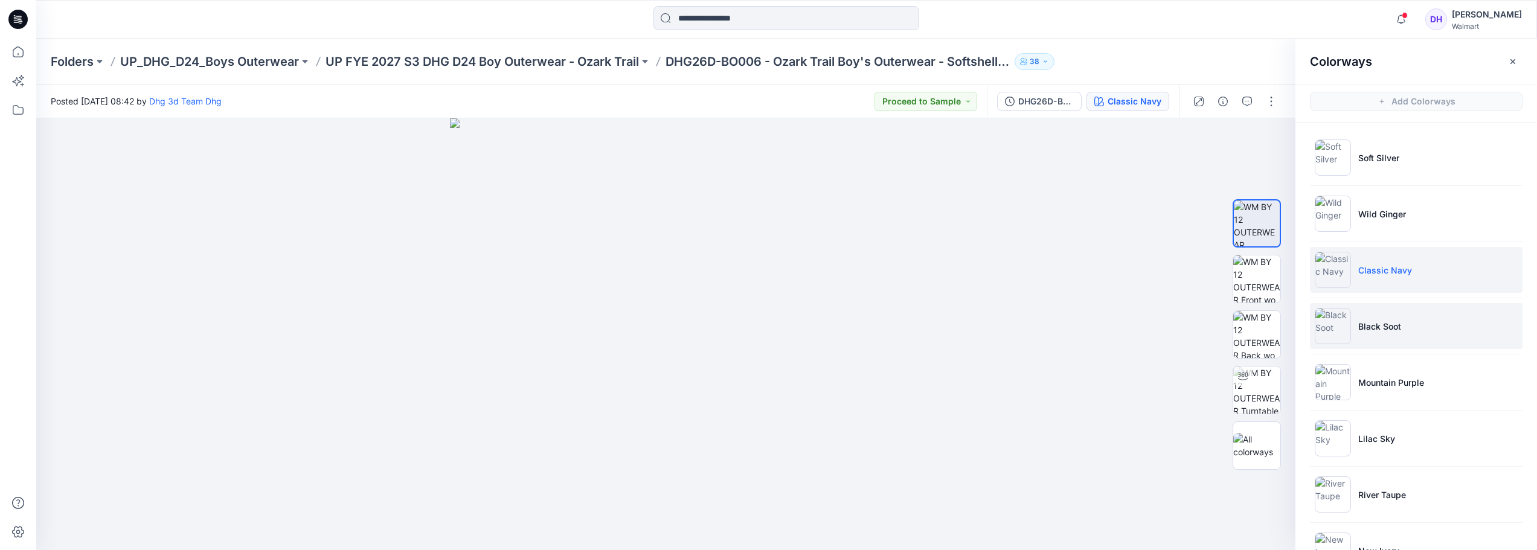
click at [1340, 331] on img at bounding box center [1332, 326] width 36 height 36
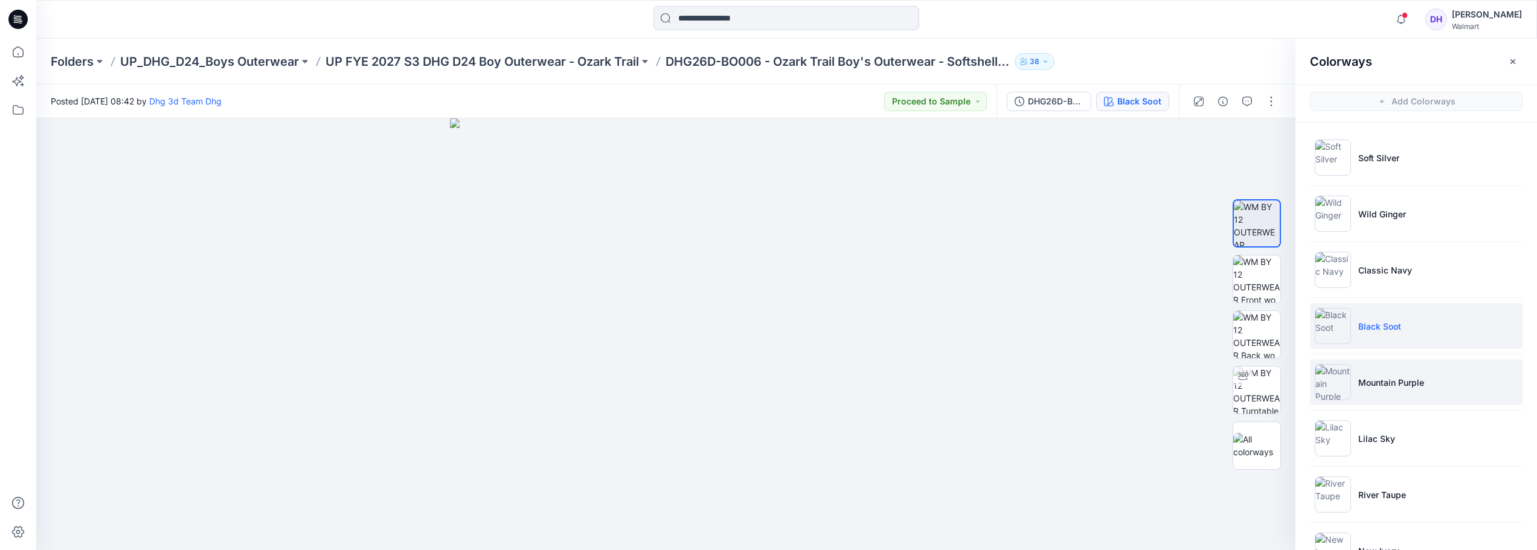
click at [1349, 395] on li "Mountain Purple" at bounding box center [1416, 382] width 213 height 46
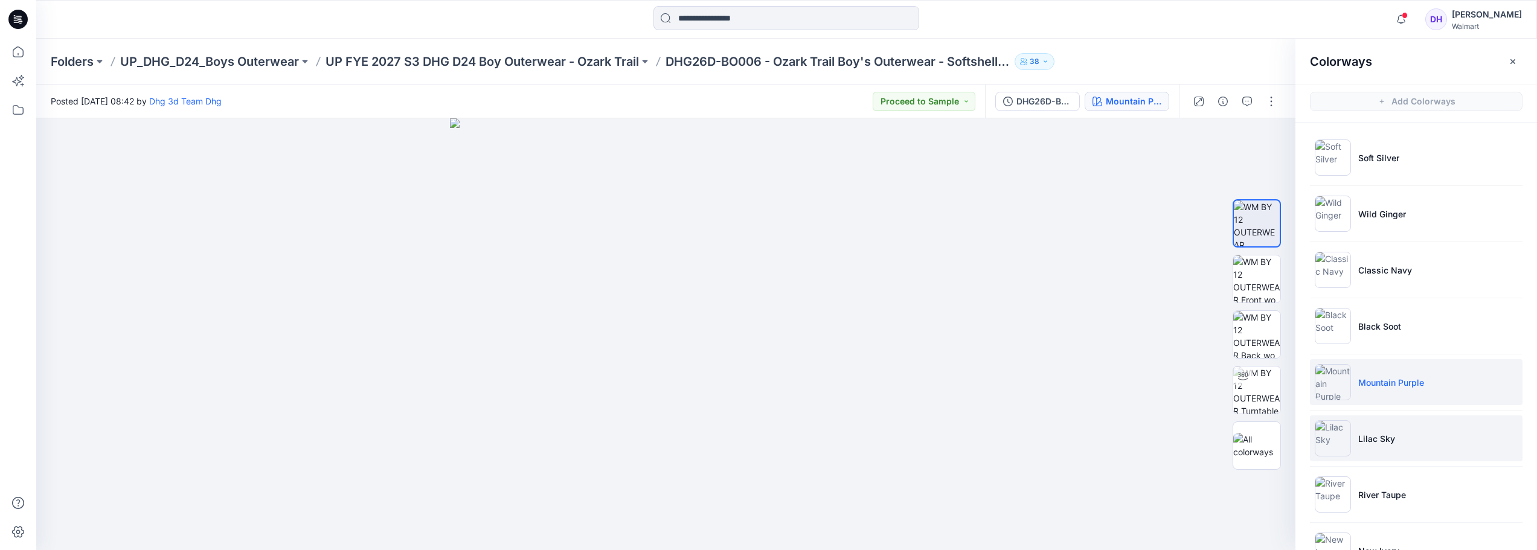
click at [1349, 434] on li "Lilac Sky" at bounding box center [1416, 438] width 213 height 46
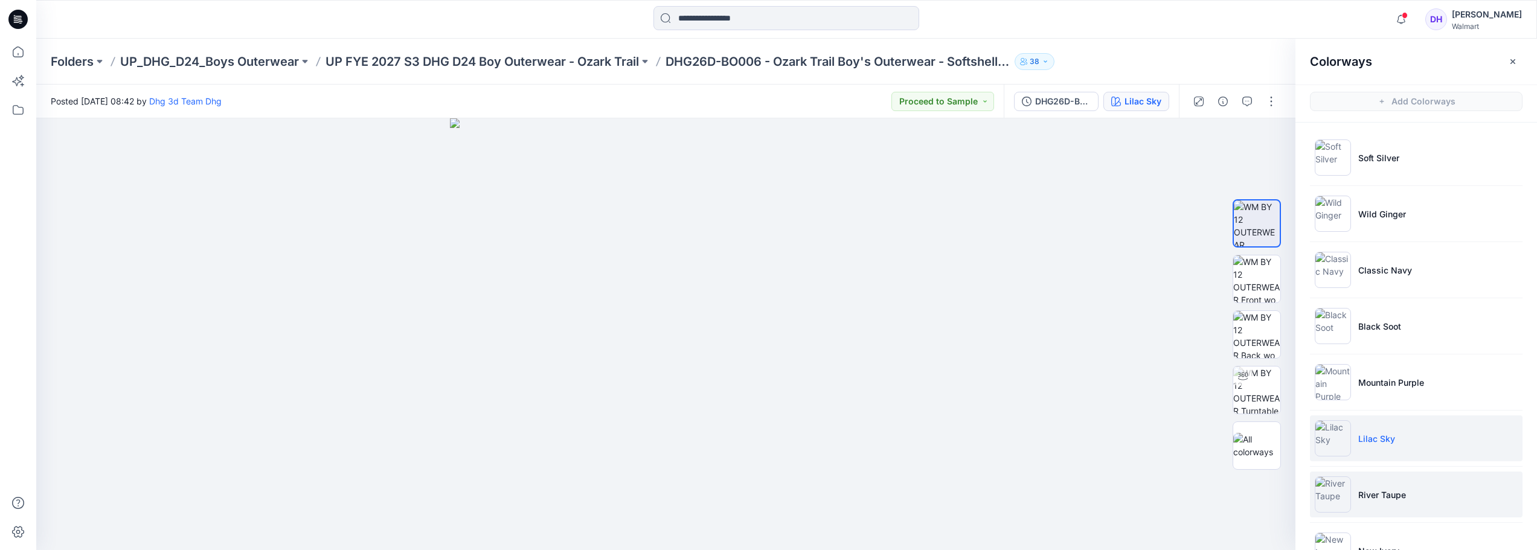
click at [1345, 498] on img at bounding box center [1332, 494] width 36 height 36
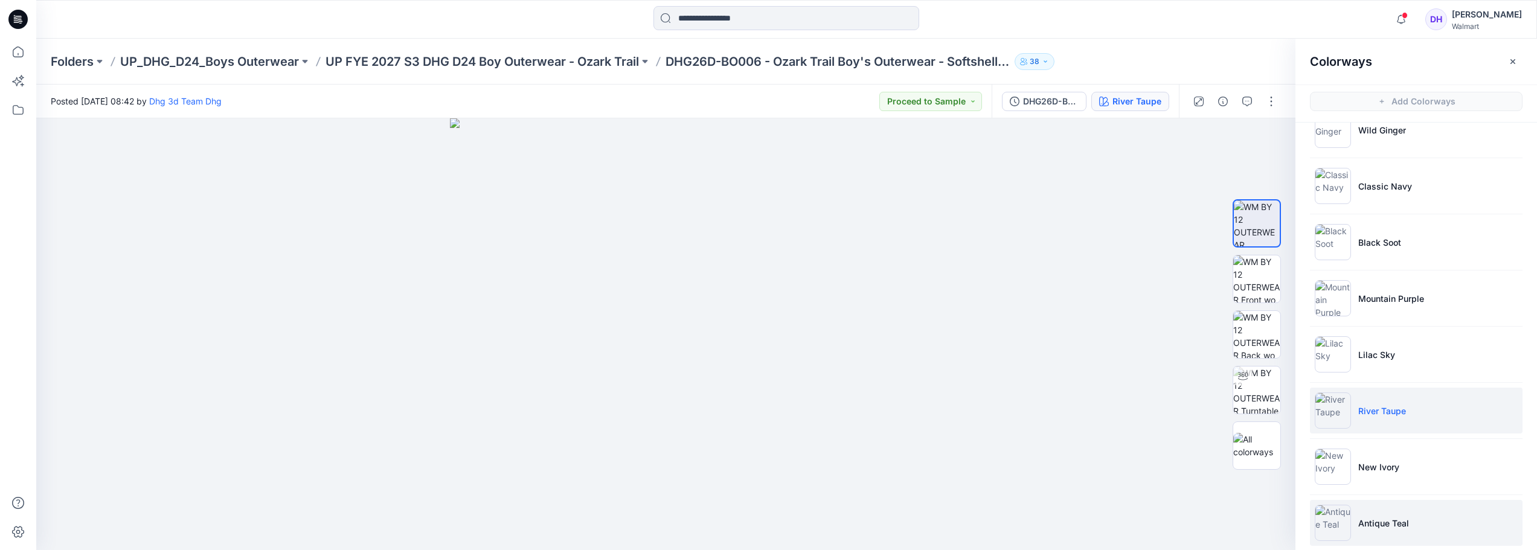
scroll to position [154, 0]
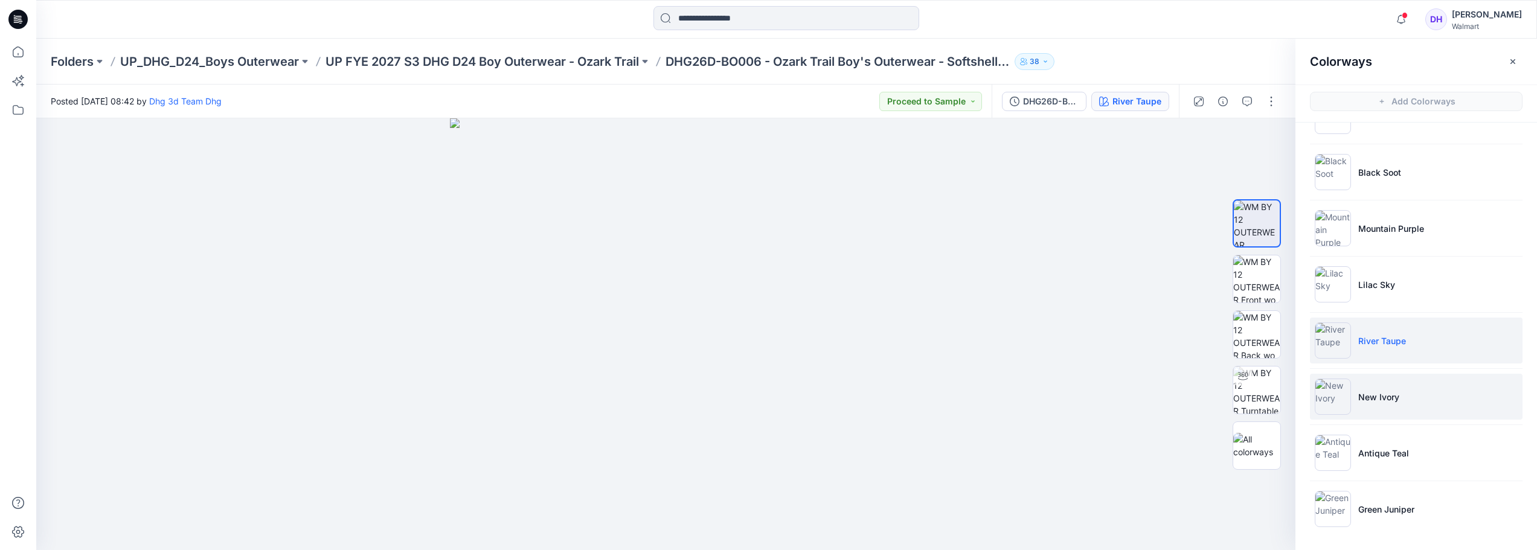
click at [1345, 392] on img at bounding box center [1332, 397] width 36 height 36
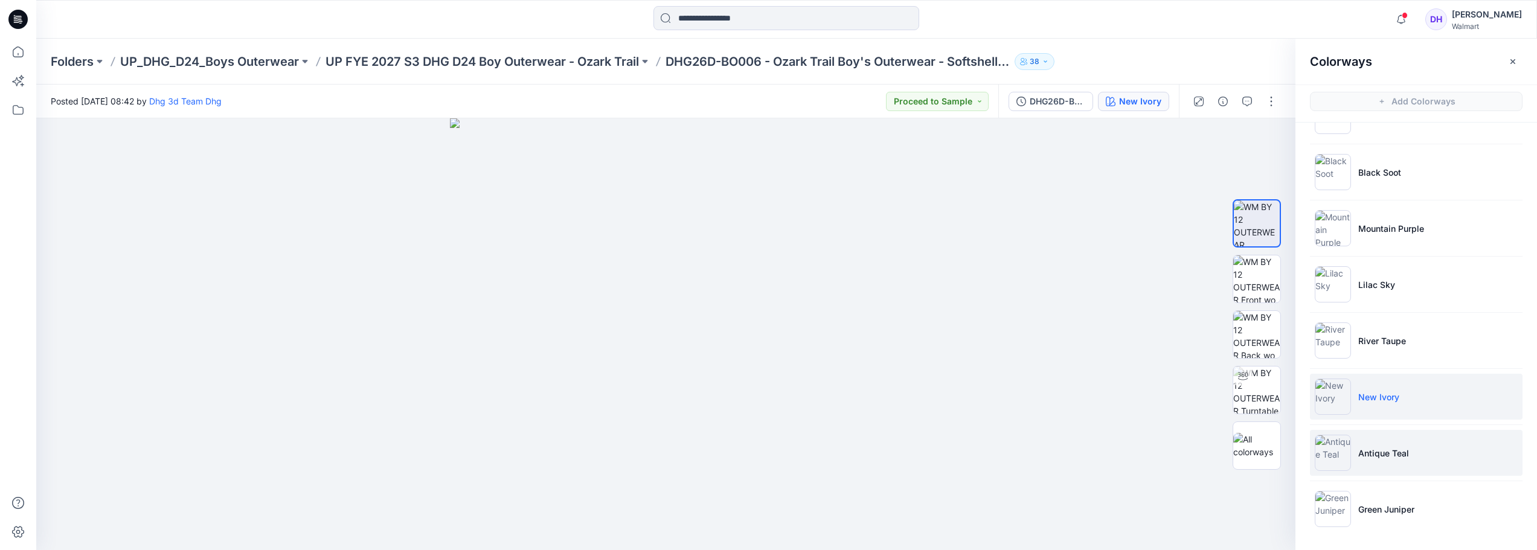
click at [1350, 457] on li "Antique Teal" at bounding box center [1416, 453] width 213 height 46
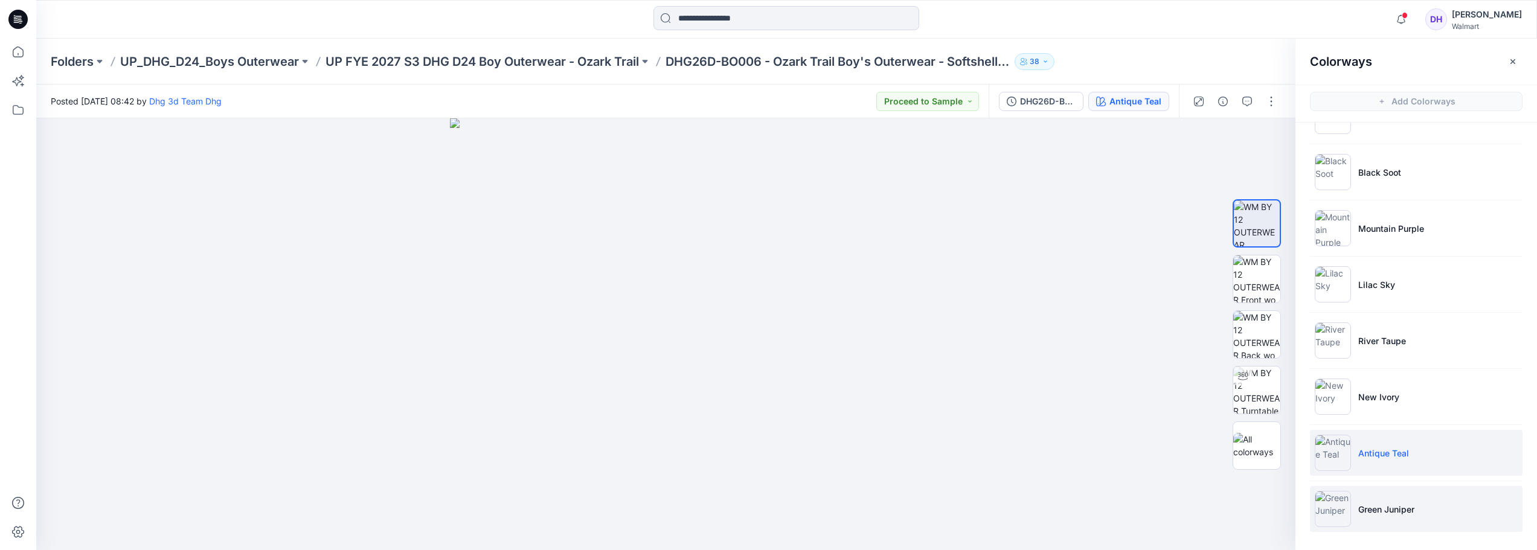
click at [1412, 507] on p "Green Juniper" at bounding box center [1386, 509] width 56 height 13
